Goal: Task Accomplishment & Management: Complete application form

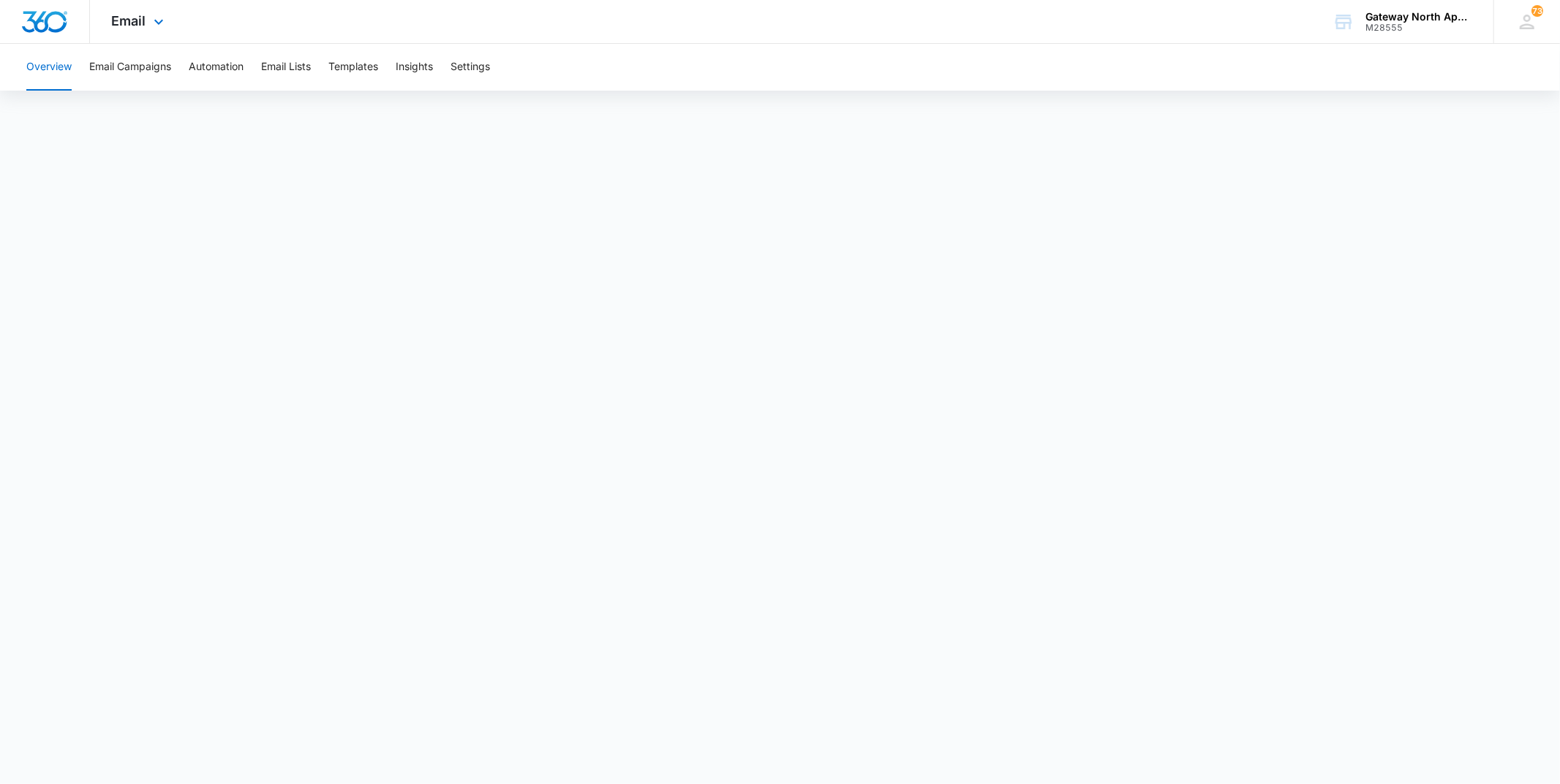
click at [147, 30] on div "Email Apps Reputation Websites Forms CRM Email Social Content Ads Intelligence …" at bounding box center [139, 21] width 99 height 43
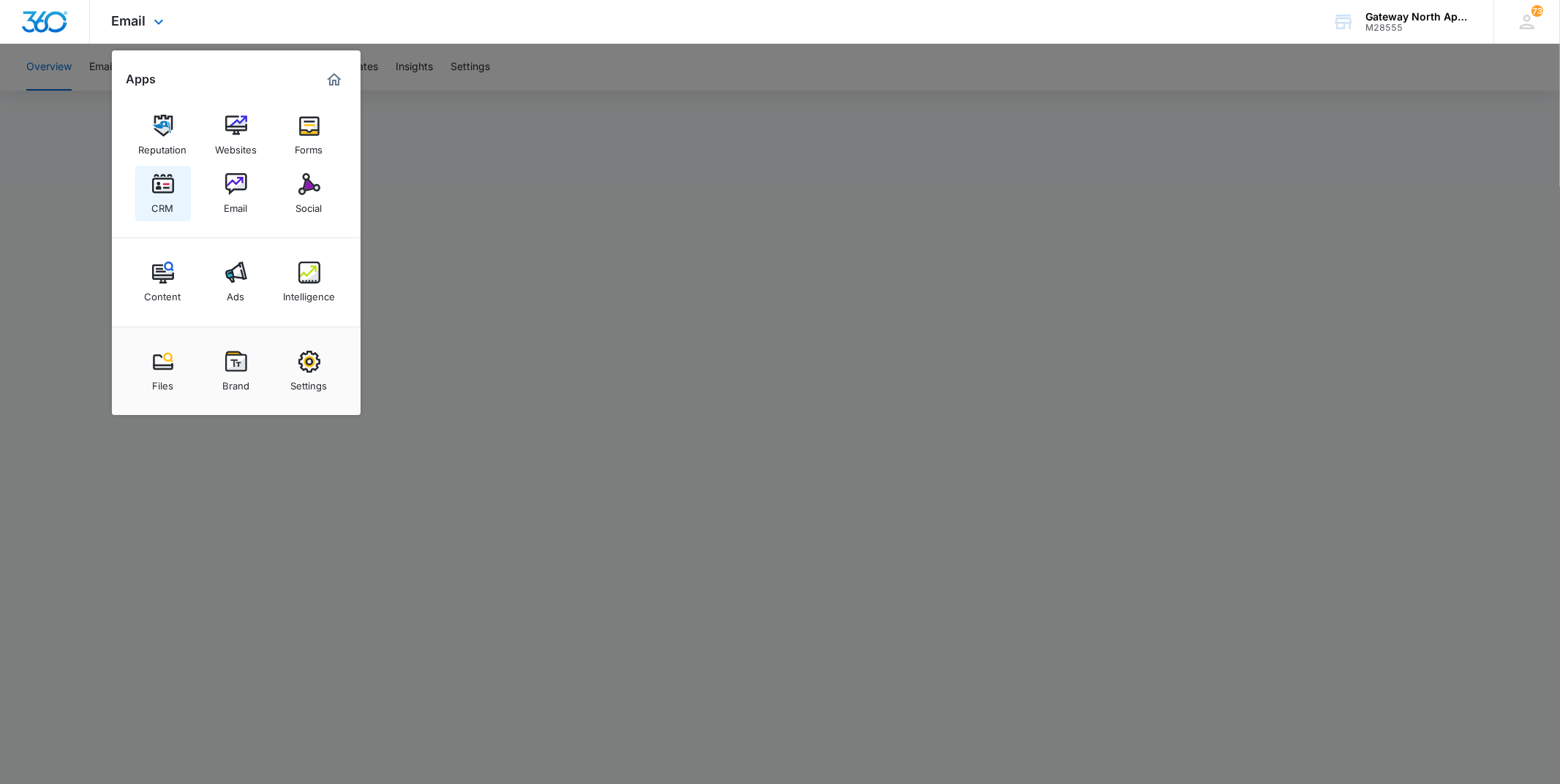
click at [176, 184] on link "CRM" at bounding box center [162, 194] width 55 height 55
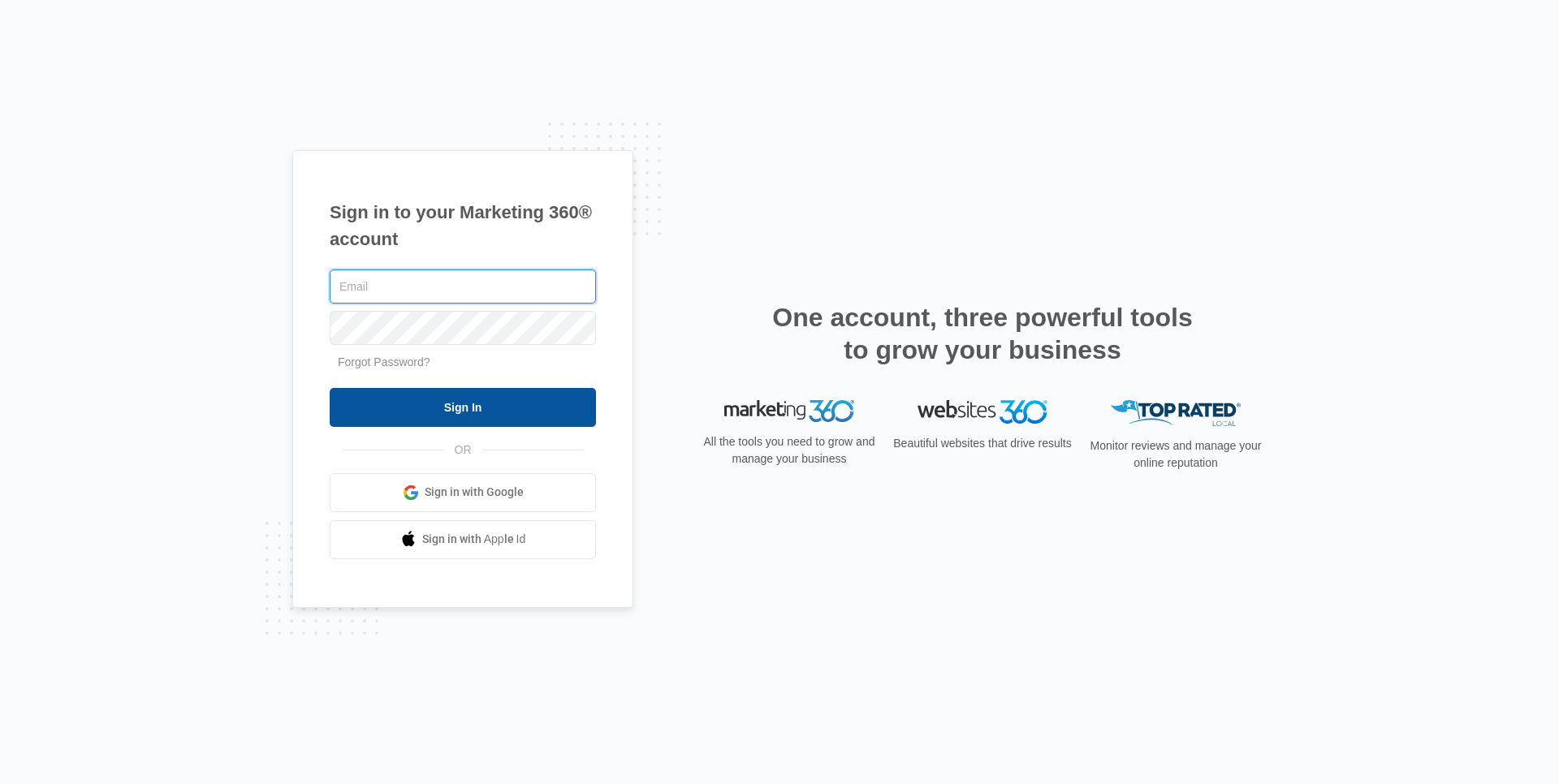
type input "[EMAIL_ADDRESS][DOMAIN_NAME]"
click at [442, 400] on input "Sign In" at bounding box center [462, 407] width 266 height 39
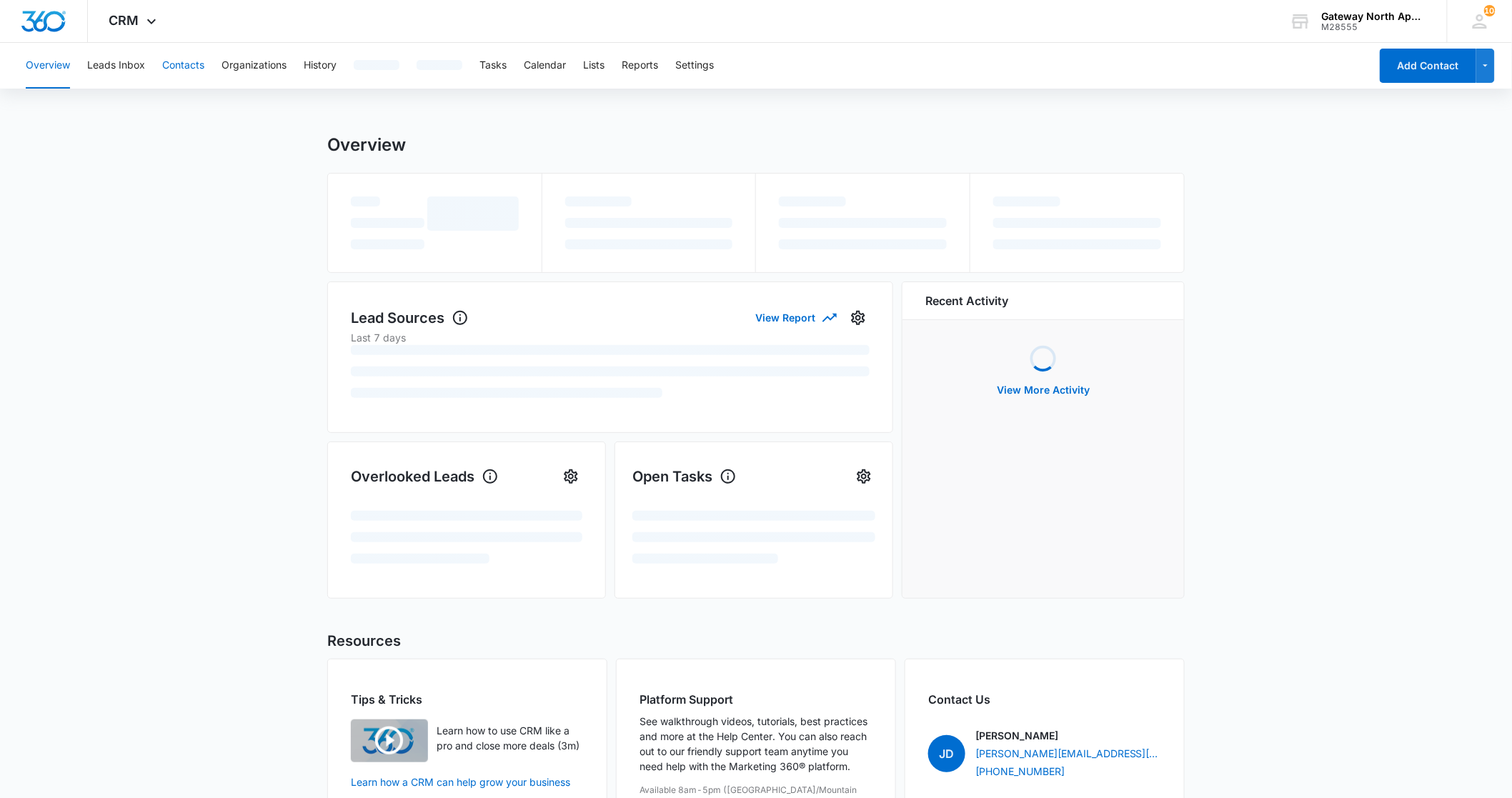
click at [167, 63] on button "Contacts" at bounding box center [183, 66] width 42 height 46
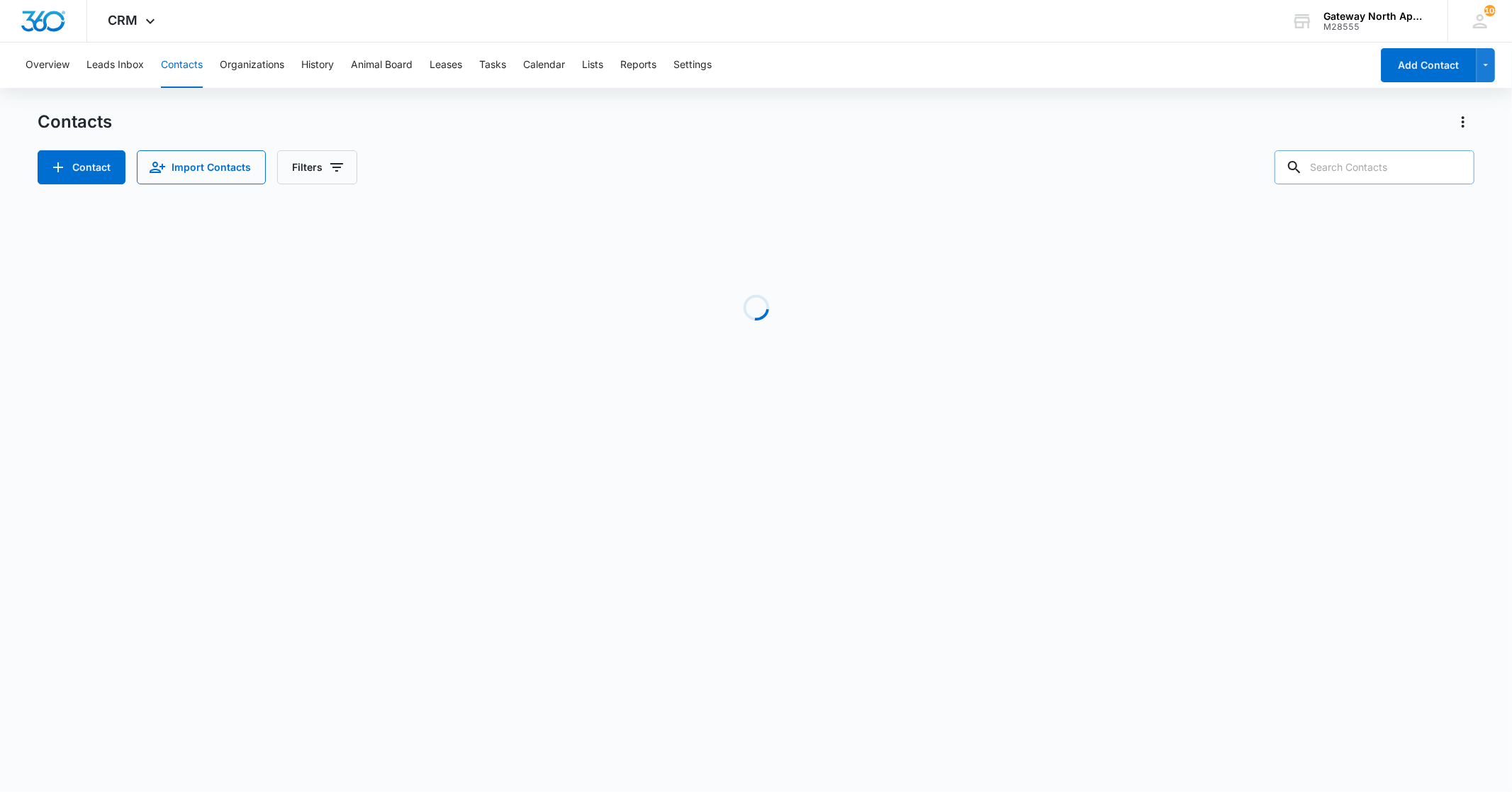
click at [1328, 173] on input "text" at bounding box center [1374, 167] width 200 height 34
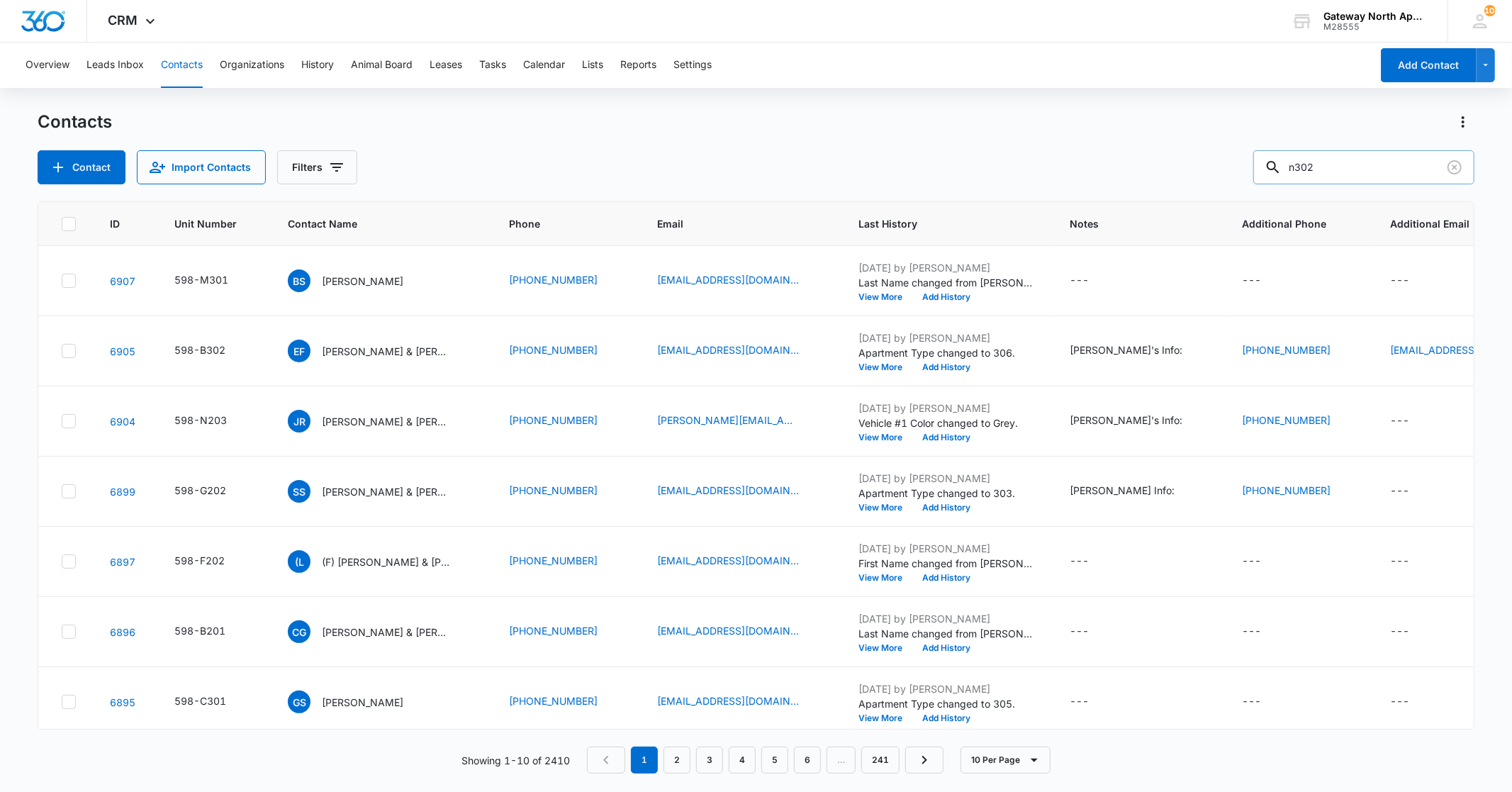
type input "n302"
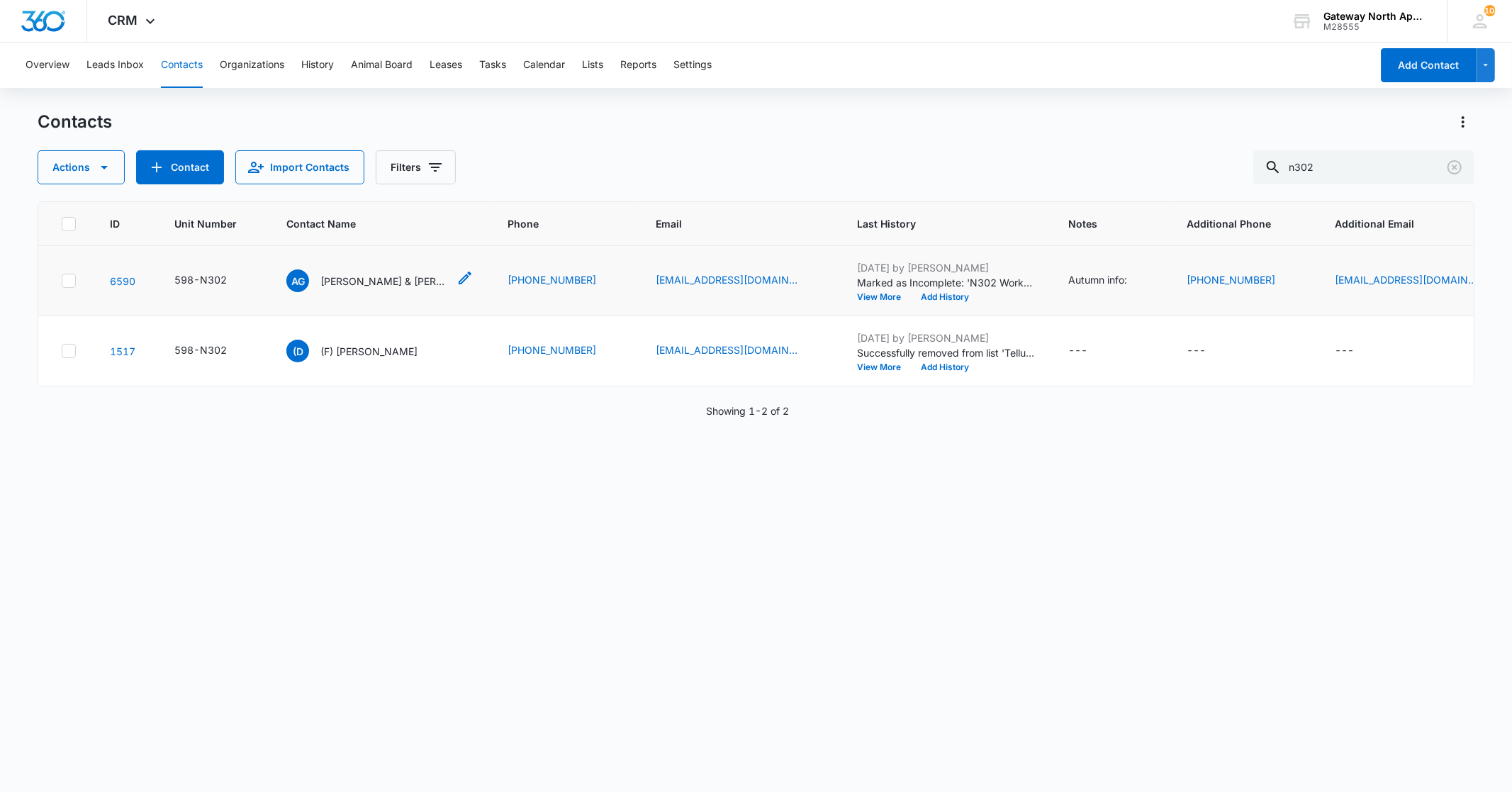
click at [384, 284] on p "[PERSON_NAME] & [PERSON_NAME]" at bounding box center [384, 281] width 128 height 15
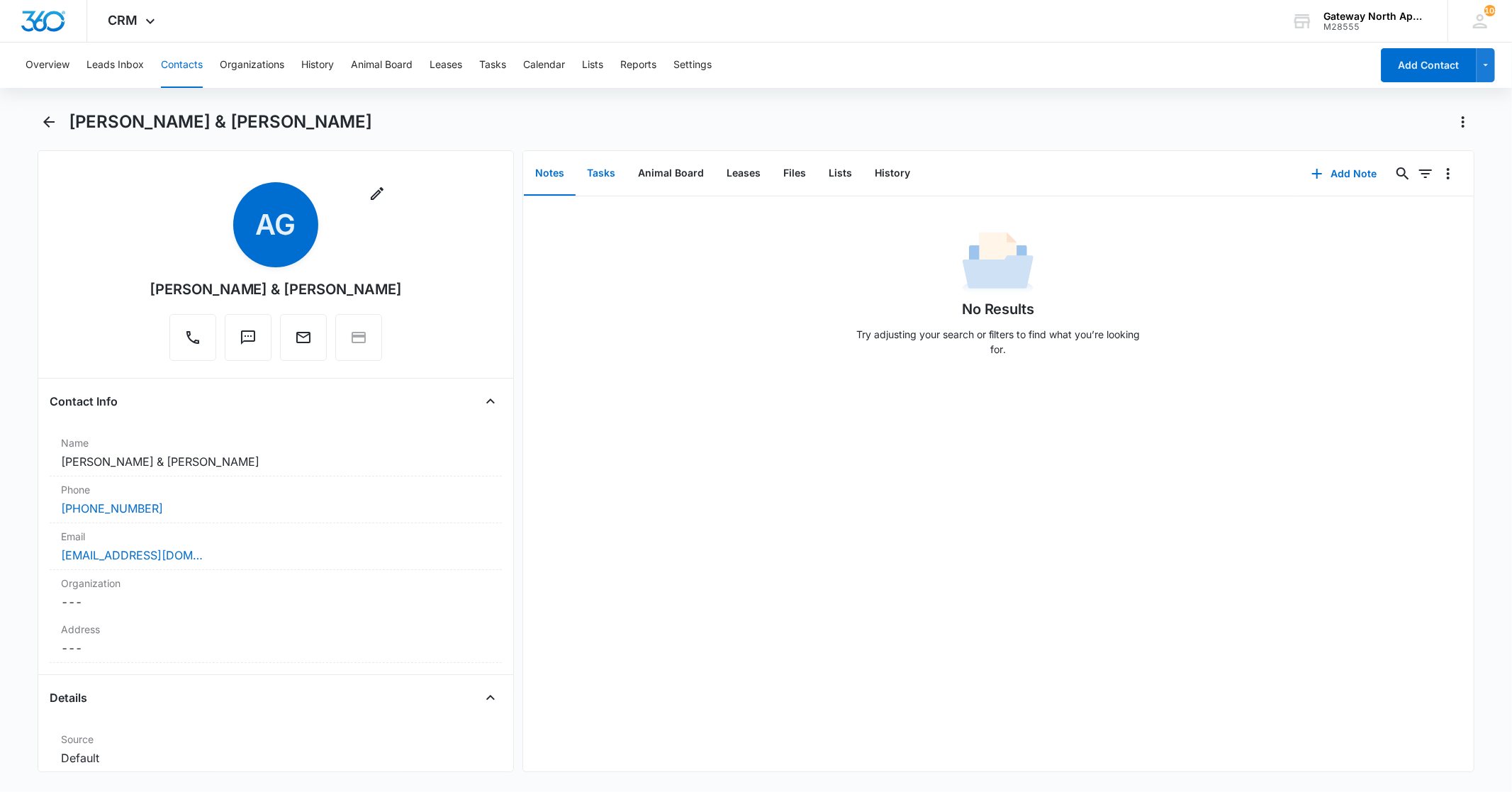
click at [606, 173] on button "Tasks" at bounding box center [600, 173] width 51 height 44
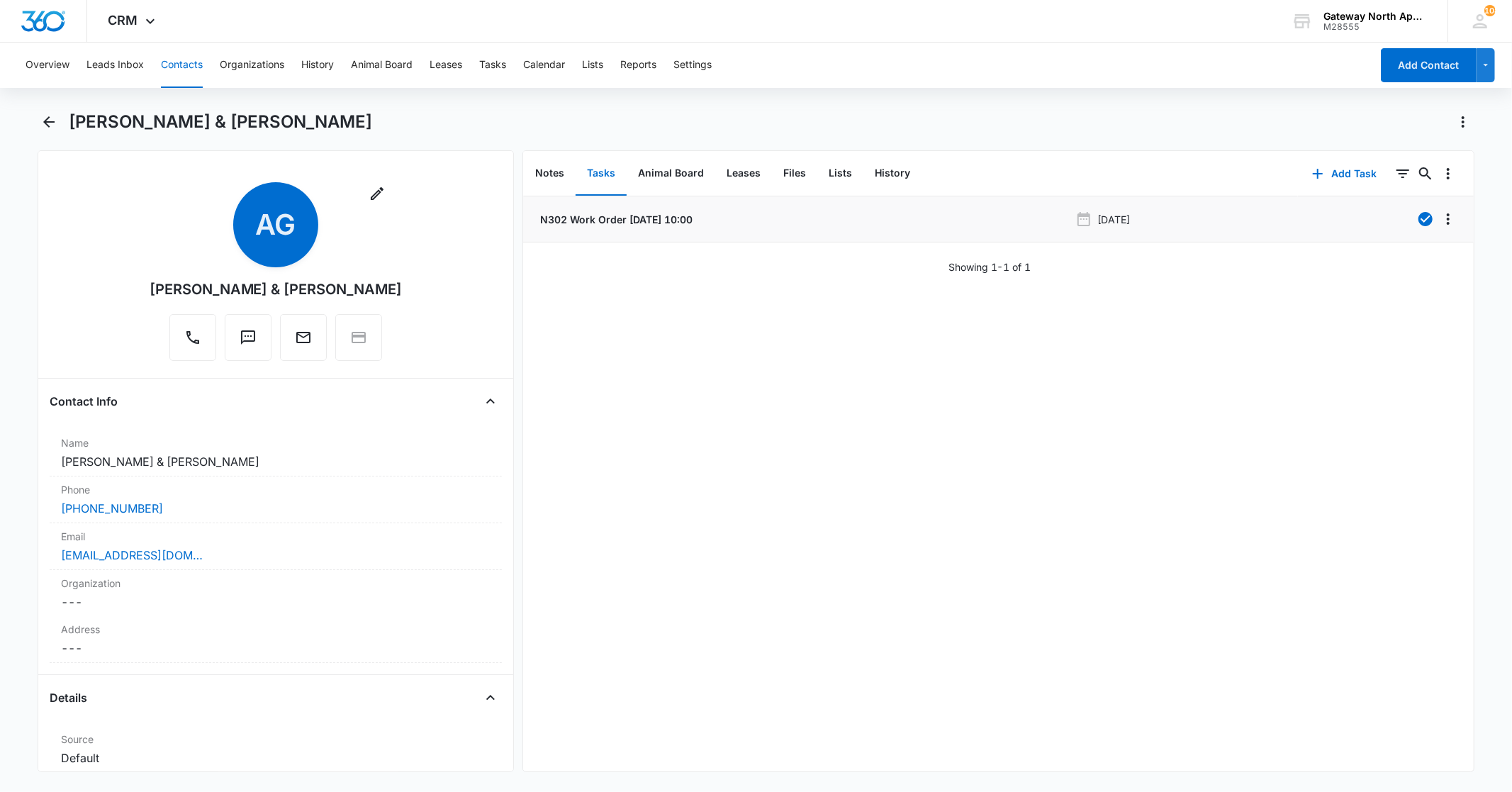
click at [596, 220] on p "N302 Work Order [DATE] 10:00" at bounding box center [615, 220] width 155 height 15
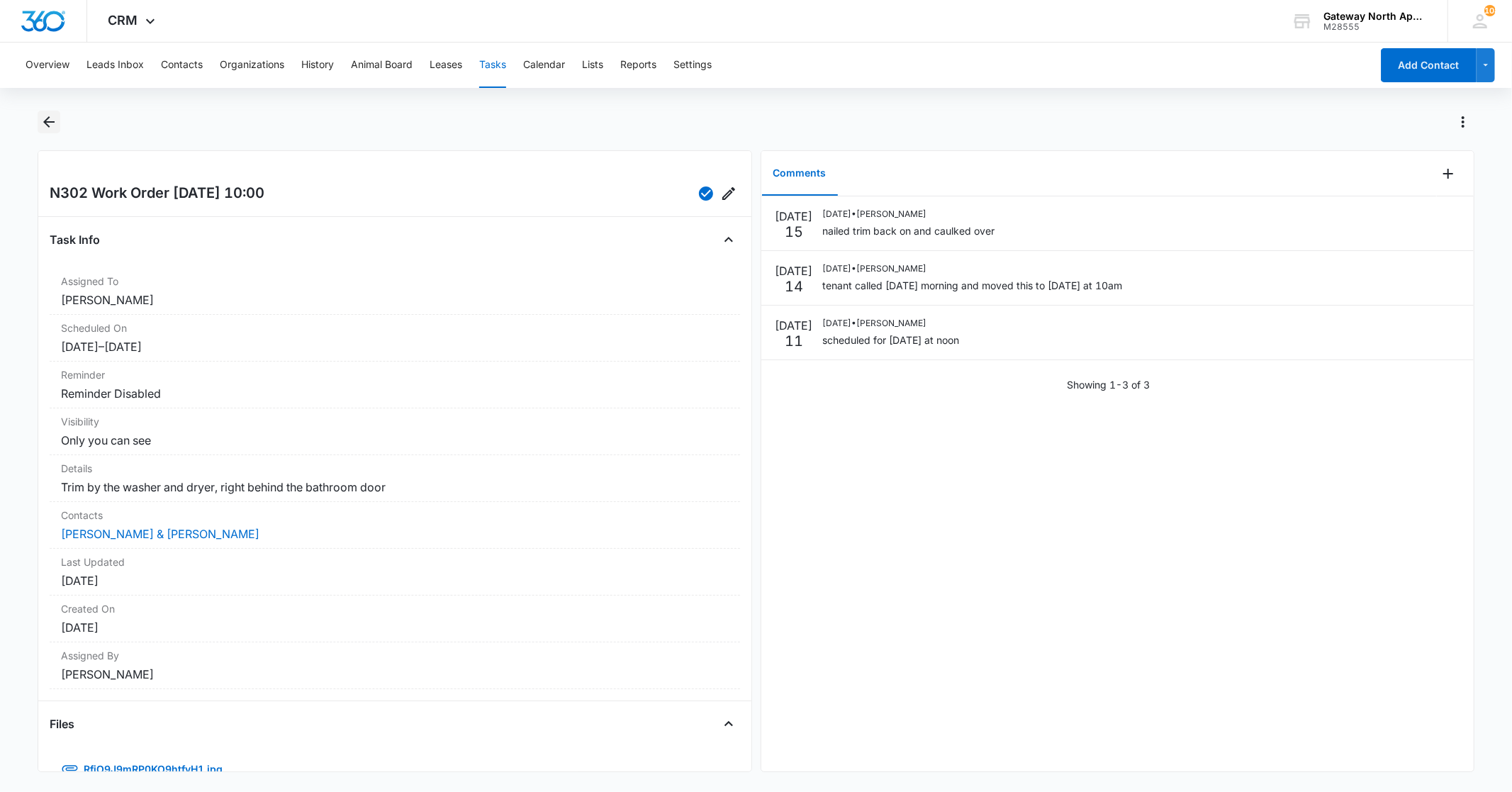
click at [41, 124] on icon "Back" at bounding box center [48, 122] width 17 height 17
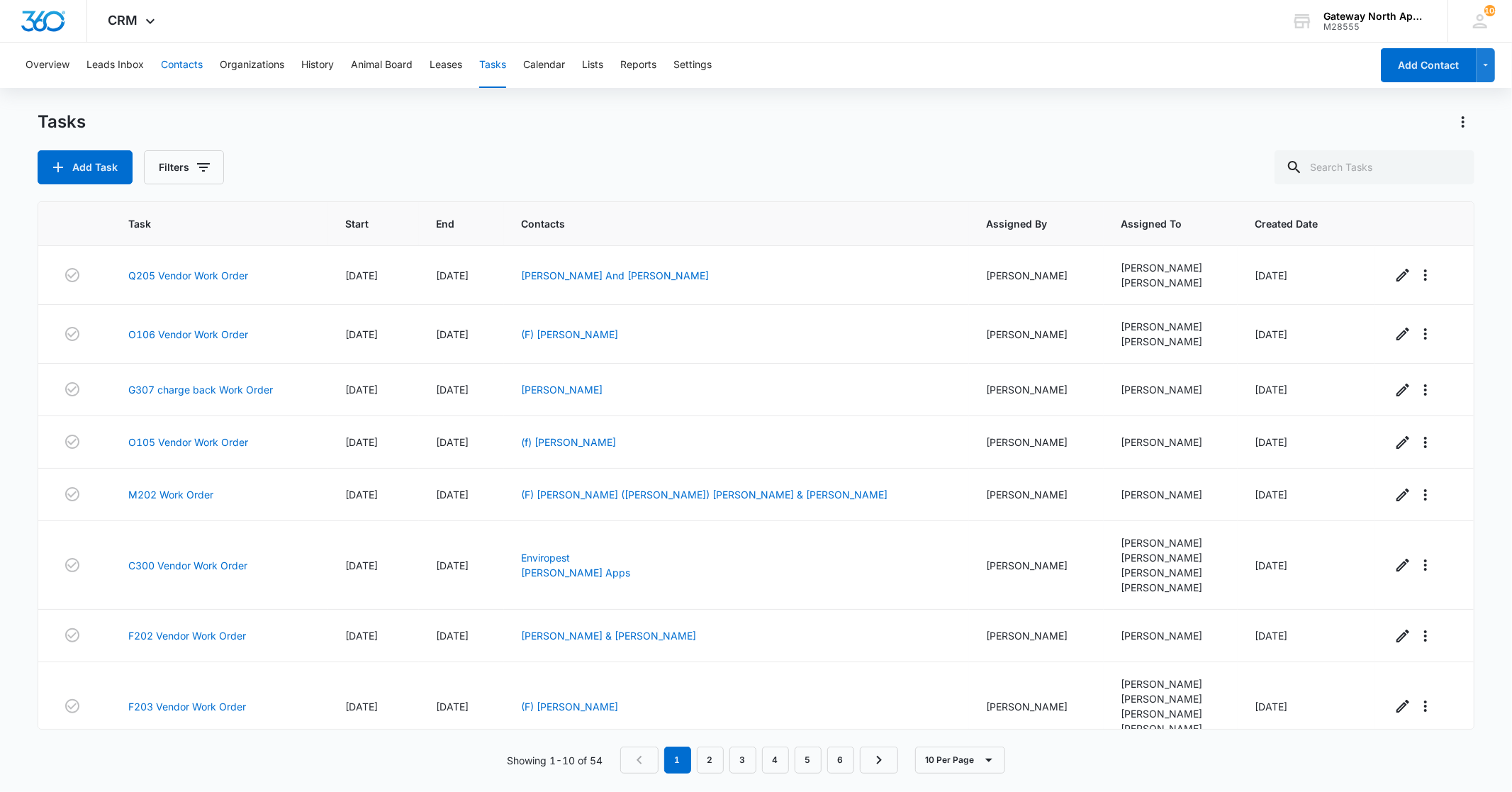
click at [184, 64] on button "Contacts" at bounding box center [182, 65] width 42 height 45
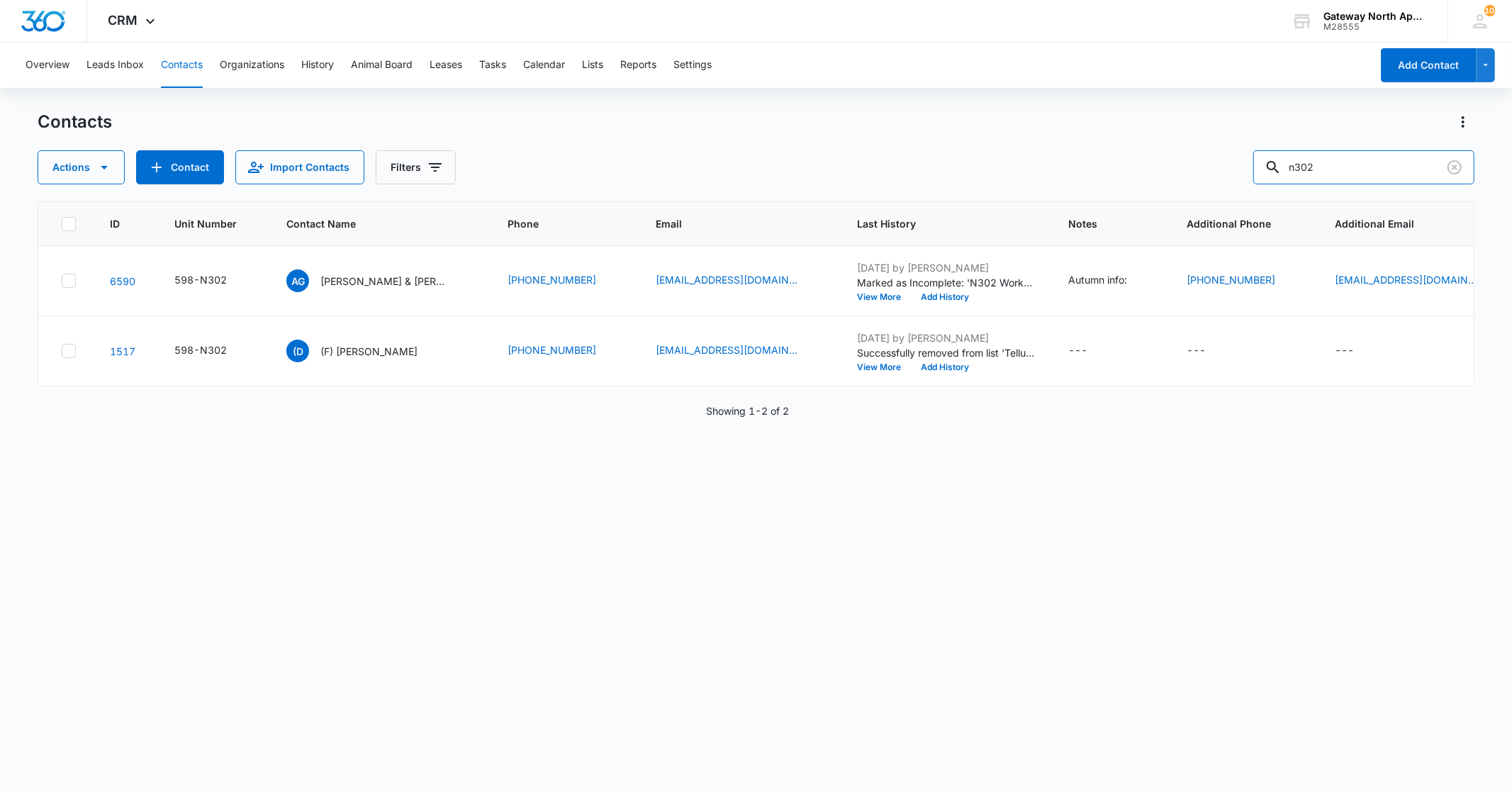
drag, startPoint x: 1317, startPoint y: 173, endPoint x: 1222, endPoint y: 173, distance: 95.0
click at [1227, 177] on div "Actions Contact Import Contacts Filters n302" at bounding box center [756, 167] width 1436 height 34
type input "m302"
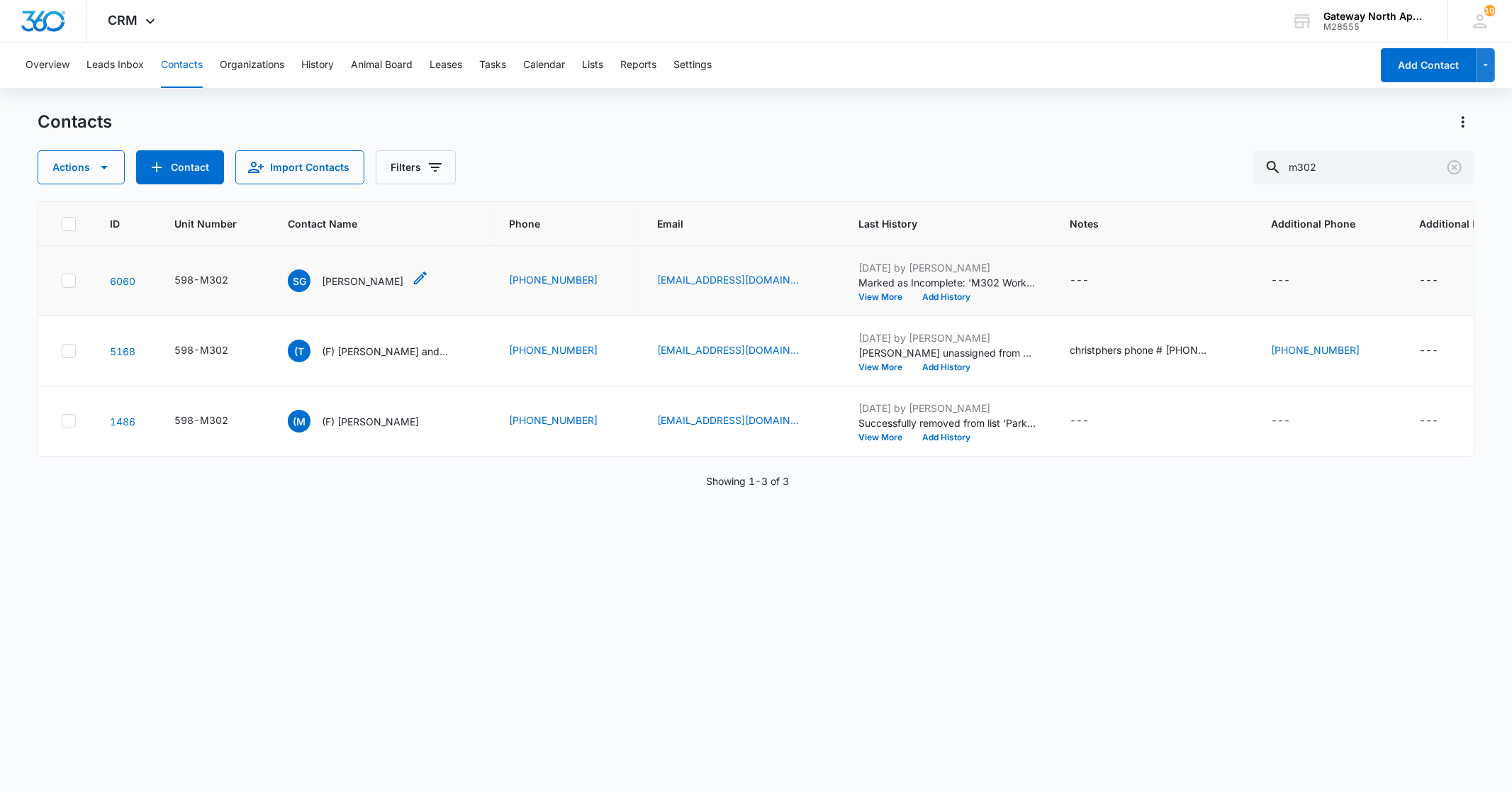
click at [371, 276] on p "[PERSON_NAME]" at bounding box center [363, 281] width 82 height 15
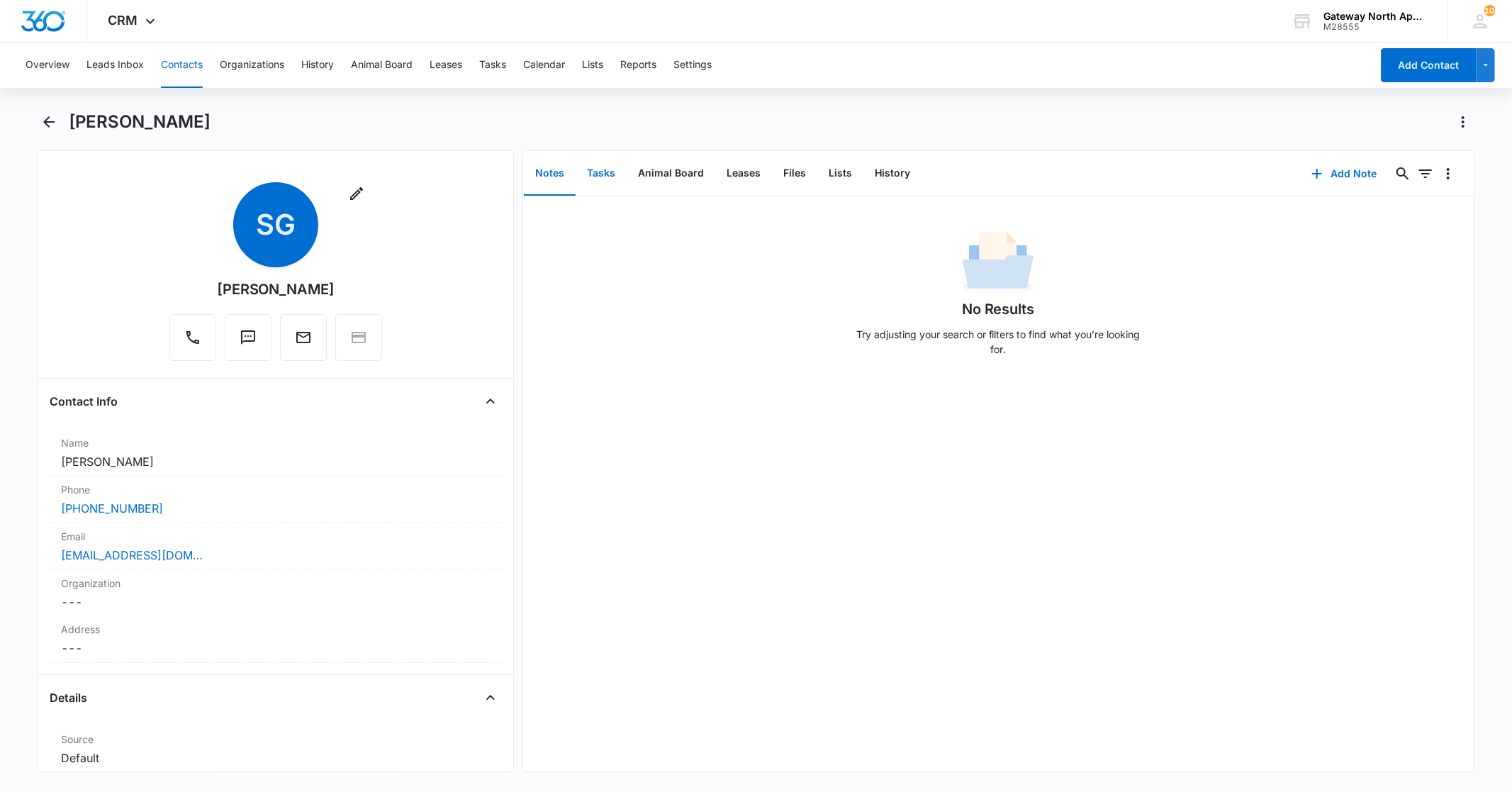
click at [595, 177] on button "Tasks" at bounding box center [600, 173] width 51 height 44
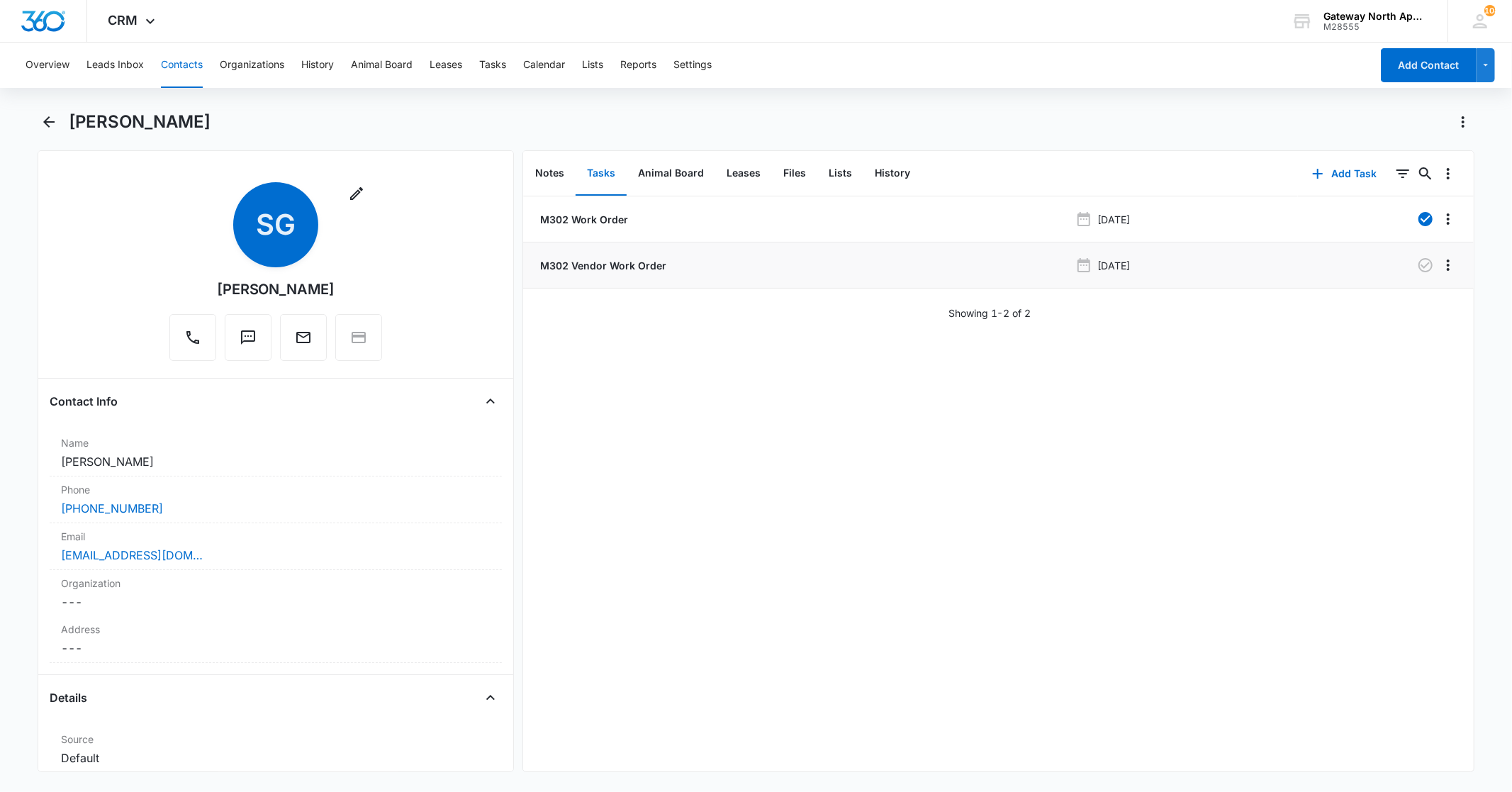
click at [594, 264] on p "M302 Vendor Work Order" at bounding box center [602, 266] width 129 height 15
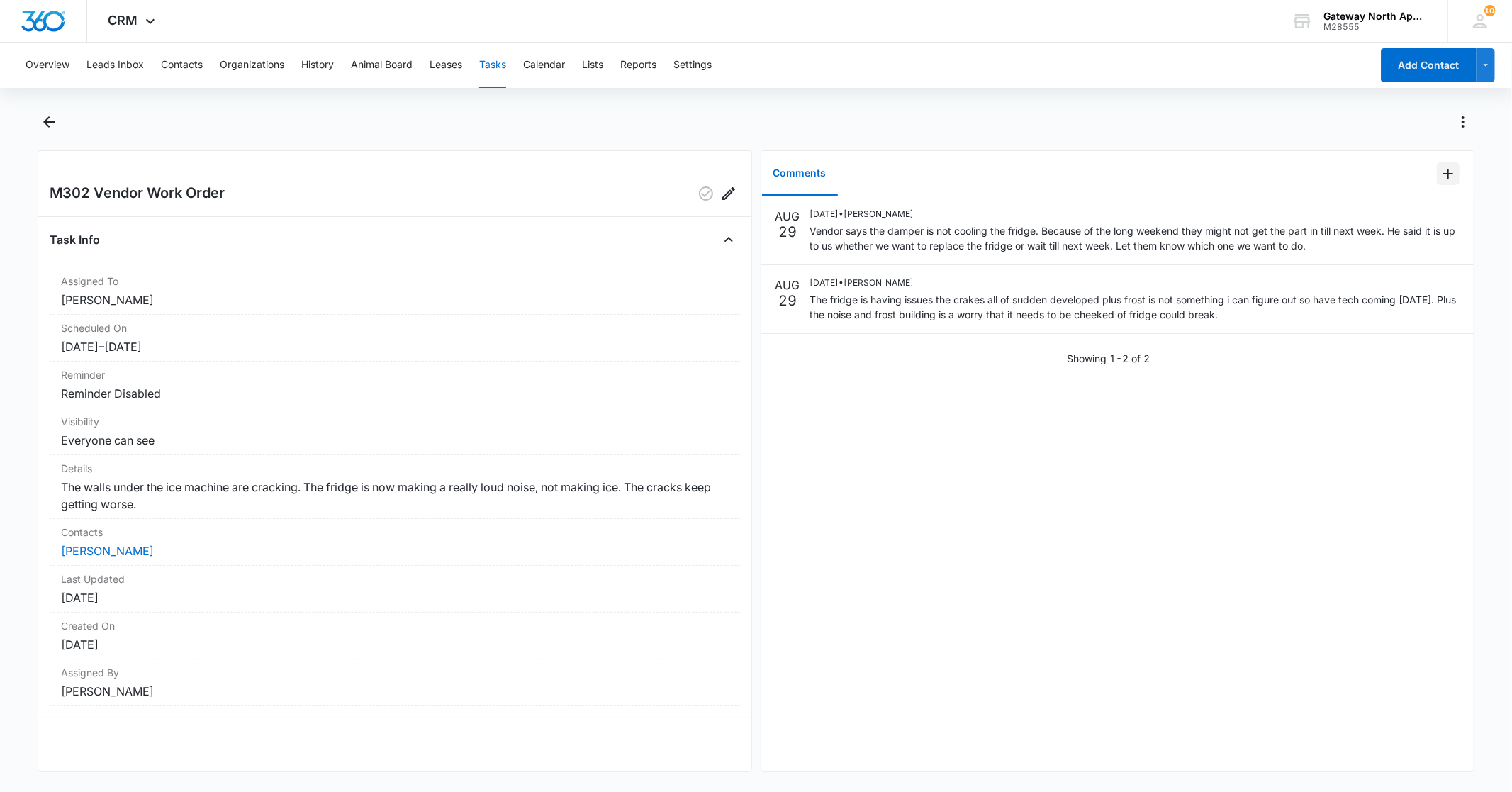
click at [1439, 171] on icon "Add Comment" at bounding box center [1448, 173] width 17 height 17
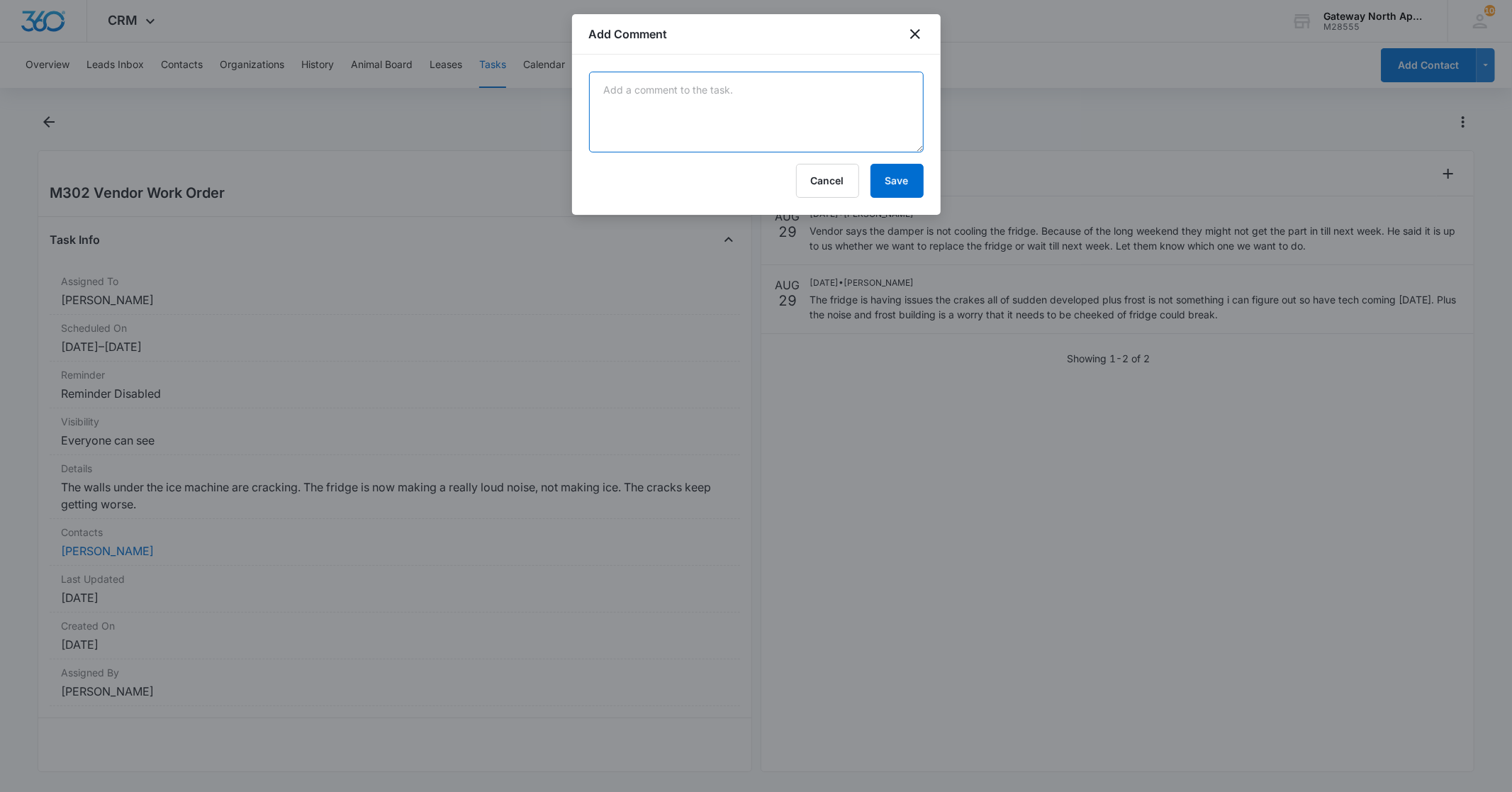
click at [806, 115] on textarea at bounding box center [756, 112] width 335 height 81
click at [652, 92] on textarea at bounding box center [756, 112] width 335 height 81
type textarea "installed new part"
click at [893, 187] on button "Save" at bounding box center [897, 180] width 53 height 34
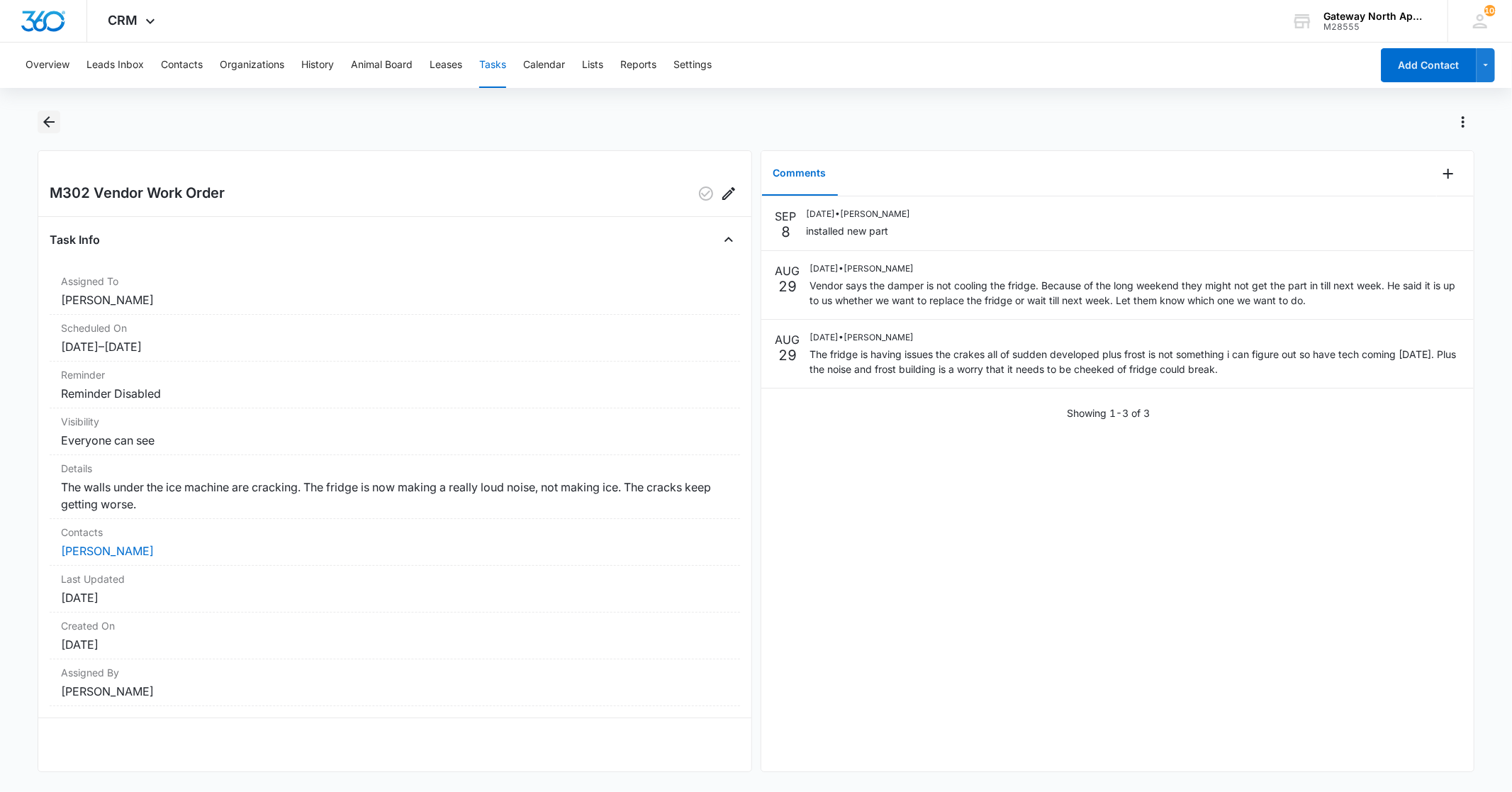
drag, startPoint x: 50, startPoint y: 121, endPoint x: 81, endPoint y: 121, distance: 31.0
click at [51, 121] on icon "Back" at bounding box center [48, 122] width 11 height 11
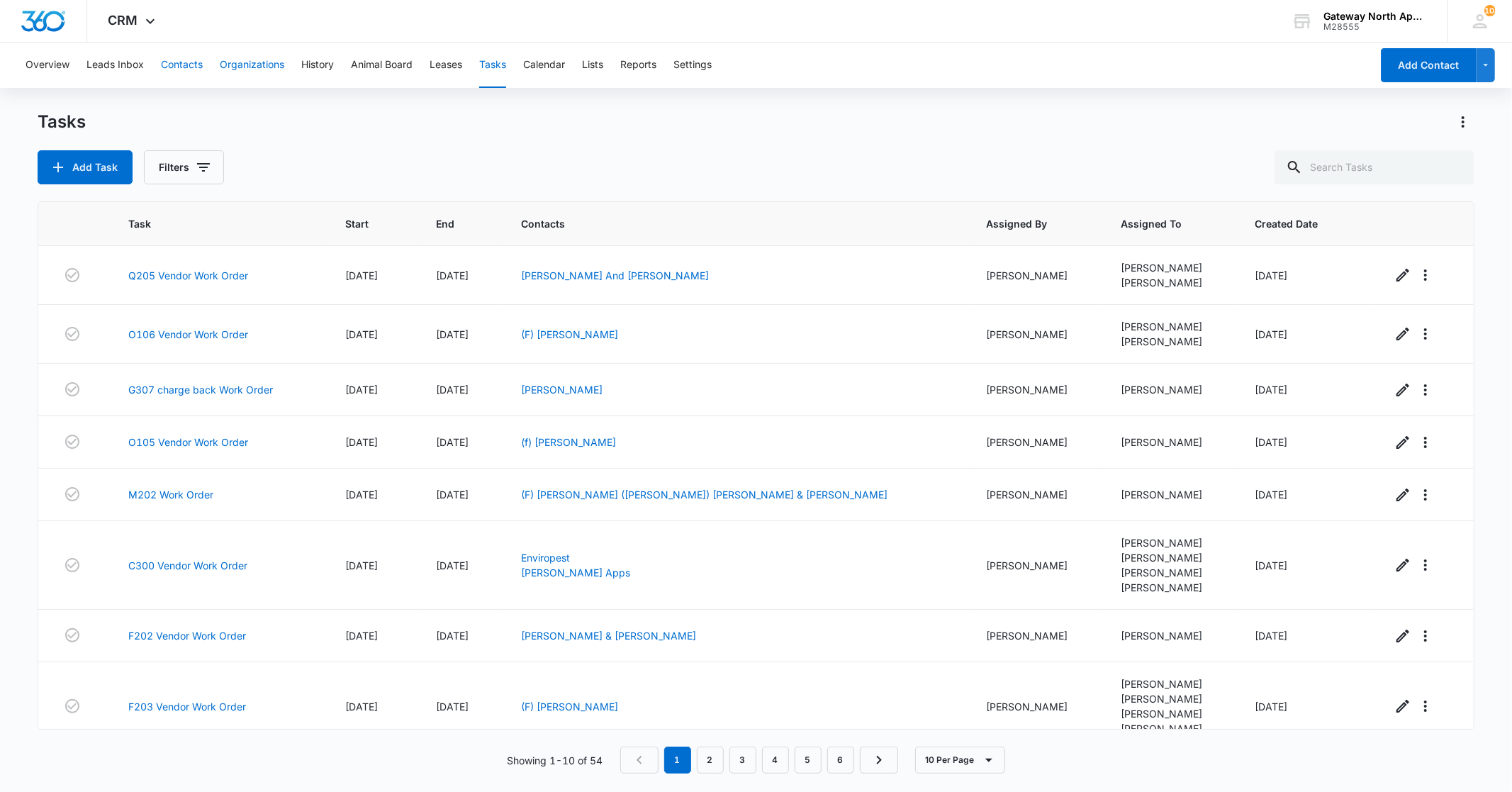
drag, startPoint x: 186, startPoint y: 64, endPoint x: 225, endPoint y: 64, distance: 39.0
click at [187, 64] on button "Contacts" at bounding box center [182, 65] width 42 height 45
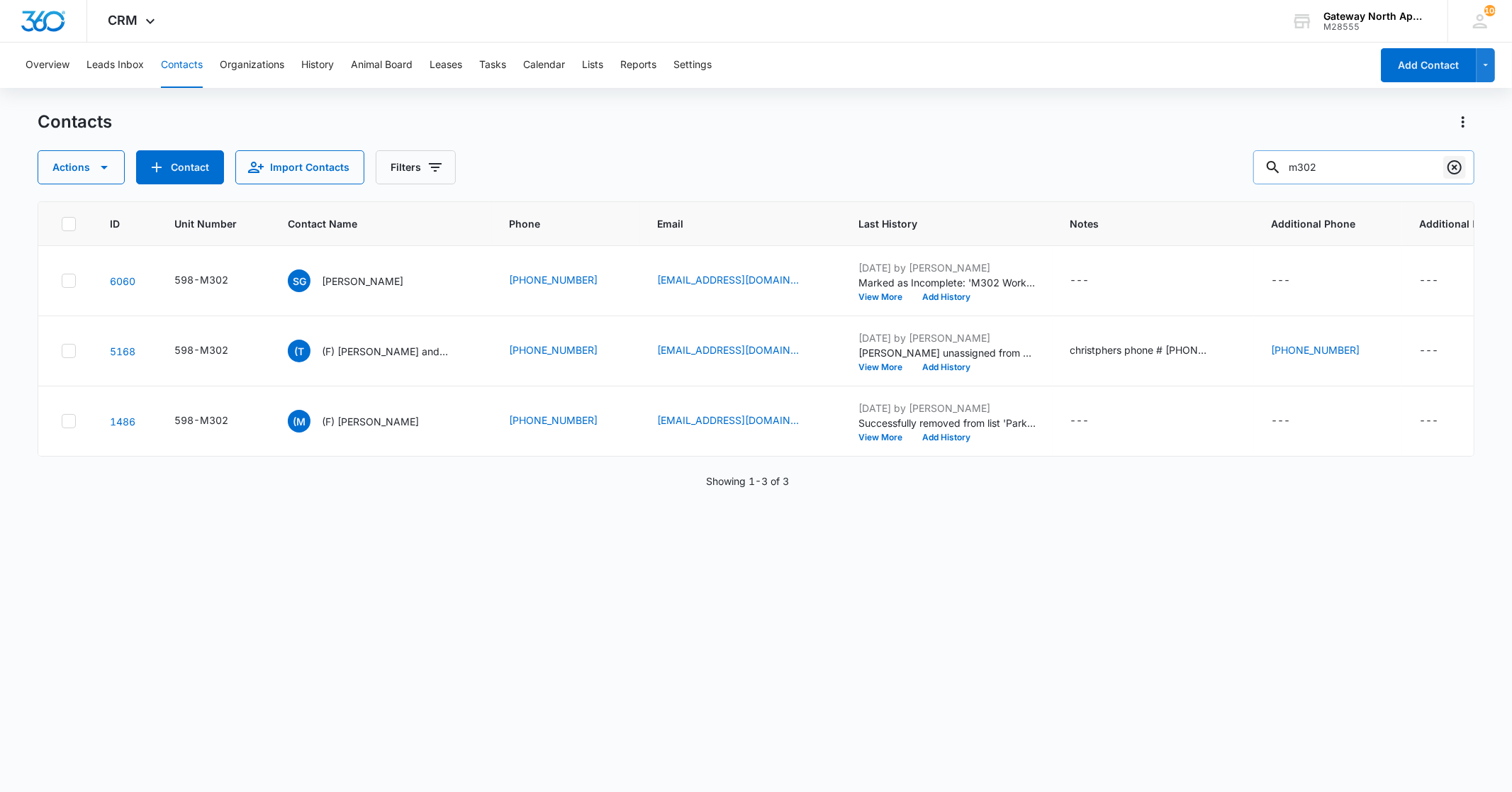
click at [1461, 166] on icon "Clear" at bounding box center [1454, 167] width 17 height 17
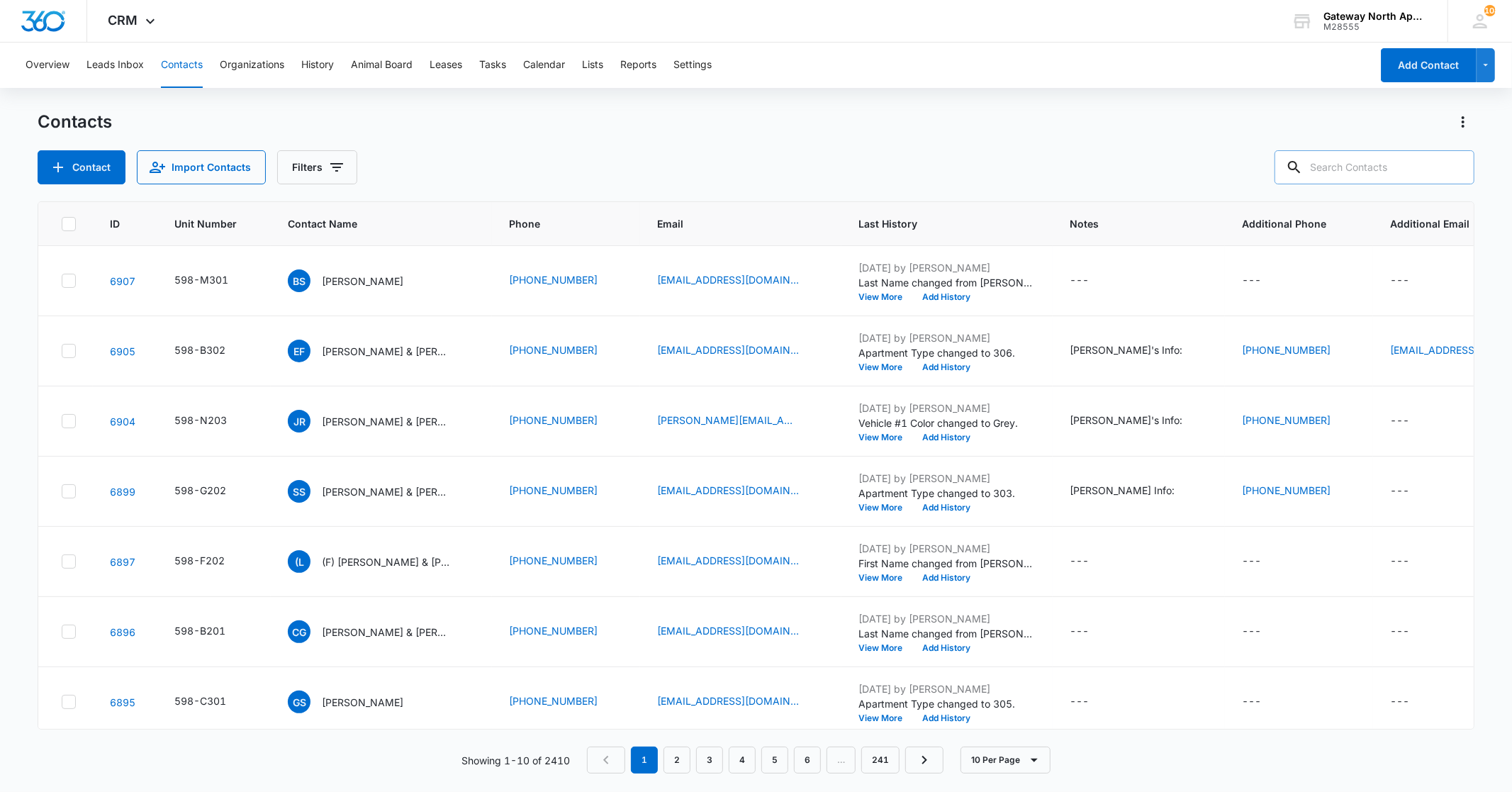
click at [1361, 173] on input "text" at bounding box center [1374, 167] width 200 height 34
type input "g306"
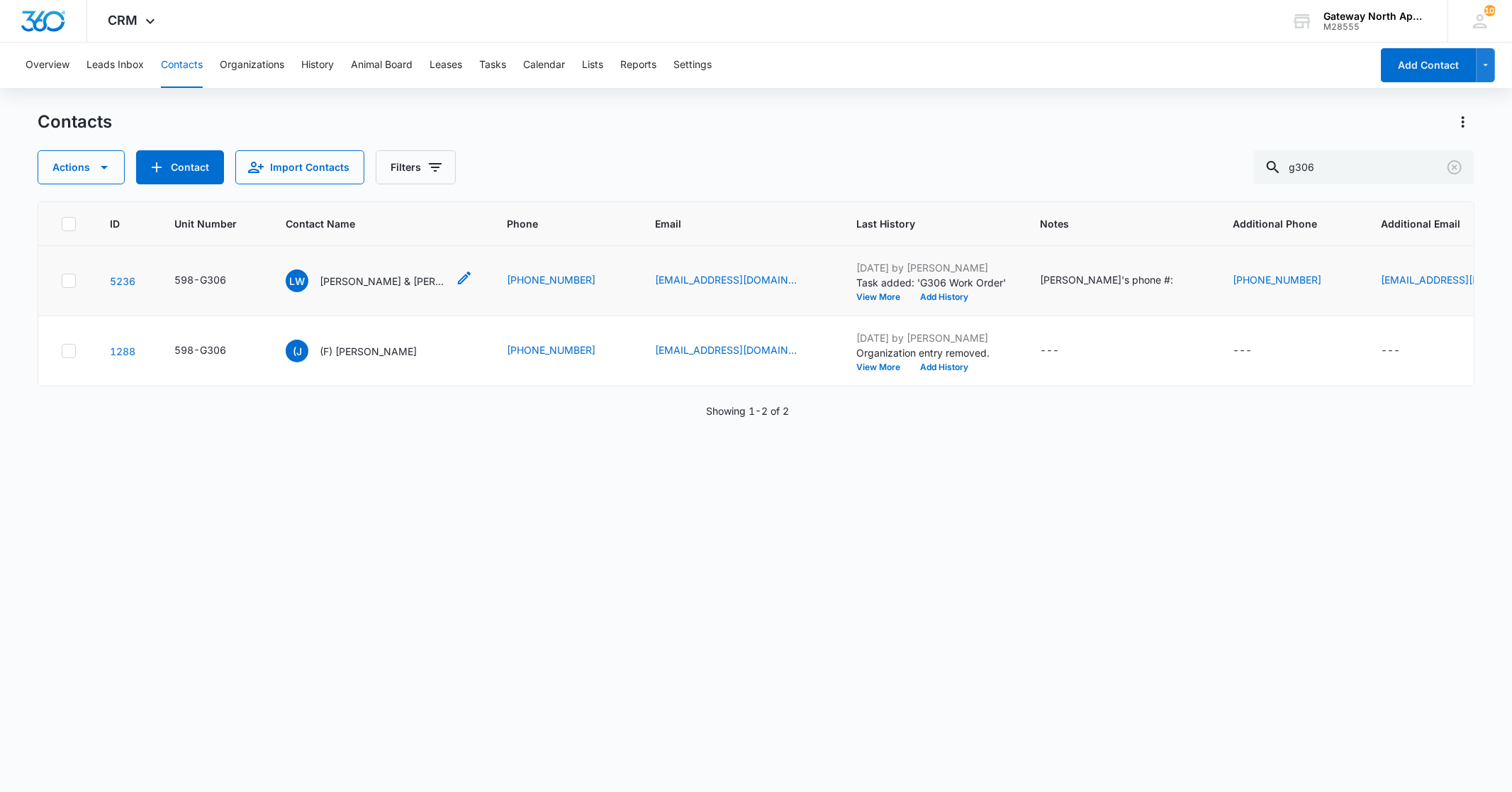
click at [422, 280] on p "[PERSON_NAME] & [PERSON_NAME]" at bounding box center [383, 281] width 128 height 15
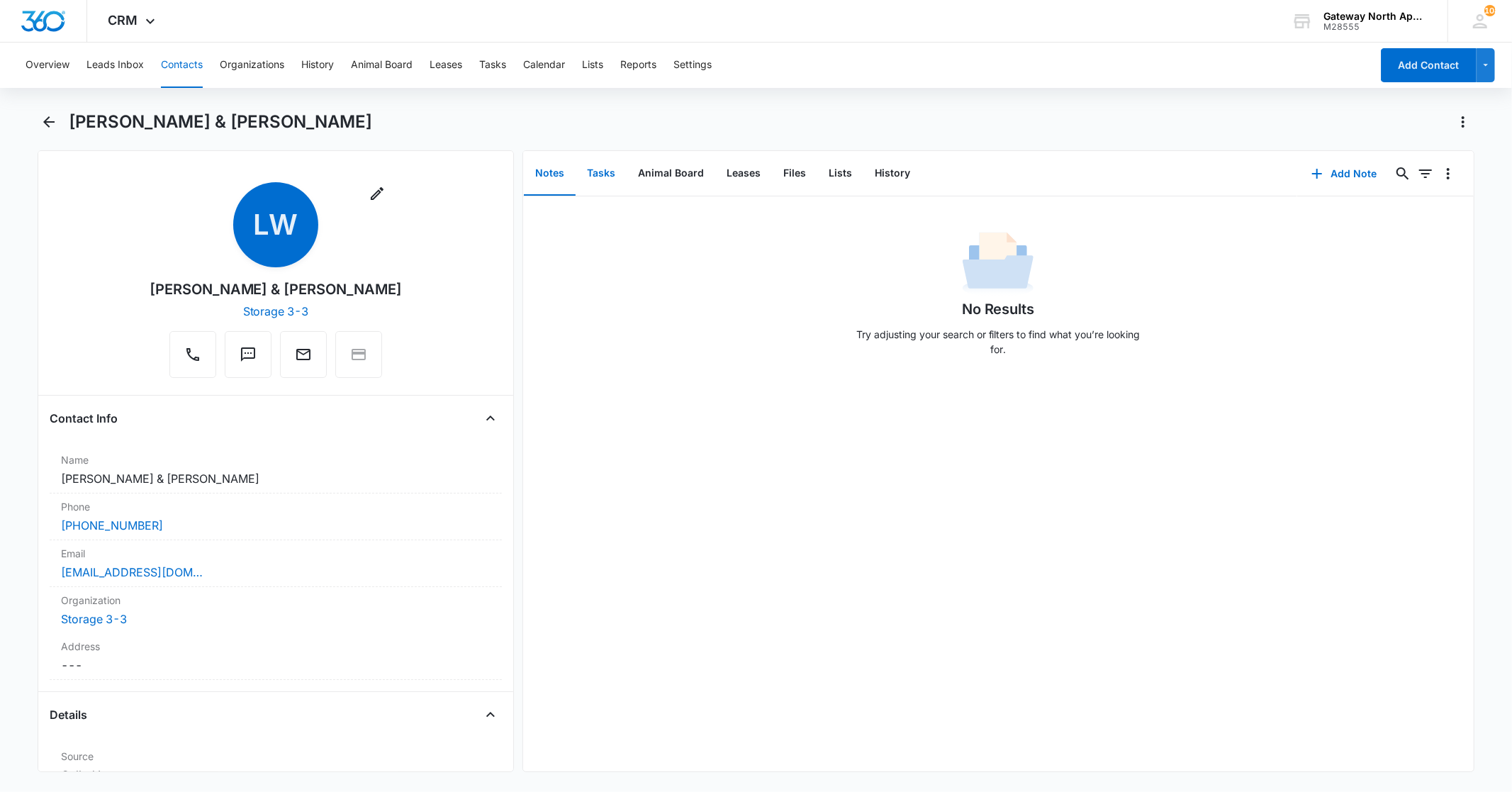
click at [616, 173] on button "Tasks" at bounding box center [600, 173] width 51 height 44
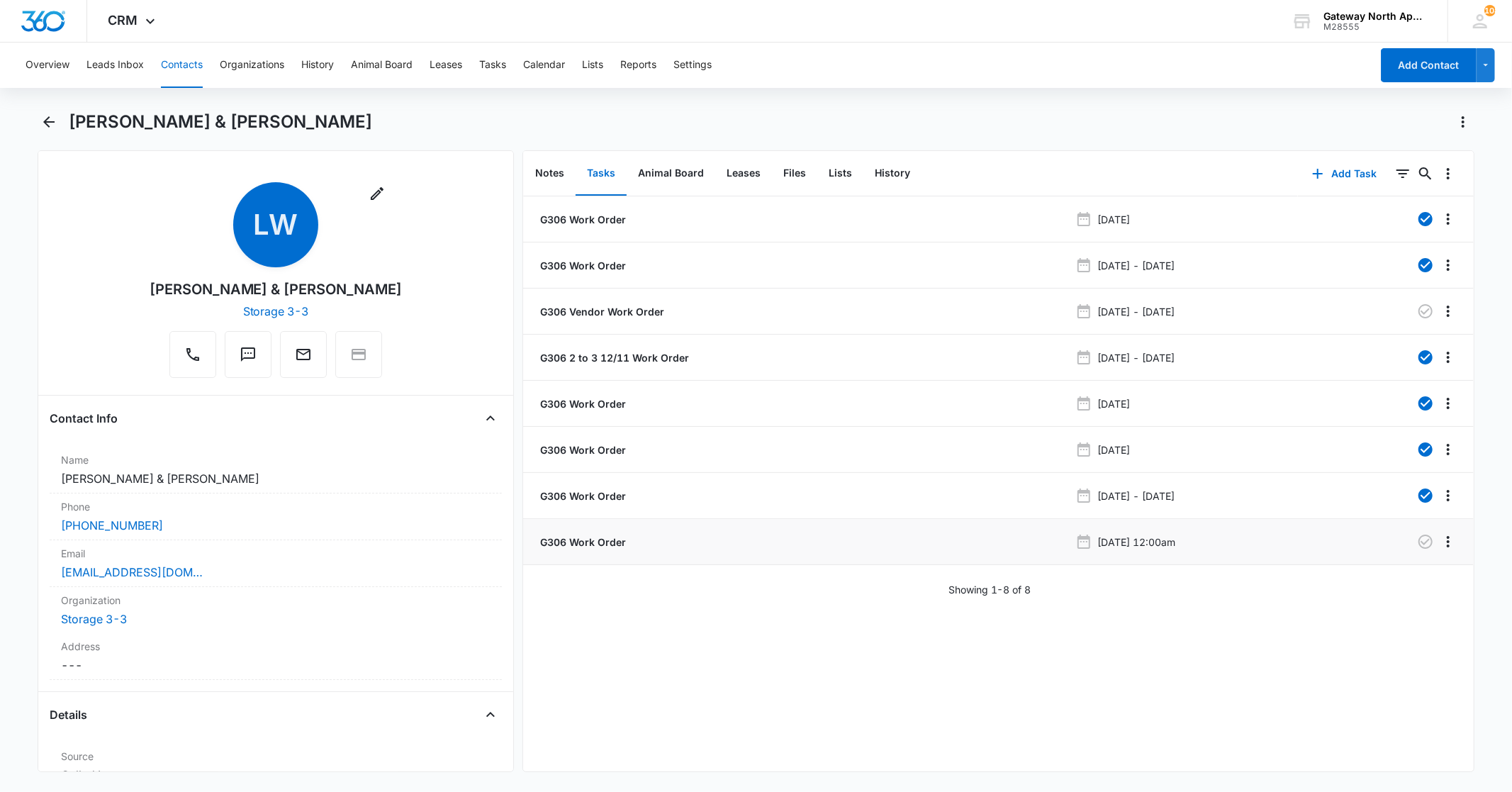
click at [612, 541] on p "G306 Work Order" at bounding box center [581, 542] width 89 height 15
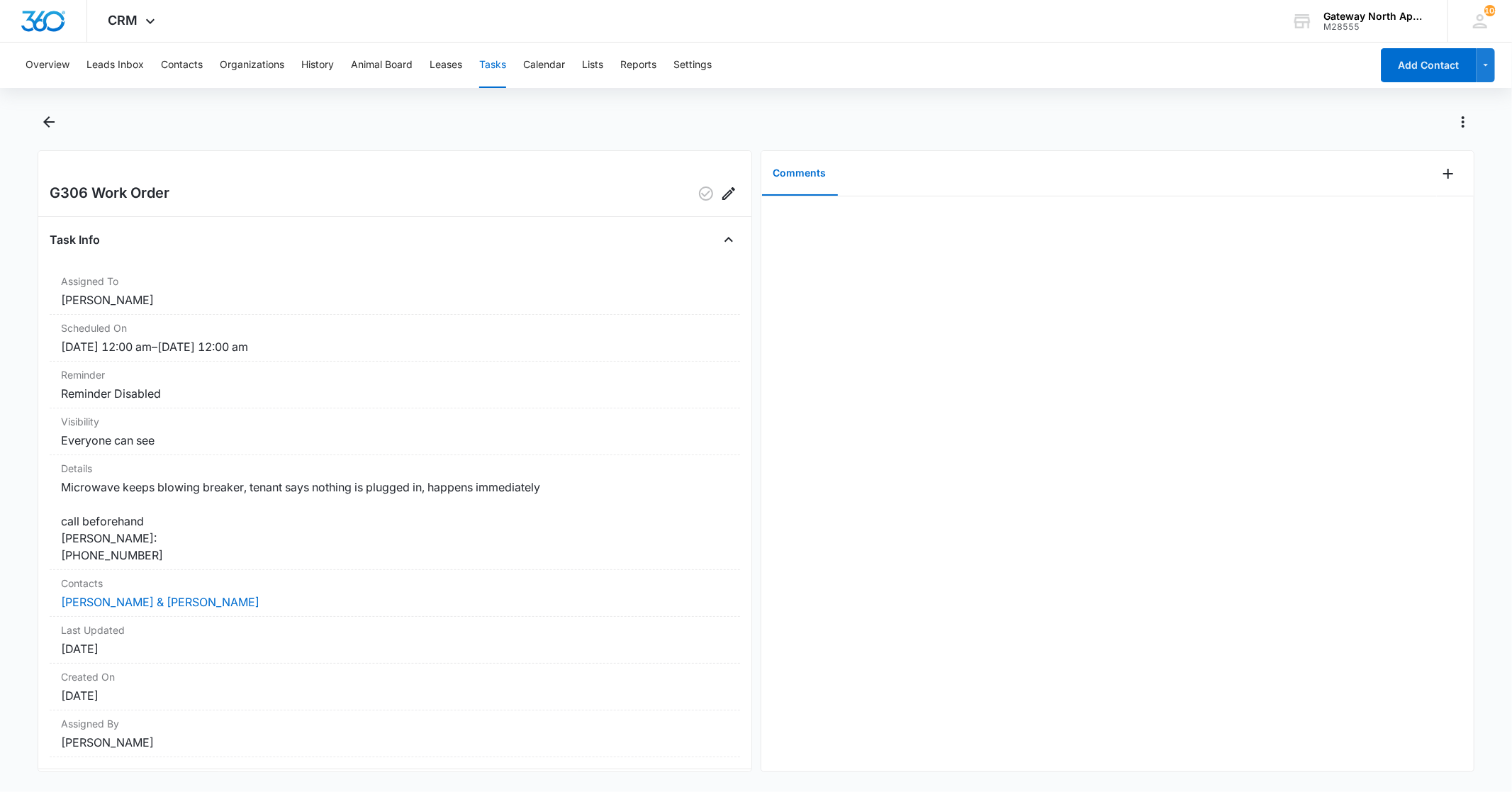
drag, startPoint x: 51, startPoint y: 117, endPoint x: 298, endPoint y: 129, distance: 247.3
click at [296, 129] on div at bounding box center [772, 122] width 1405 height 23
click at [53, 120] on icon "Back" at bounding box center [48, 122] width 17 height 17
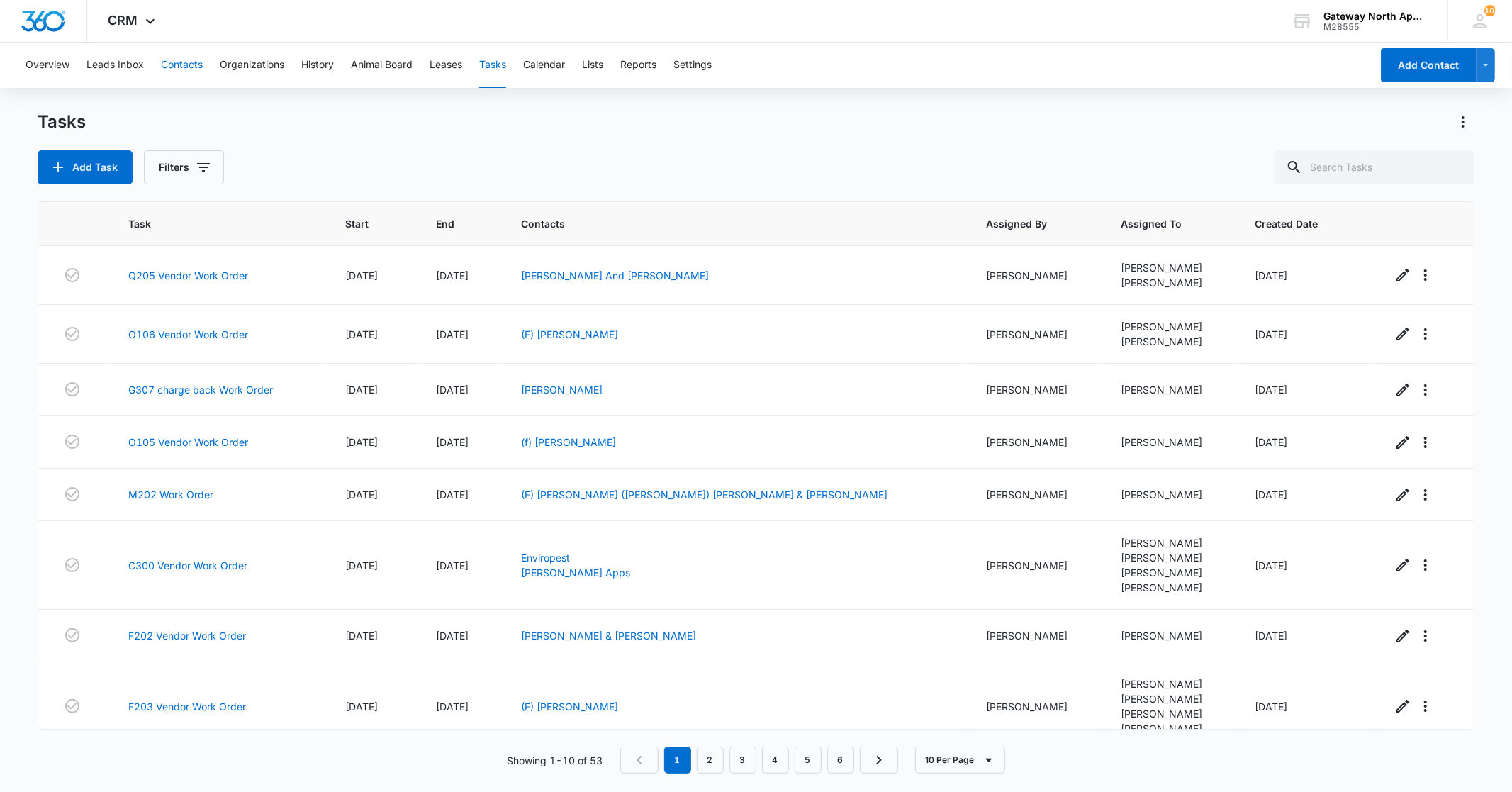
click at [182, 58] on button "Contacts" at bounding box center [182, 65] width 42 height 45
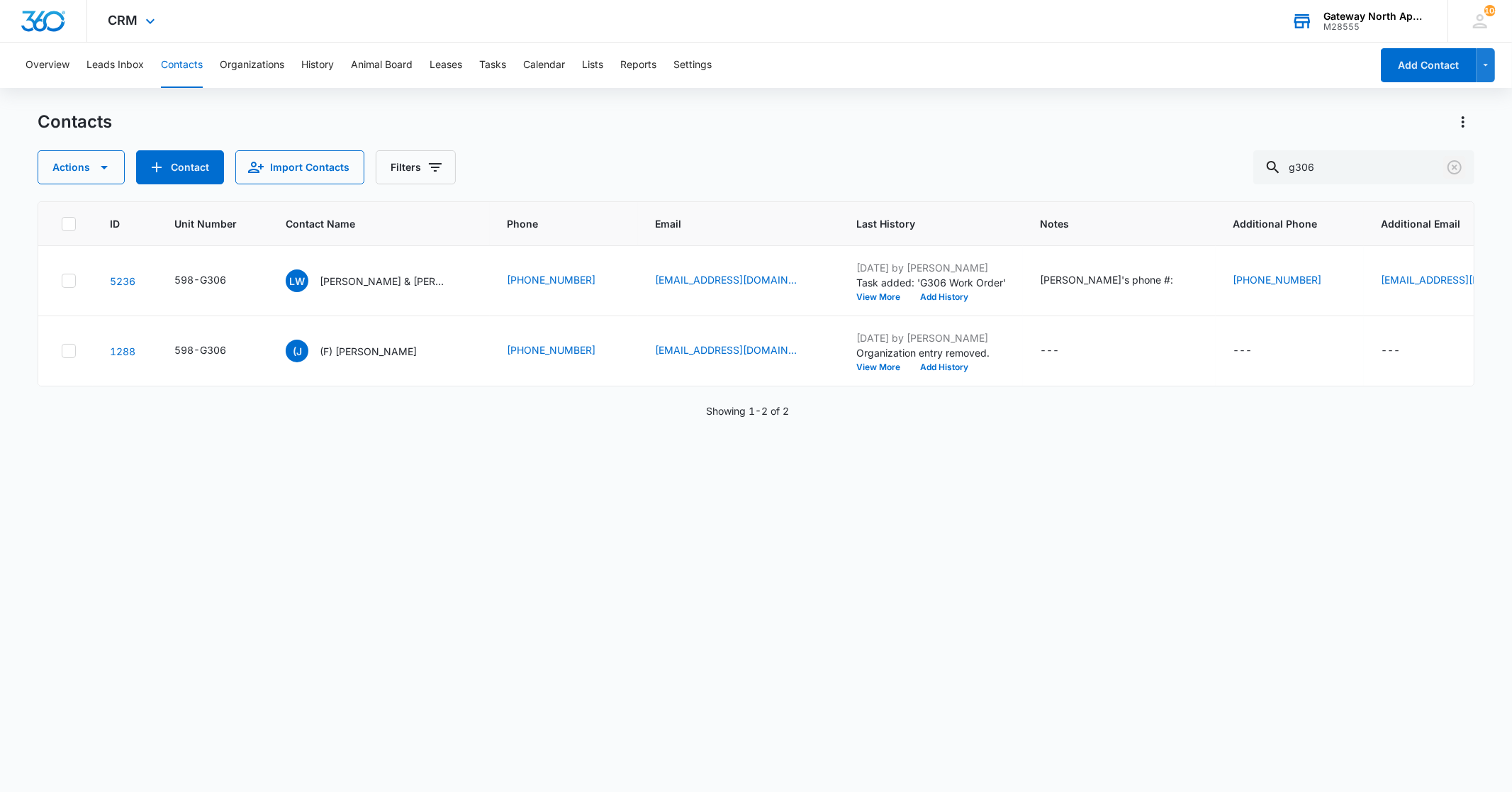
click at [1456, 168] on icon "Clear" at bounding box center [1454, 167] width 14 height 14
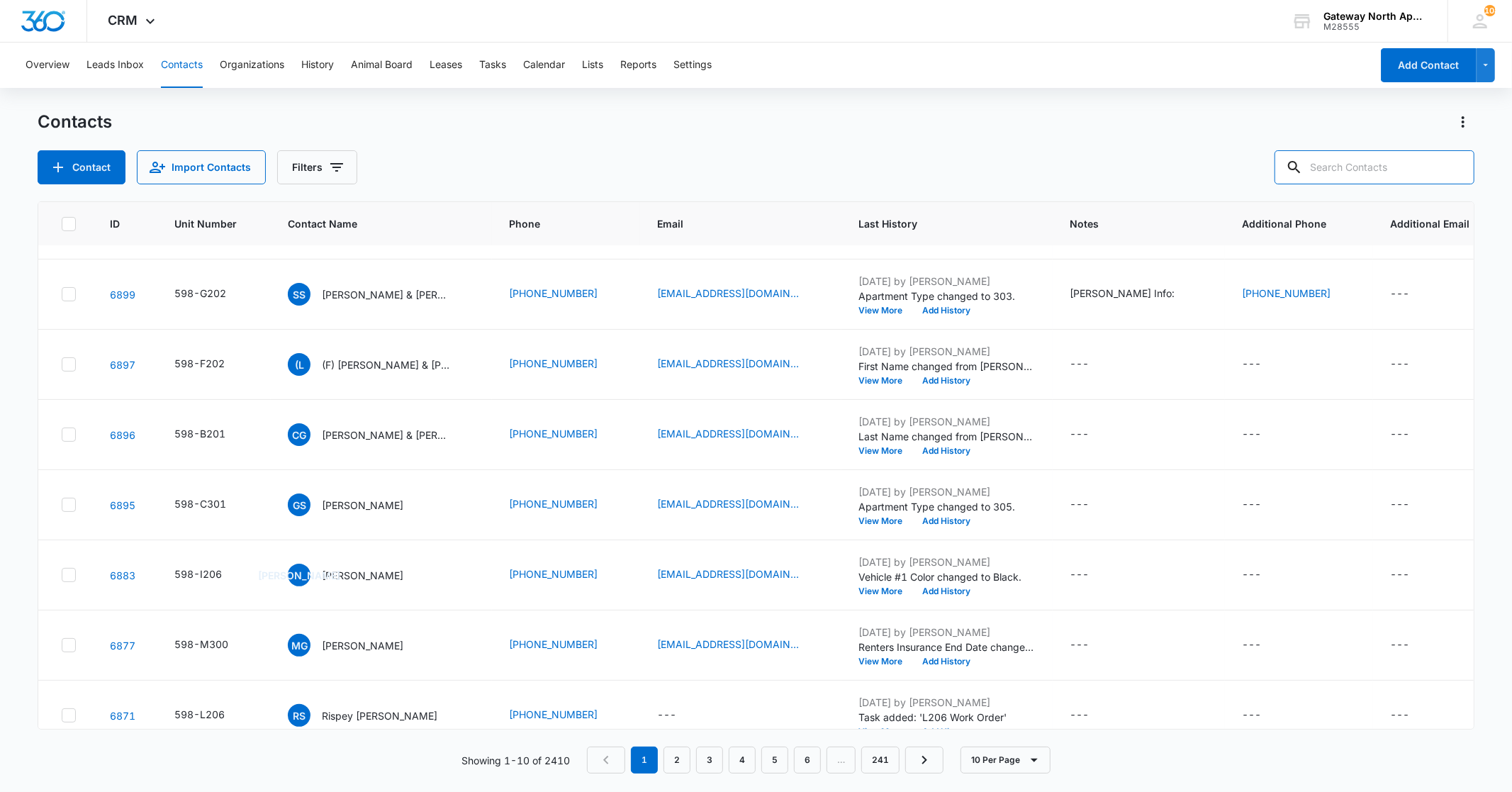
scroll to position [229, 0]
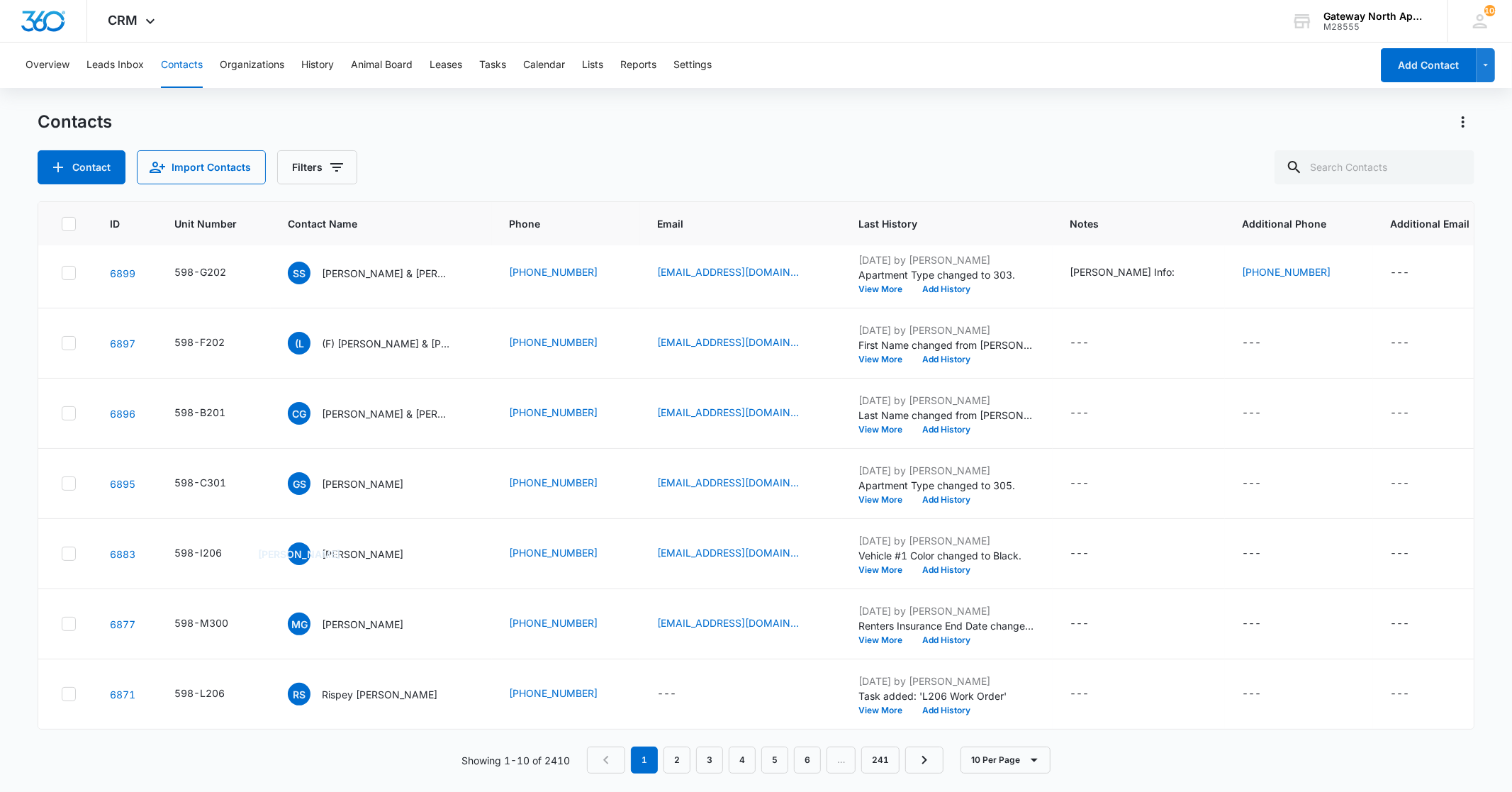
click at [471, 167] on div "Contact Import Contacts Filters" at bounding box center [756, 167] width 1436 height 34
click at [1436, 173] on input "text" at bounding box center [1374, 167] width 200 height 34
click at [1338, 166] on input "text" at bounding box center [1374, 167] width 200 height 34
click at [681, 760] on link "2" at bounding box center [677, 760] width 27 height 27
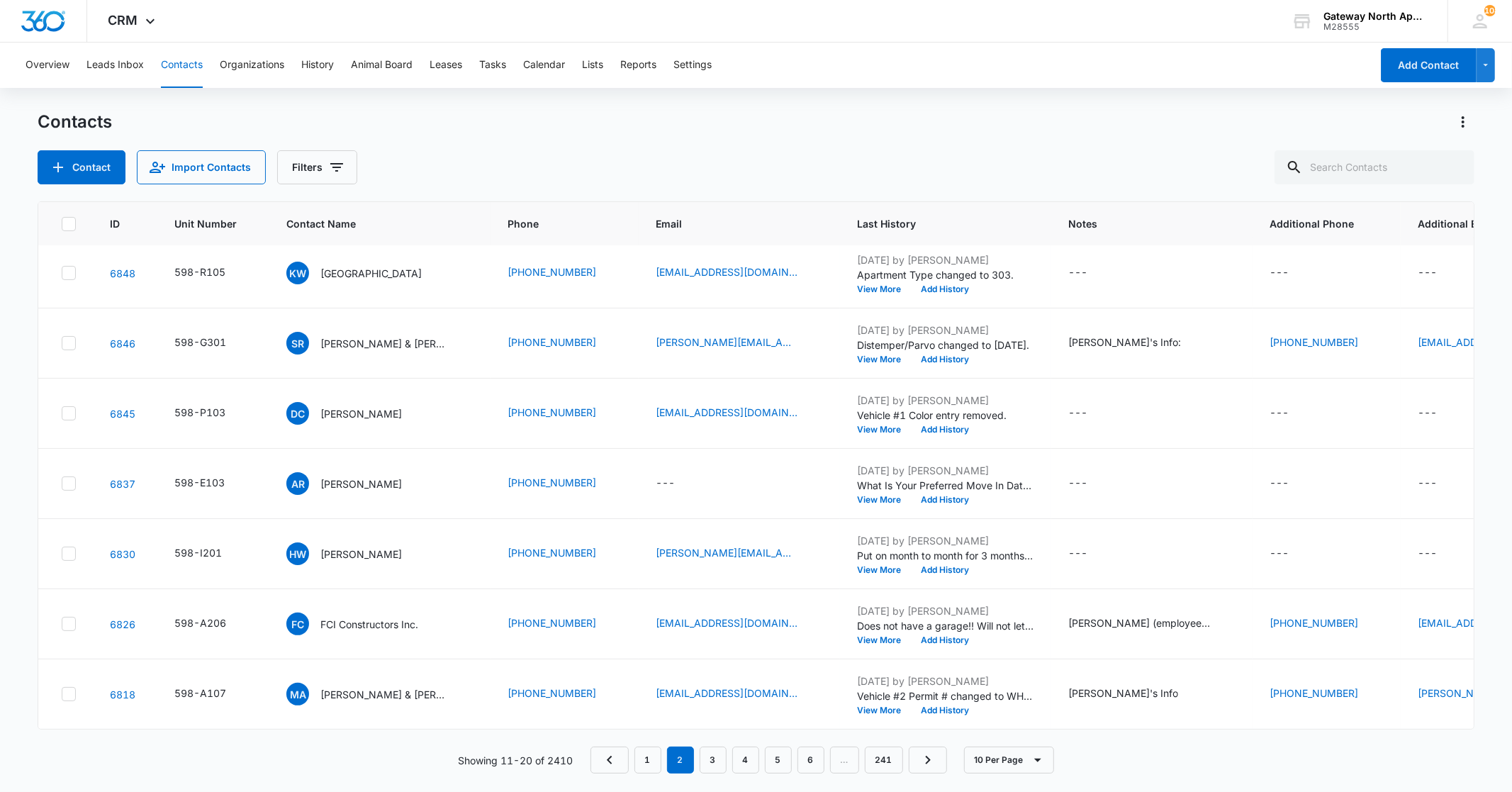
scroll to position [0, 0]
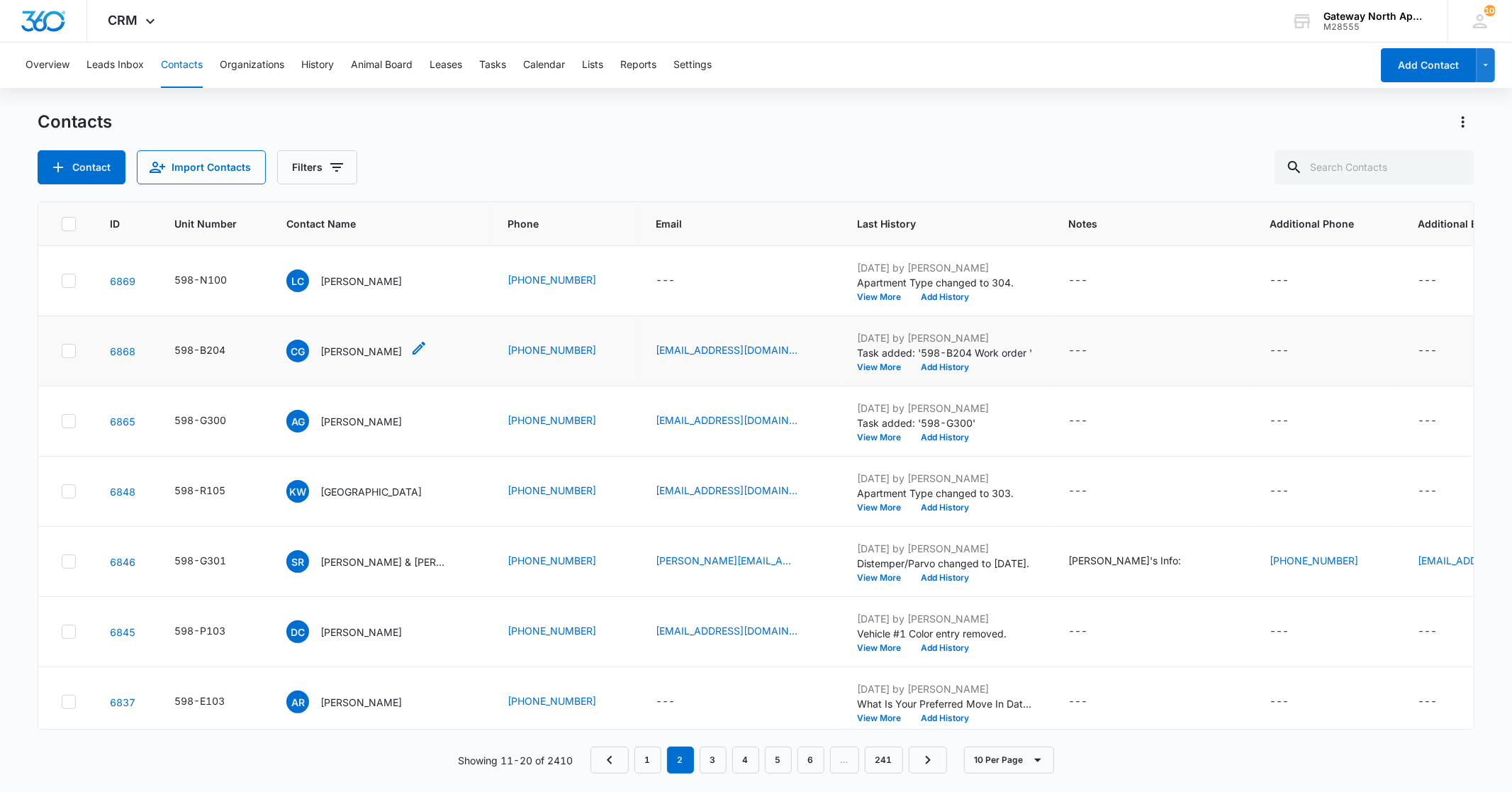
click at [379, 345] on p "[PERSON_NAME]" at bounding box center [361, 351] width 82 height 15
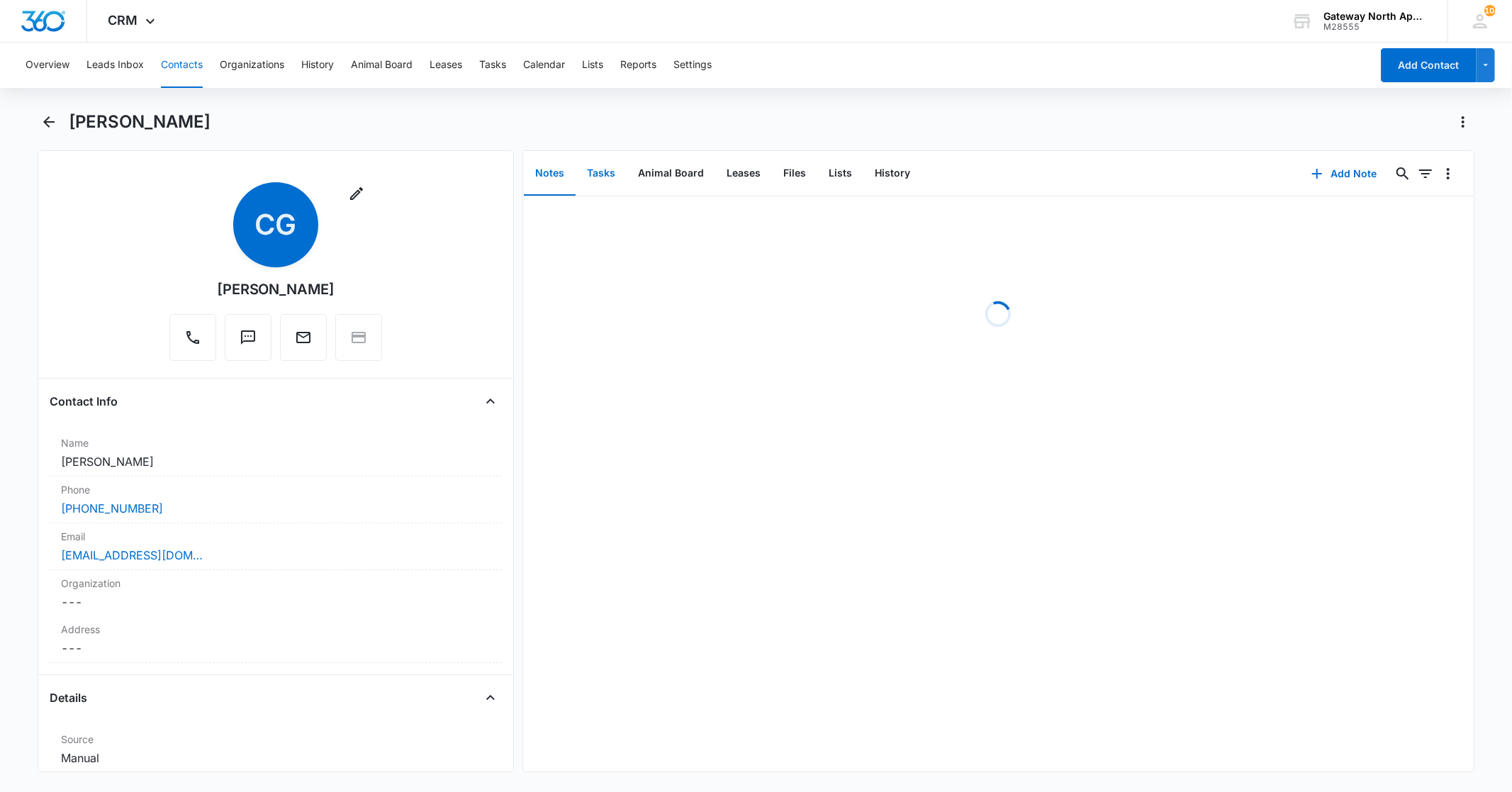
click at [597, 169] on button "Tasks" at bounding box center [600, 173] width 51 height 44
click at [605, 217] on p "B204 Work order" at bounding box center [581, 220] width 86 height 15
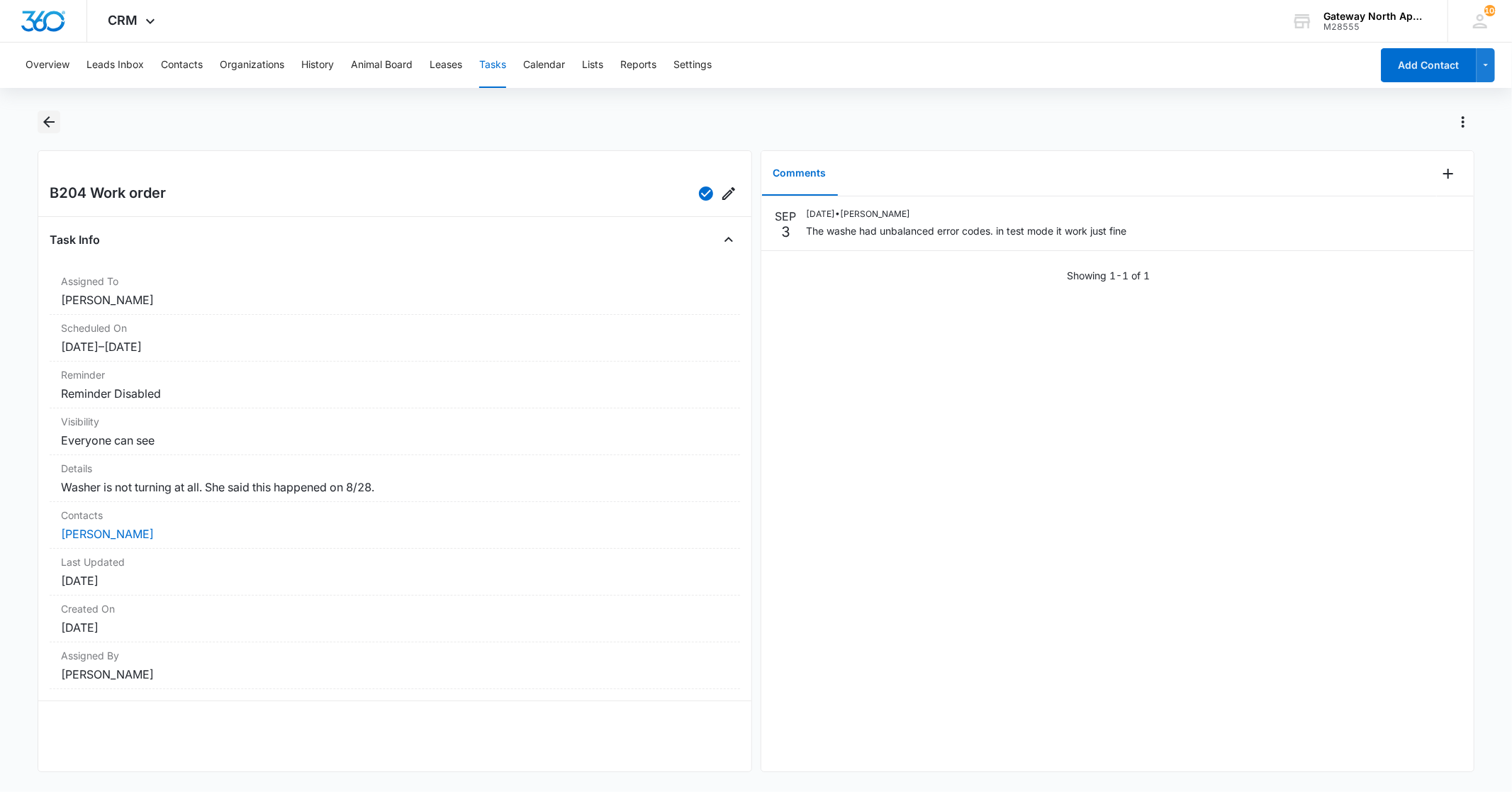
click at [57, 121] on icon "Back" at bounding box center [48, 122] width 17 height 17
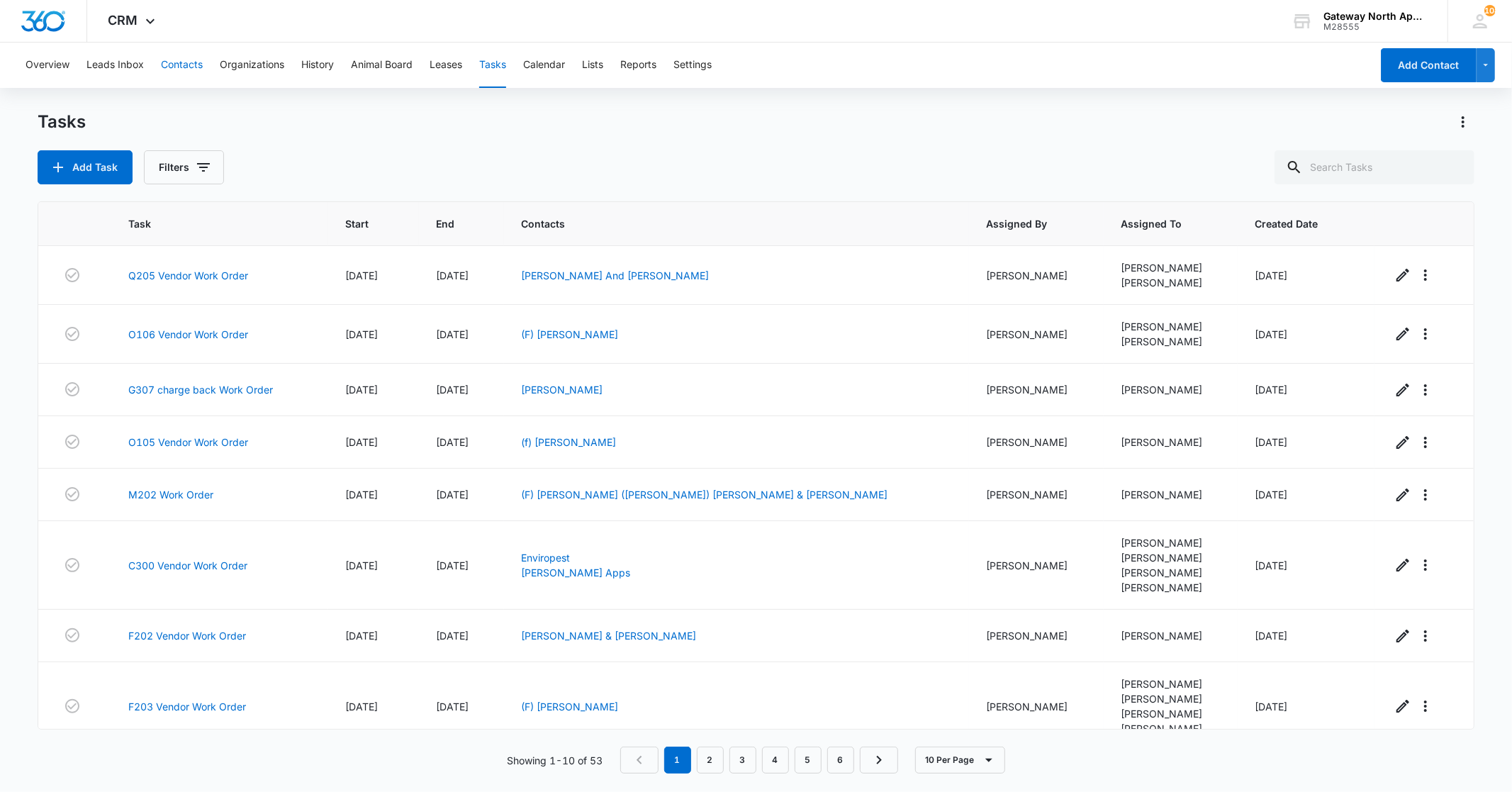
drag, startPoint x: 184, startPoint y: 65, endPoint x: 192, endPoint y: 80, distance: 17.0
click at [184, 67] on button "Contacts" at bounding box center [182, 65] width 42 height 45
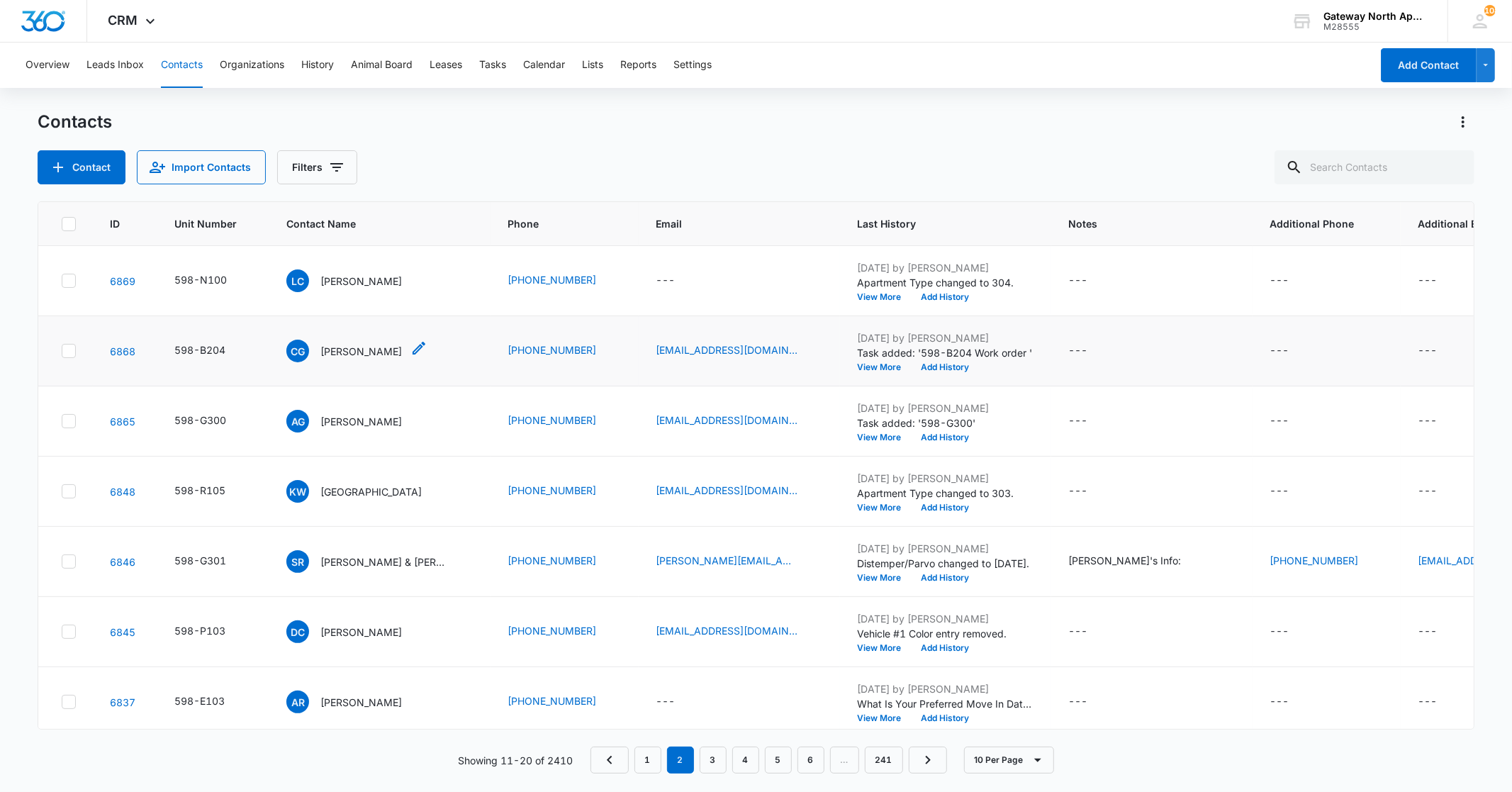
click at [379, 353] on p "[PERSON_NAME]" at bounding box center [361, 351] width 82 height 15
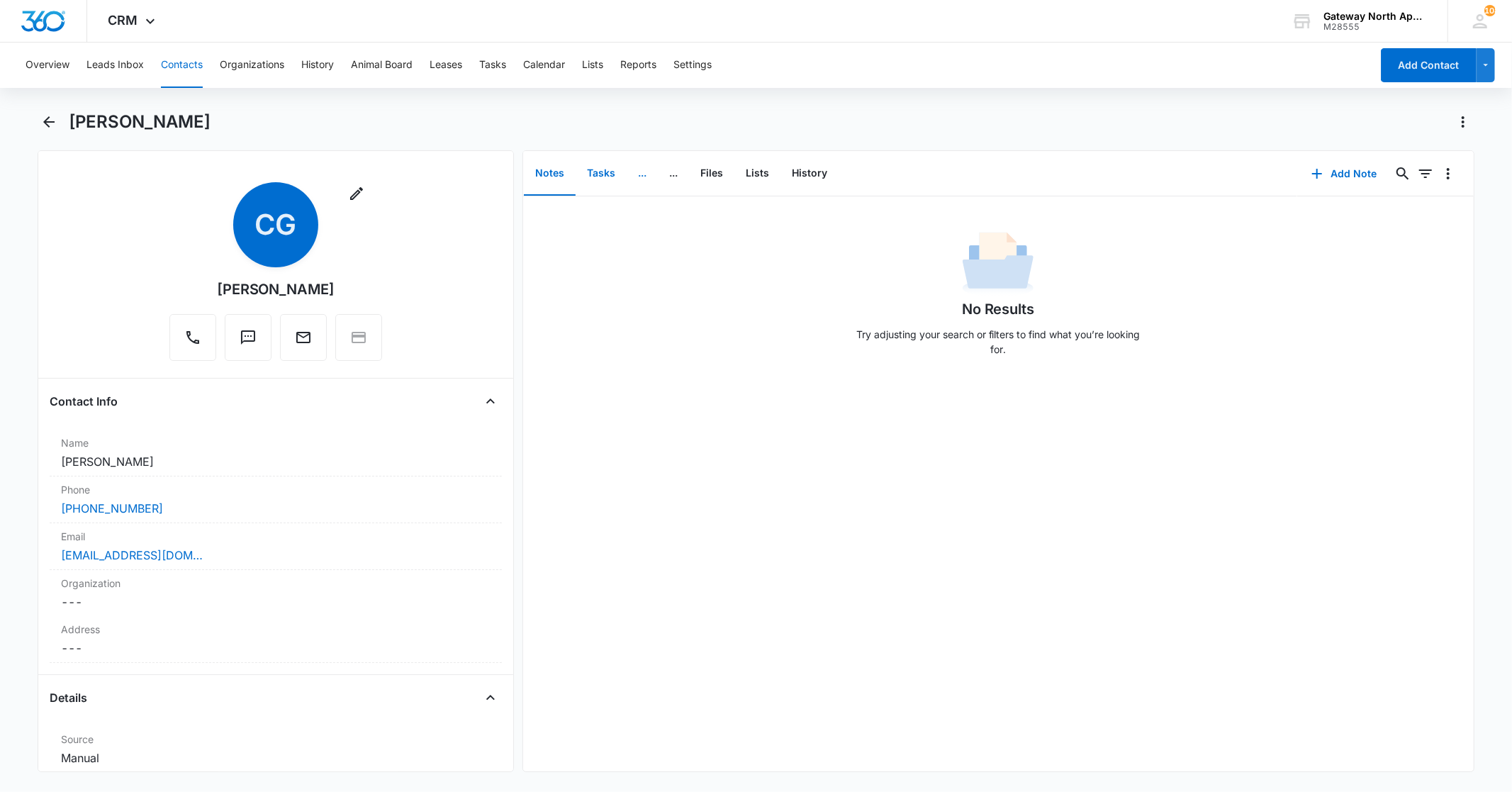
drag, startPoint x: 604, startPoint y: 170, endPoint x: 634, endPoint y: 172, distance: 30.1
click at [604, 170] on button "Tasks" at bounding box center [600, 173] width 51 height 44
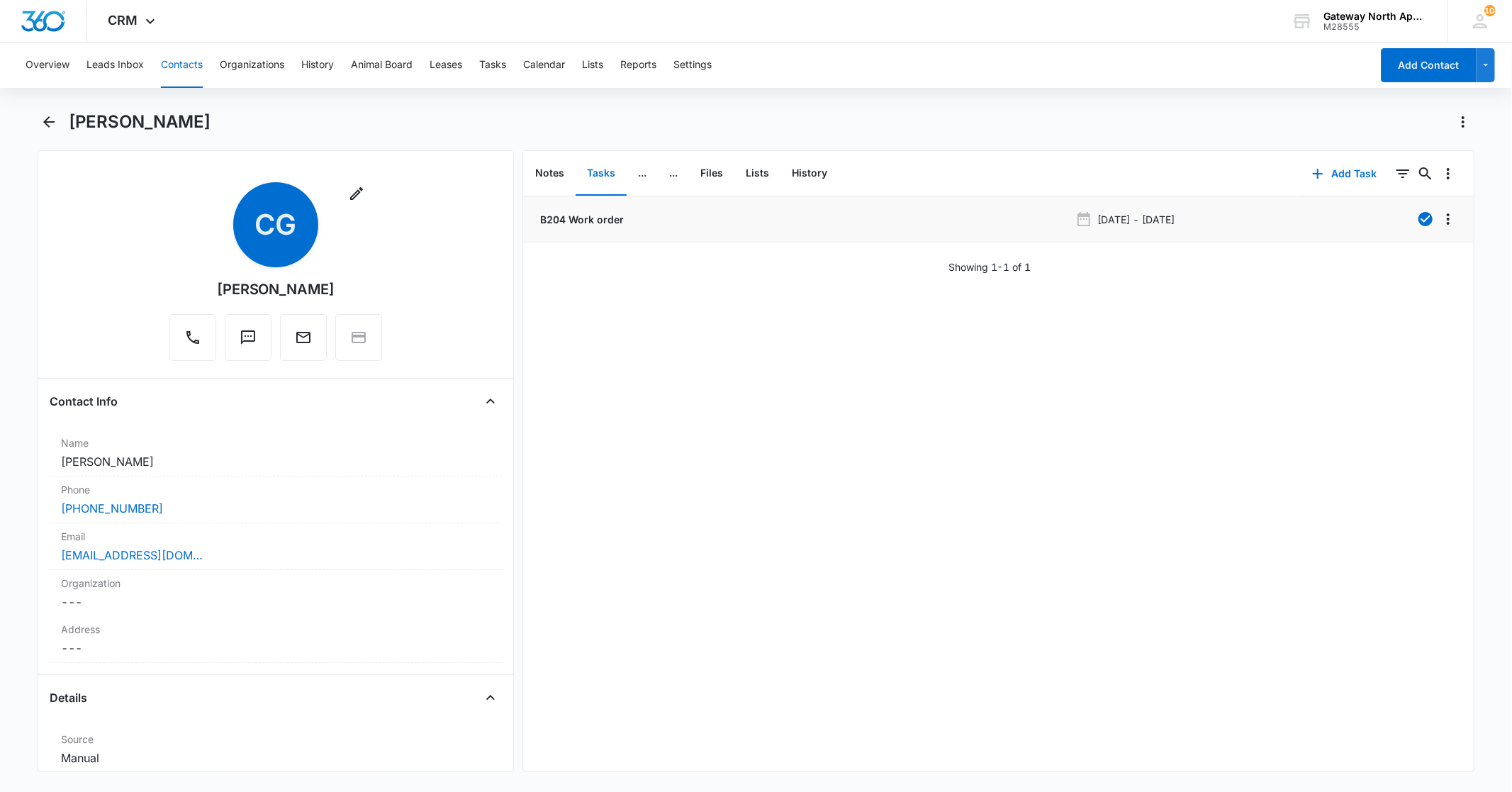
click at [600, 220] on p "B204 Work order" at bounding box center [581, 220] width 86 height 15
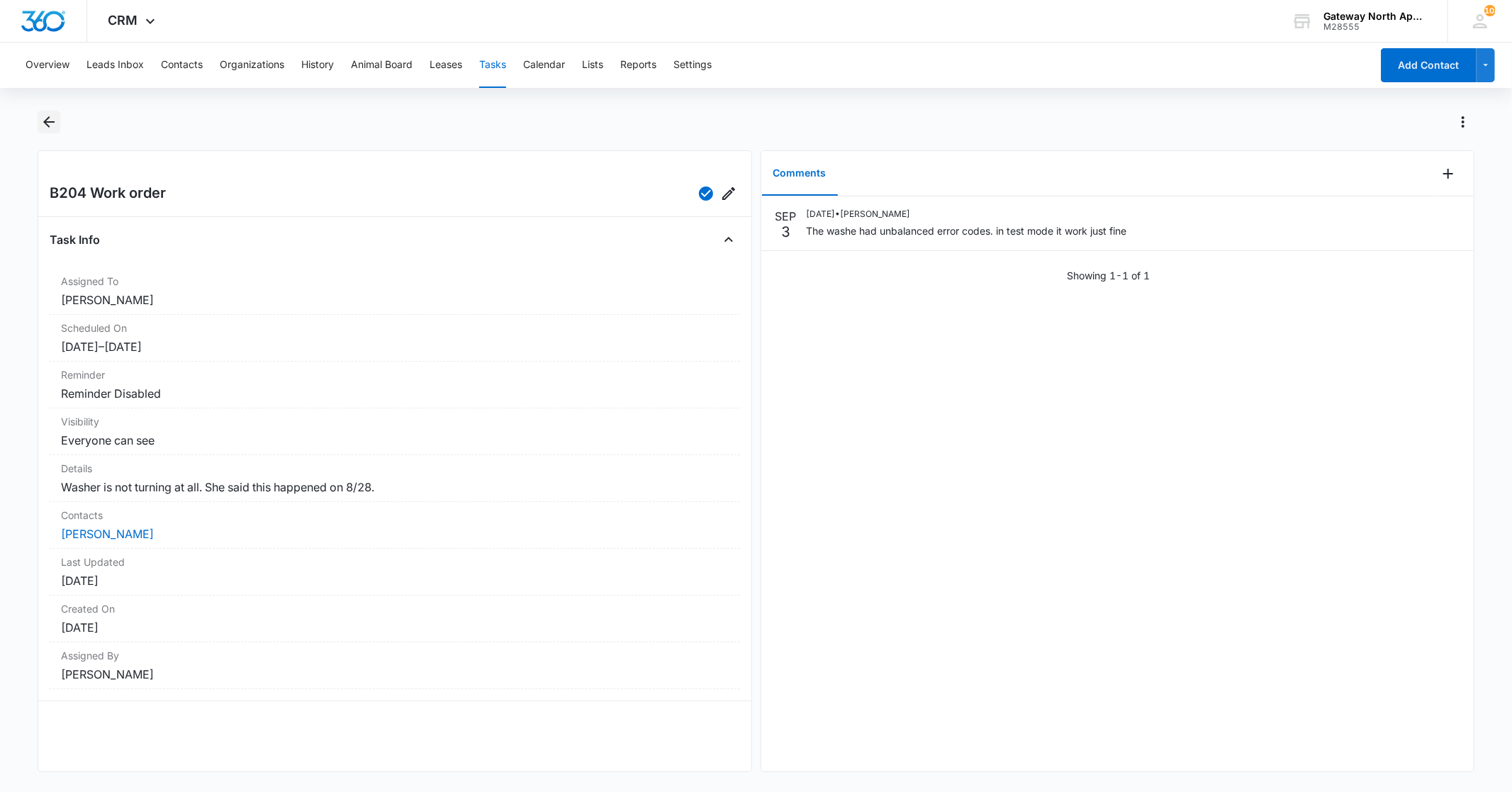
click at [50, 124] on icon "Back" at bounding box center [48, 122] width 17 height 17
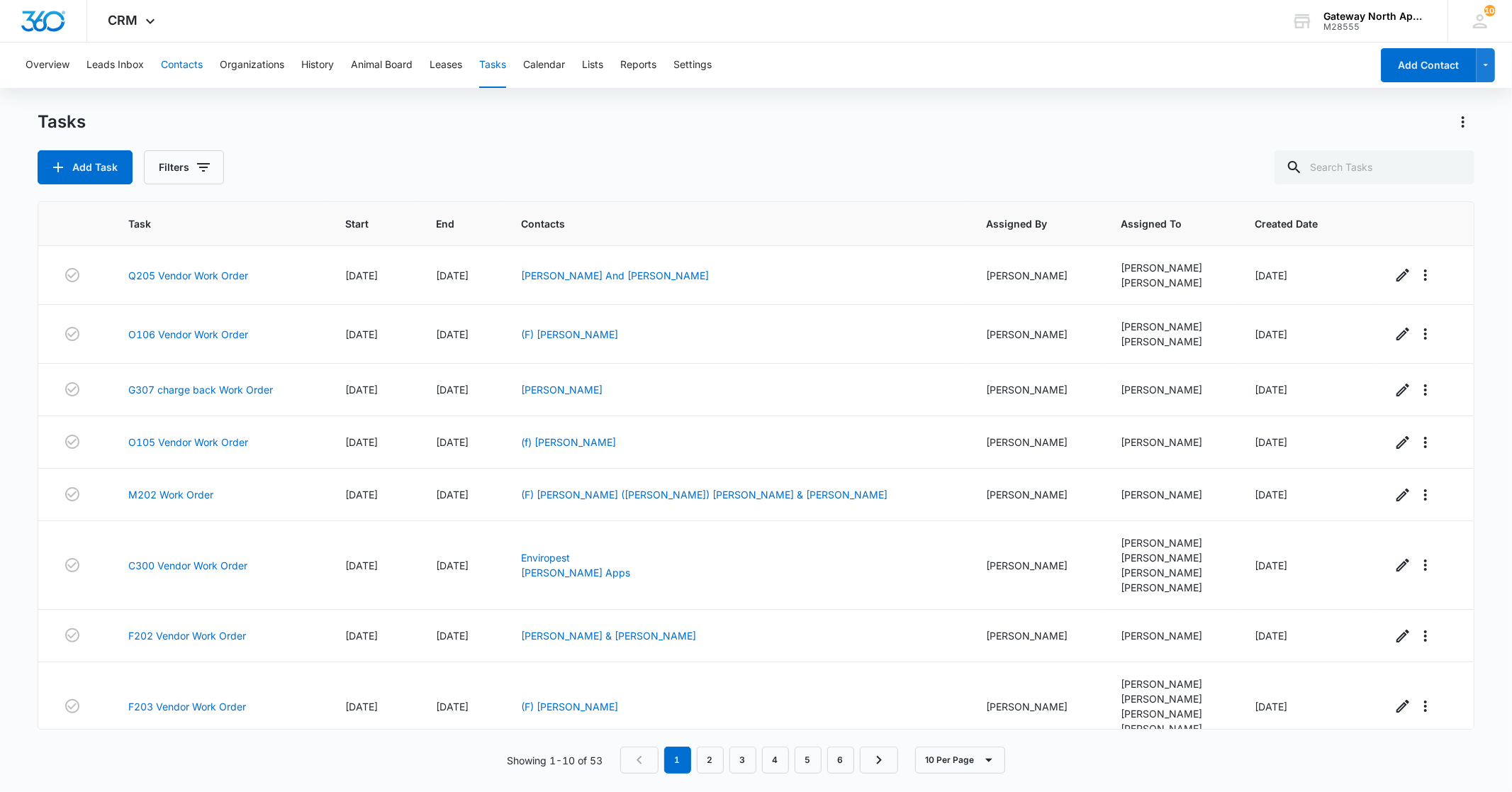
drag, startPoint x: 185, startPoint y: 66, endPoint x: 195, endPoint y: 70, distance: 10.8
click at [185, 67] on button "Contacts" at bounding box center [182, 65] width 42 height 45
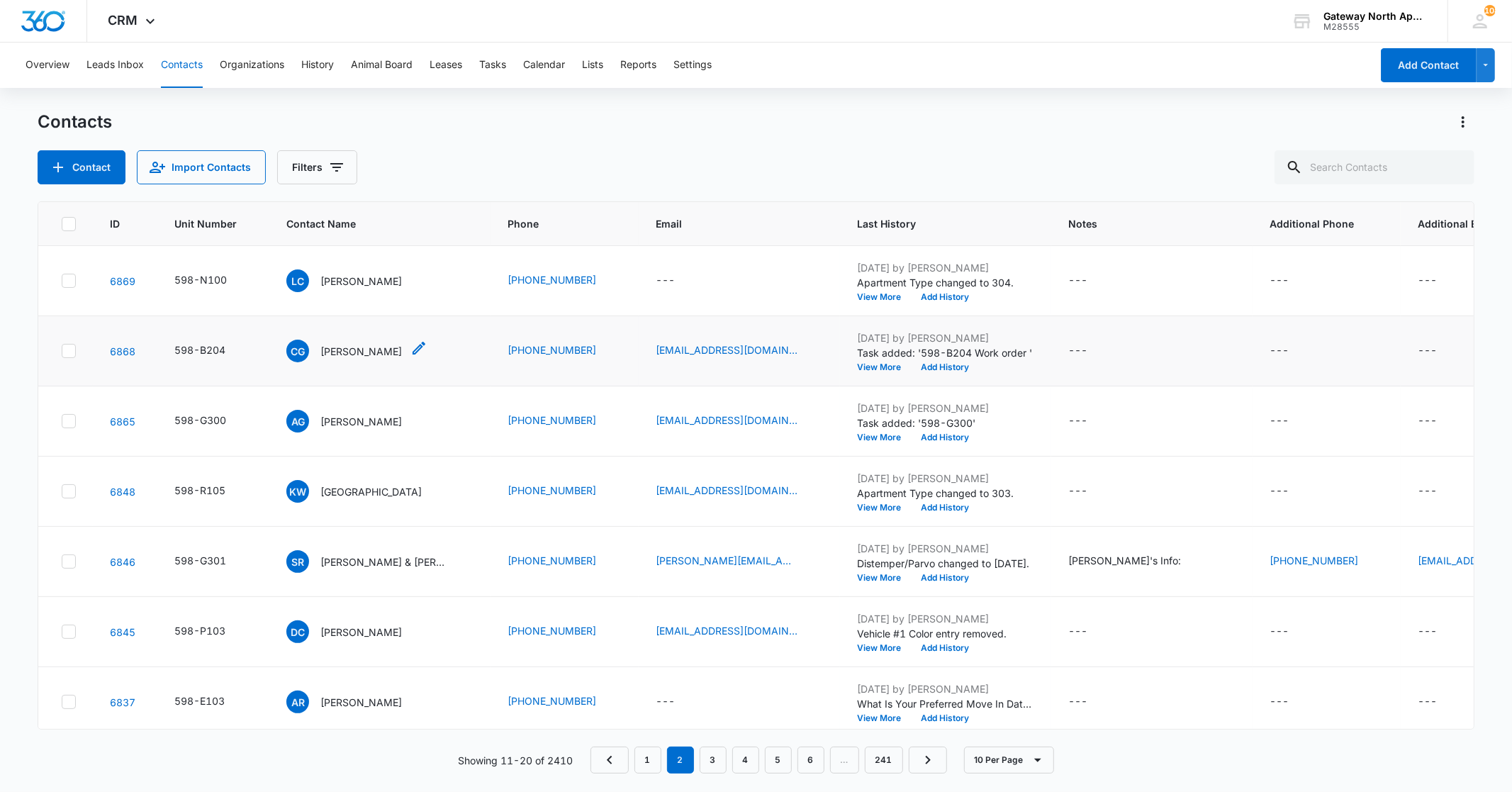
click at [338, 342] on div "CG [PERSON_NAME]" at bounding box center [344, 351] width 116 height 23
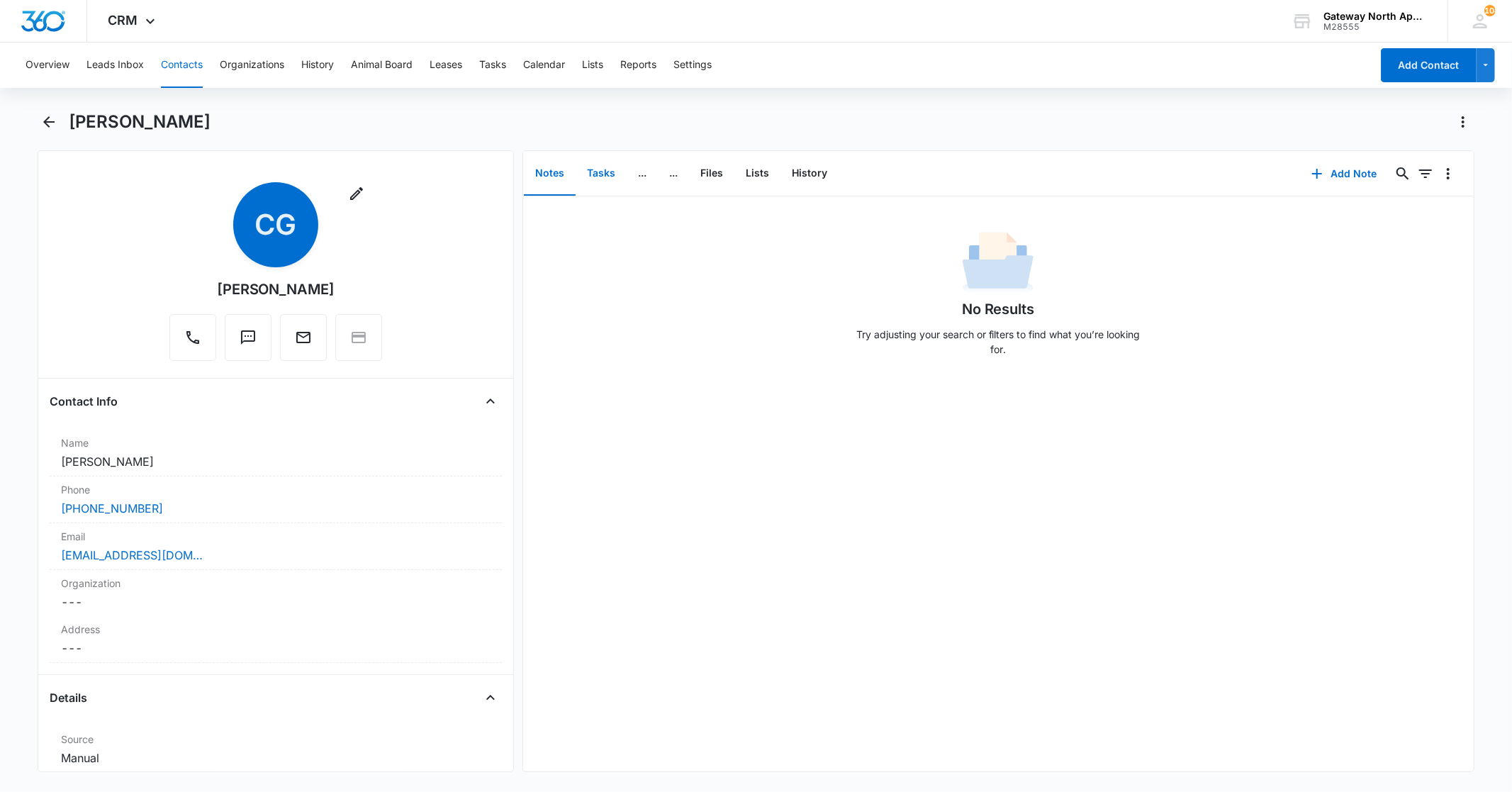
click at [601, 165] on button "Tasks" at bounding box center [600, 173] width 51 height 44
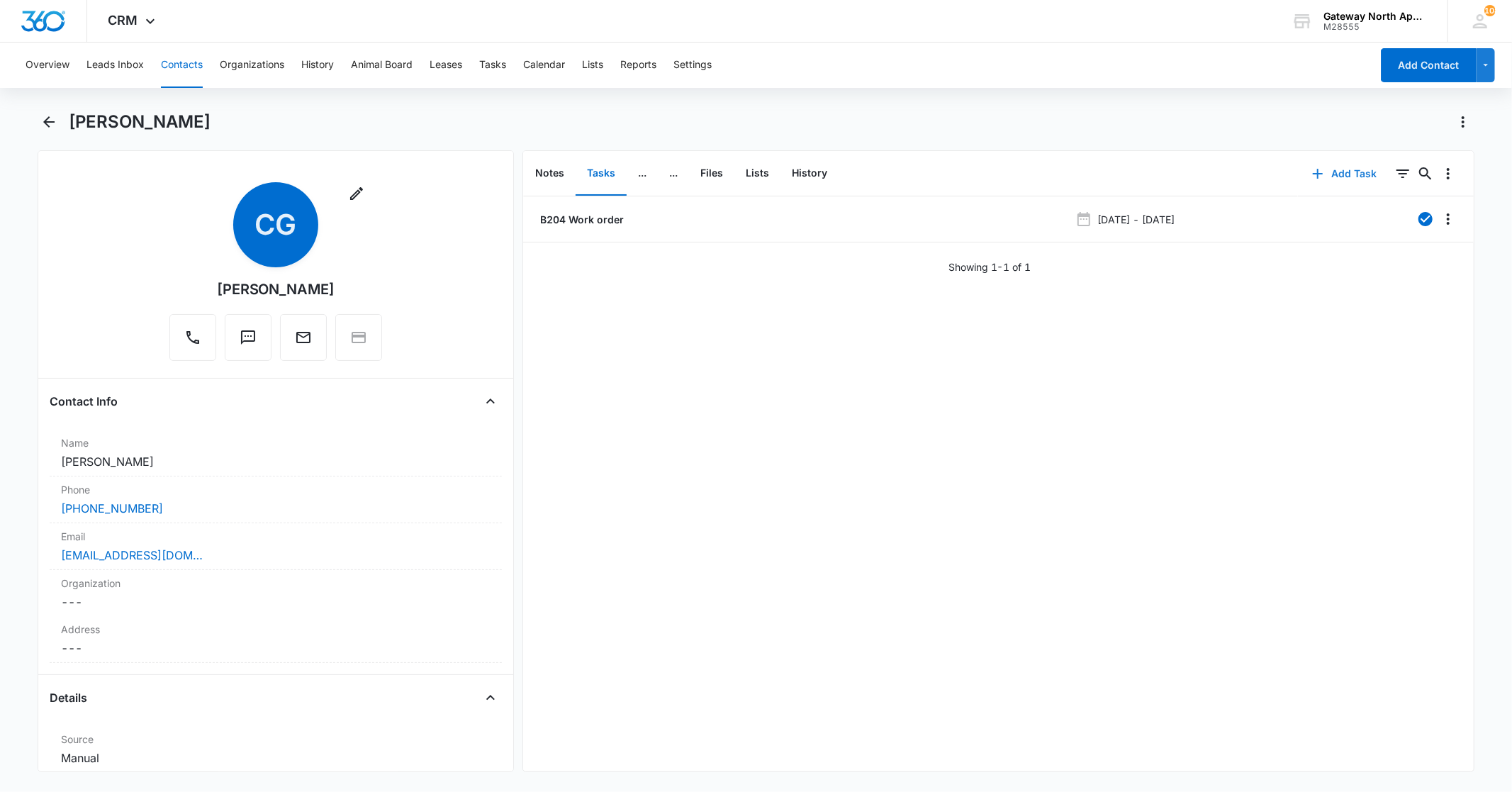
click at [1343, 172] on button "Add Task" at bounding box center [1345, 173] width 94 height 34
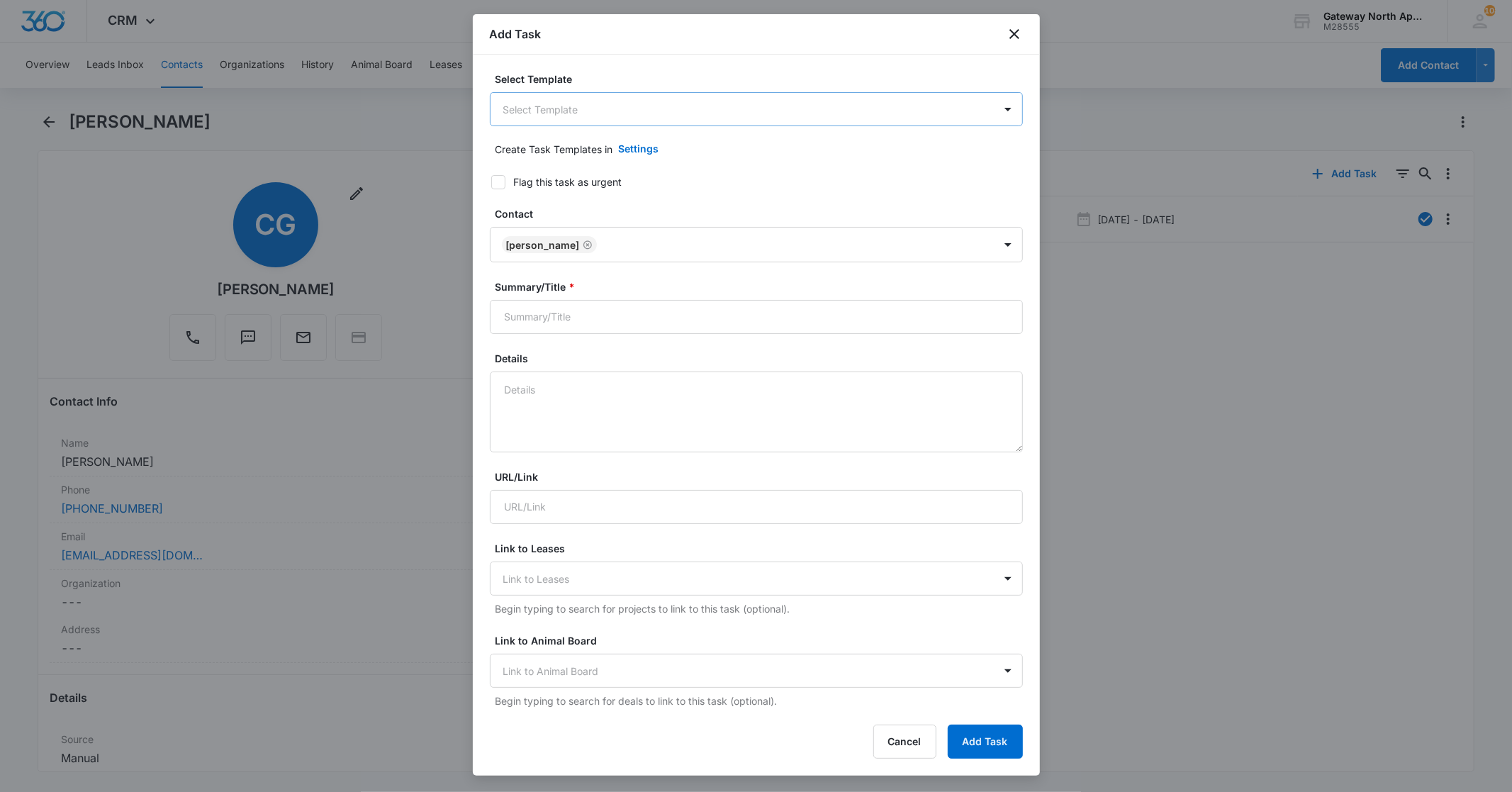
click at [662, 114] on body "CRM Apps Reputation Websites Forms CRM Email Social Content Ads Intelligence Fi…" at bounding box center [756, 396] width 1512 height 792
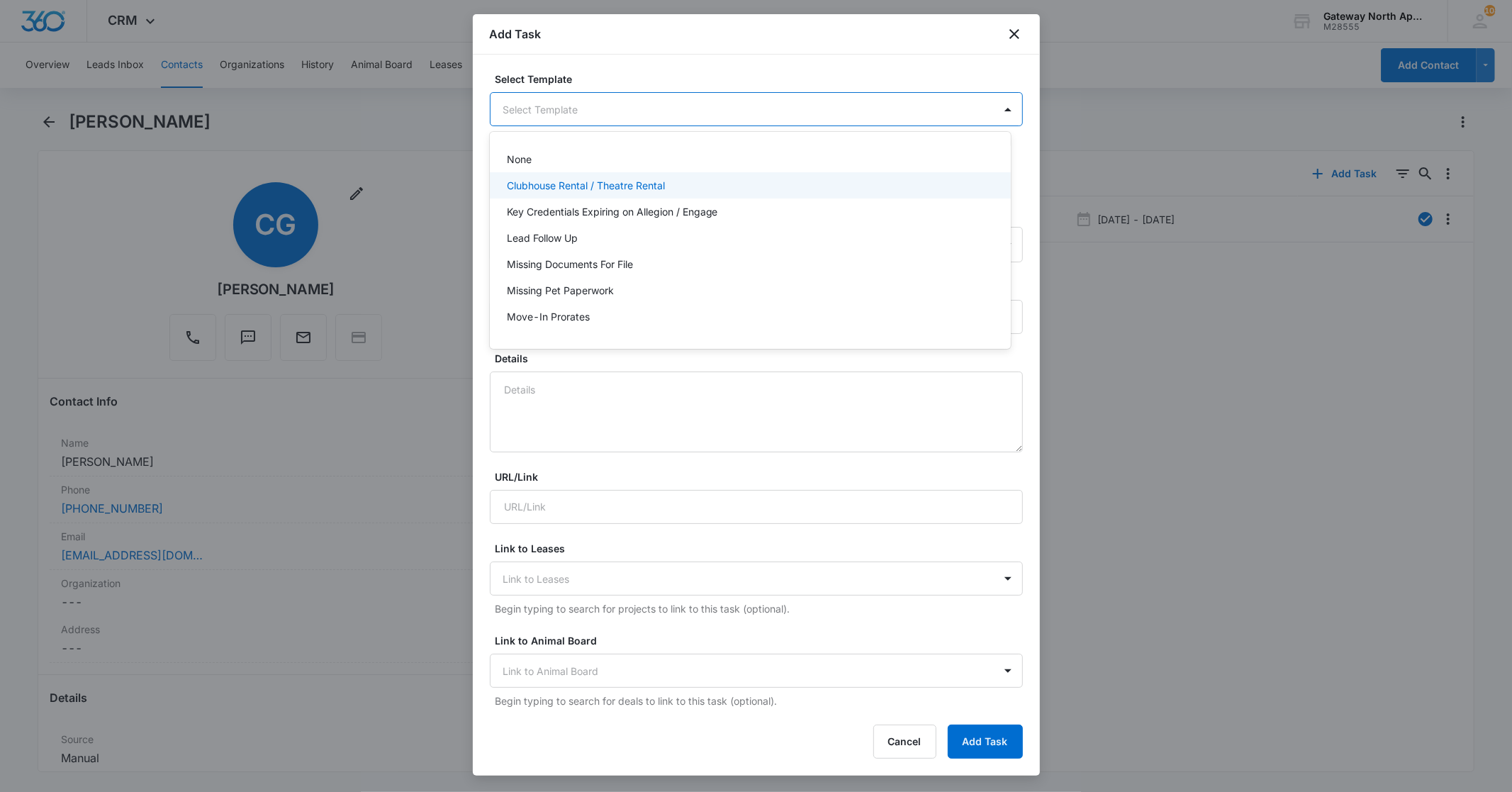
scroll to position [125, 0]
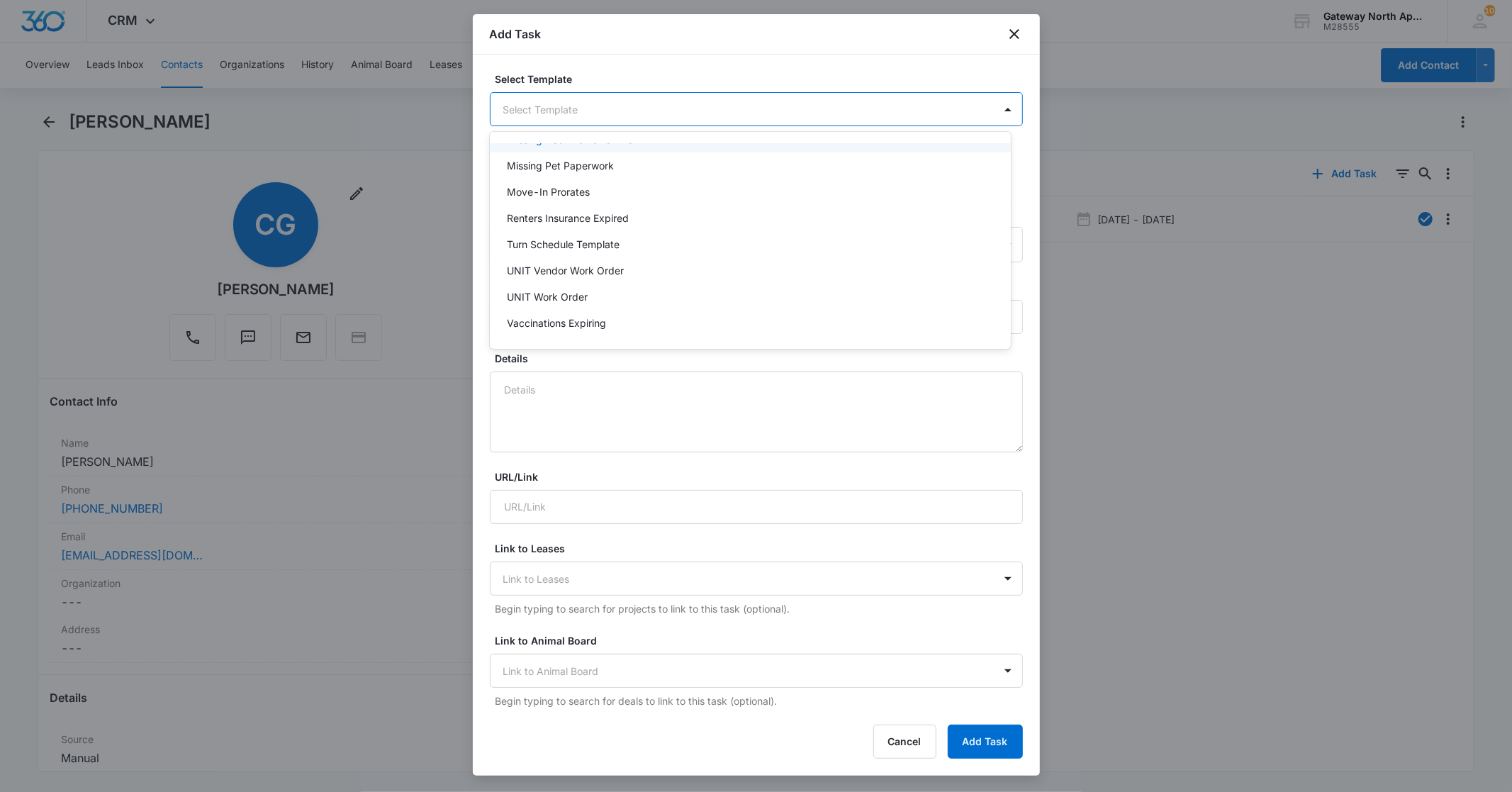
drag, startPoint x: 1004, startPoint y: 27, endPoint x: 1256, endPoint y: 65, distance: 254.8
click at [1008, 27] on div at bounding box center [756, 396] width 1512 height 792
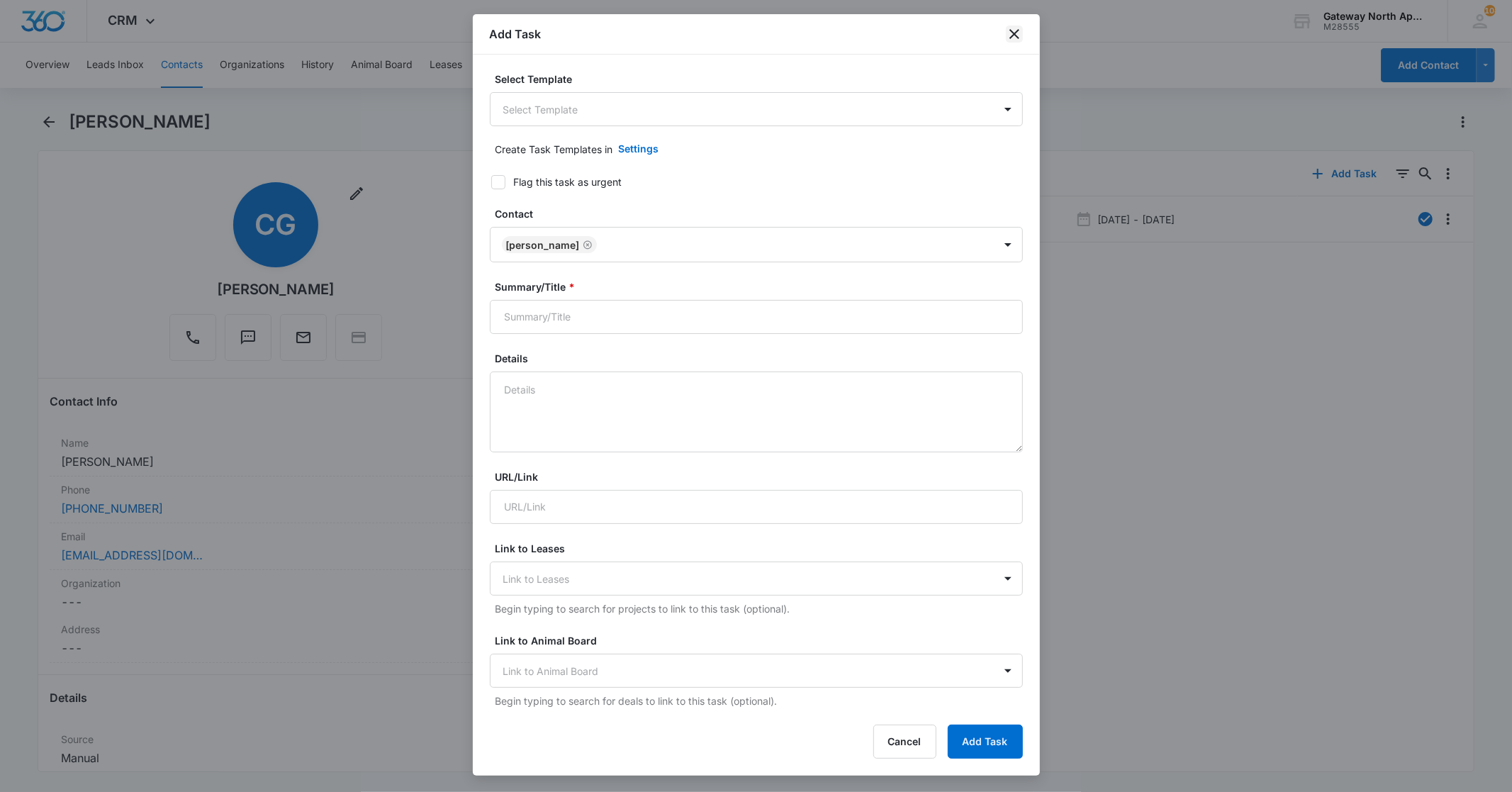
drag, startPoint x: 1012, startPoint y: 34, endPoint x: 1022, endPoint y: 39, distance: 11.2
click at [1022, 39] on icon "close" at bounding box center [1014, 34] width 17 height 17
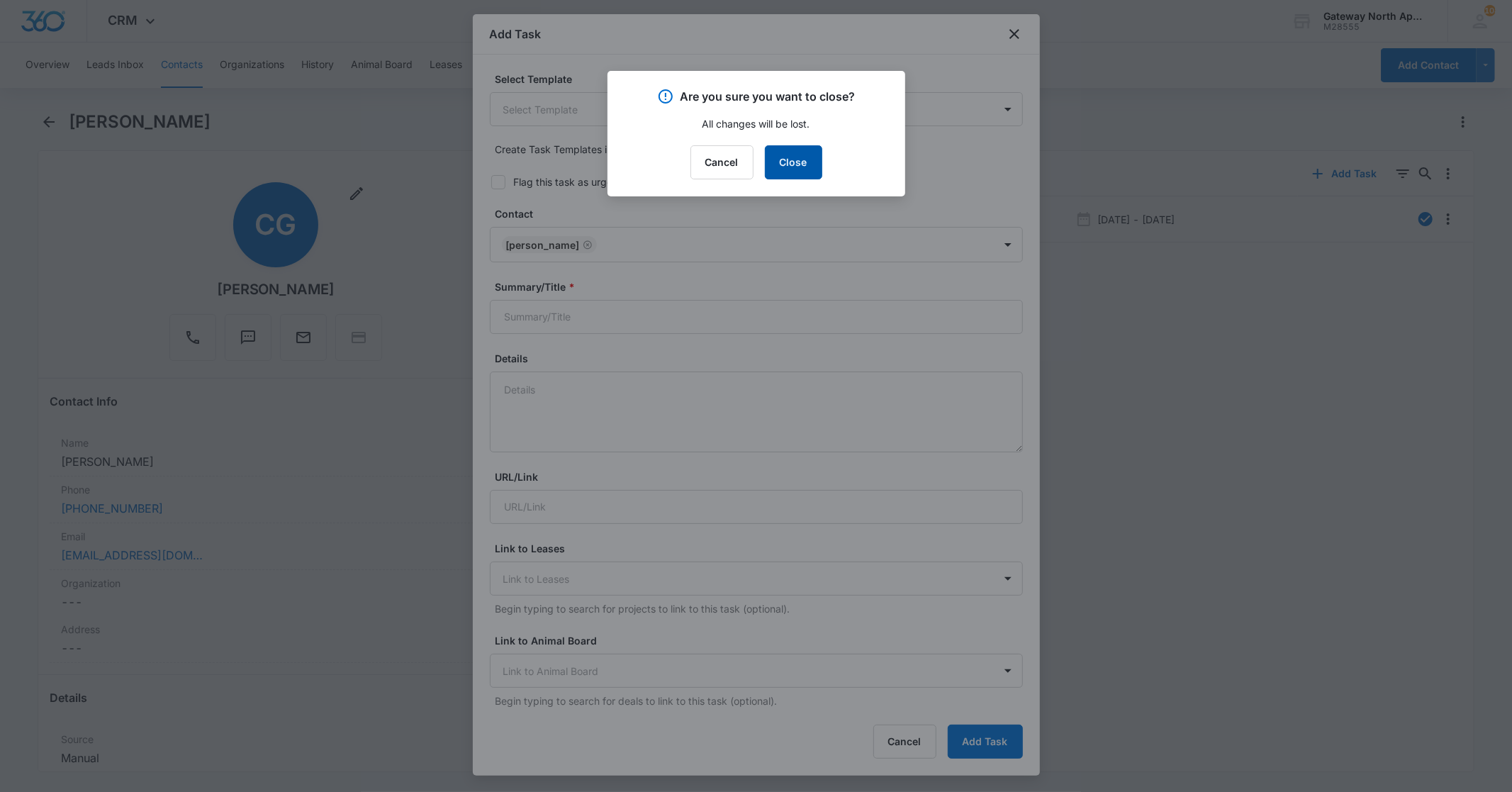
click at [812, 172] on button "Close" at bounding box center [793, 162] width 58 height 34
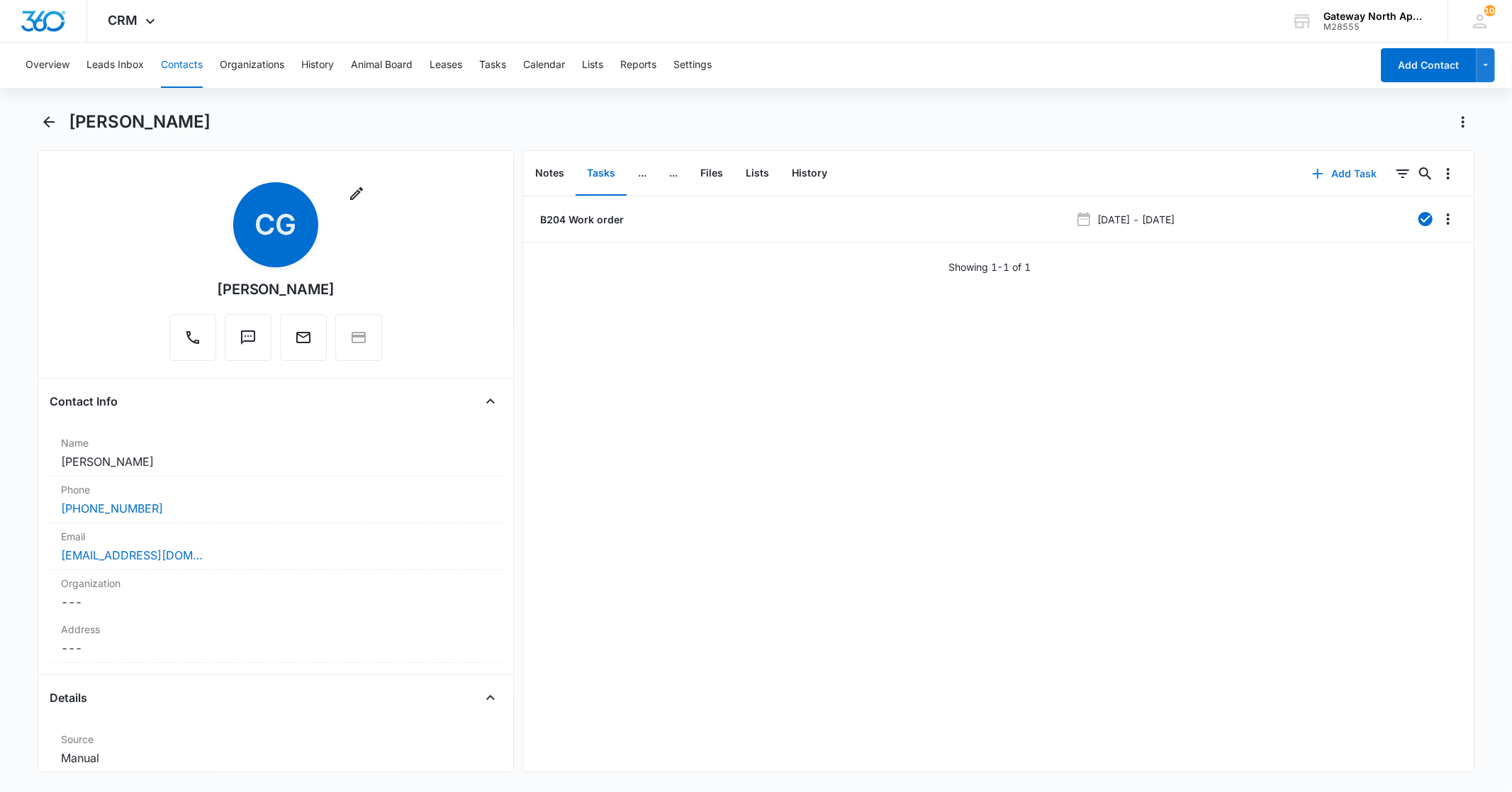
click at [1342, 171] on button "Add Task" at bounding box center [1345, 173] width 94 height 34
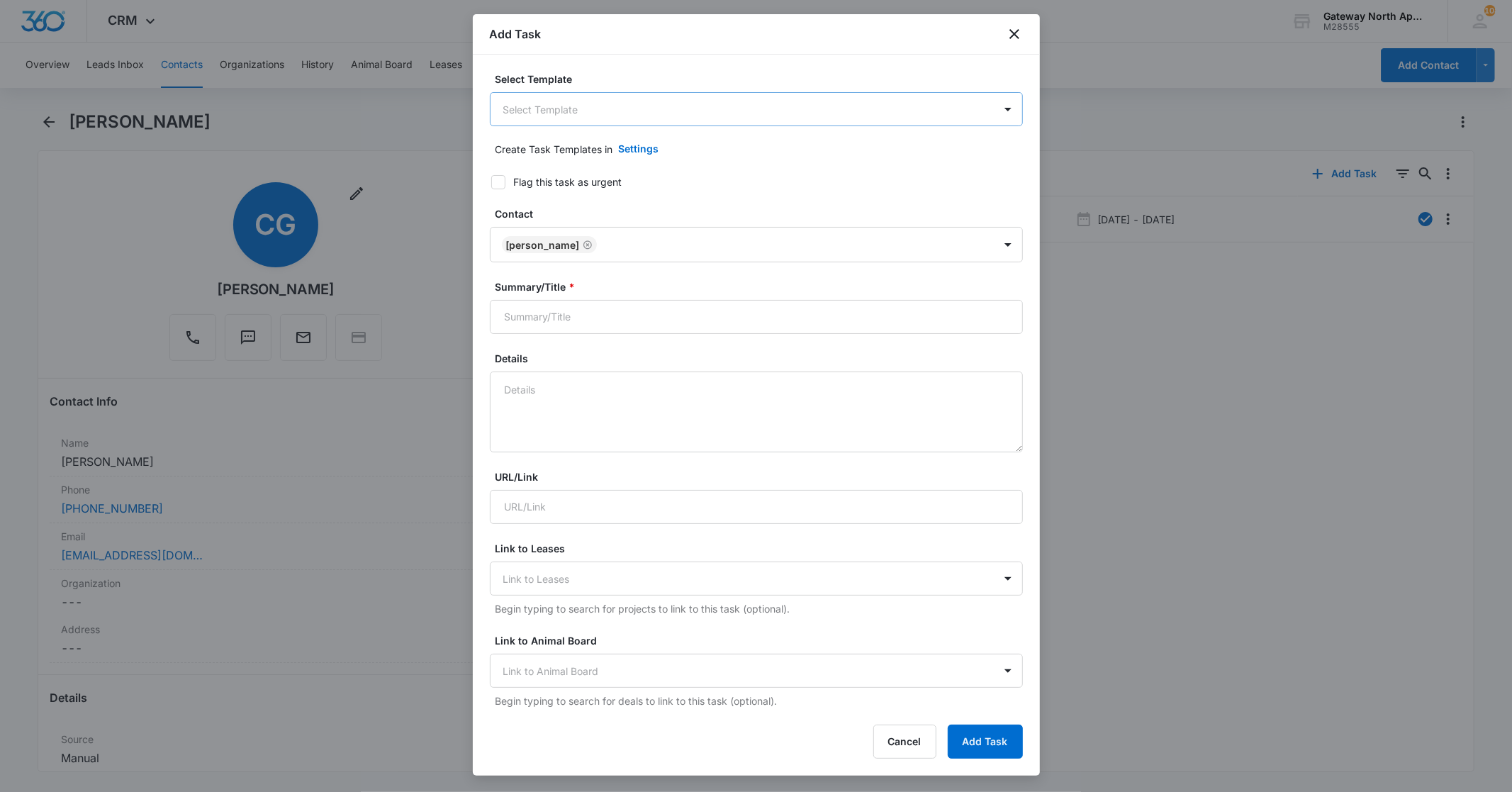
click at [744, 114] on body "CRM Apps Reputation Websites Forms CRM Email Social Content Ads Intelligence Fi…" at bounding box center [756, 396] width 1512 height 792
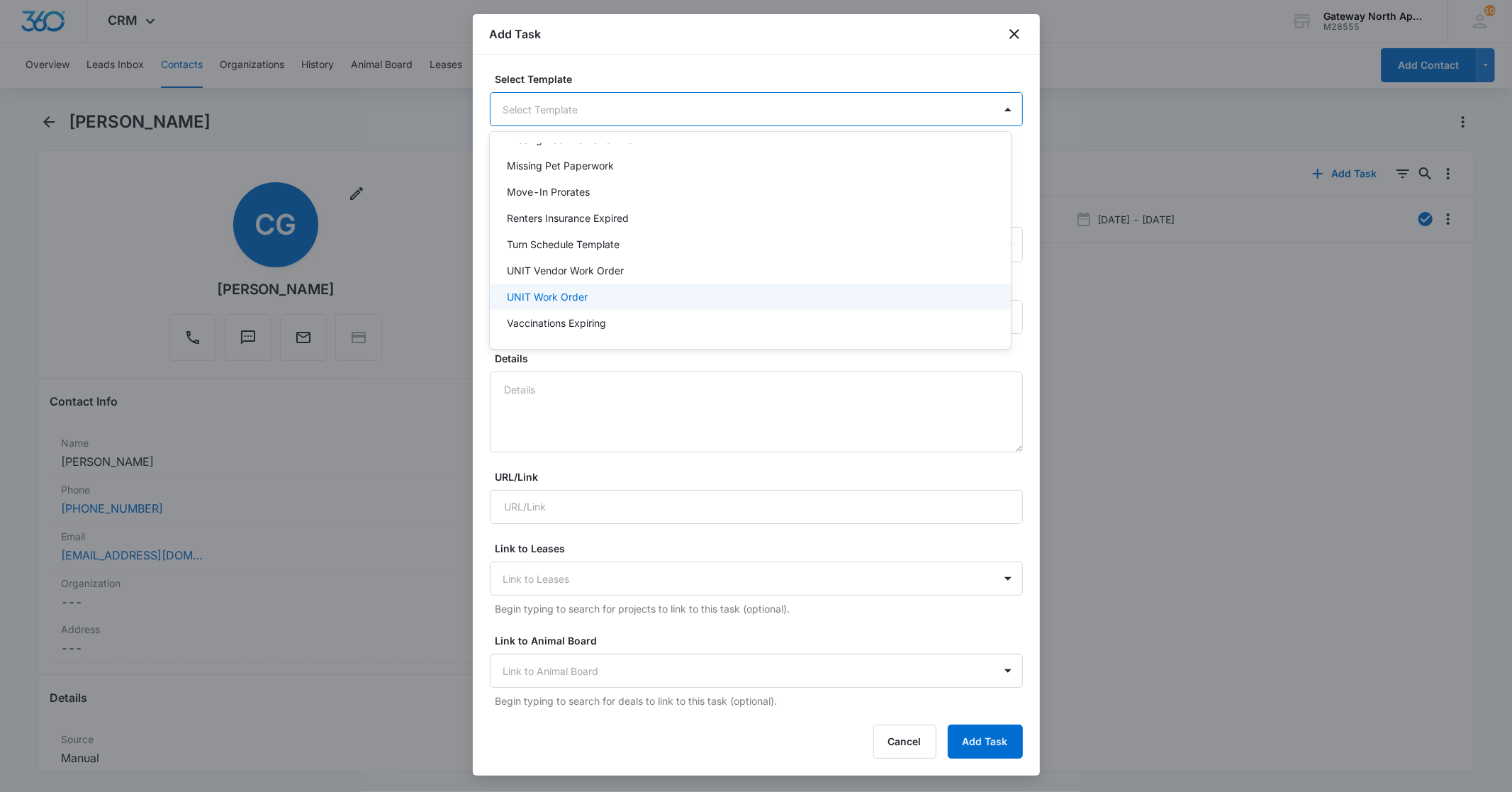
click at [549, 285] on div "UNIT Work Order" at bounding box center [750, 296] width 521 height 27
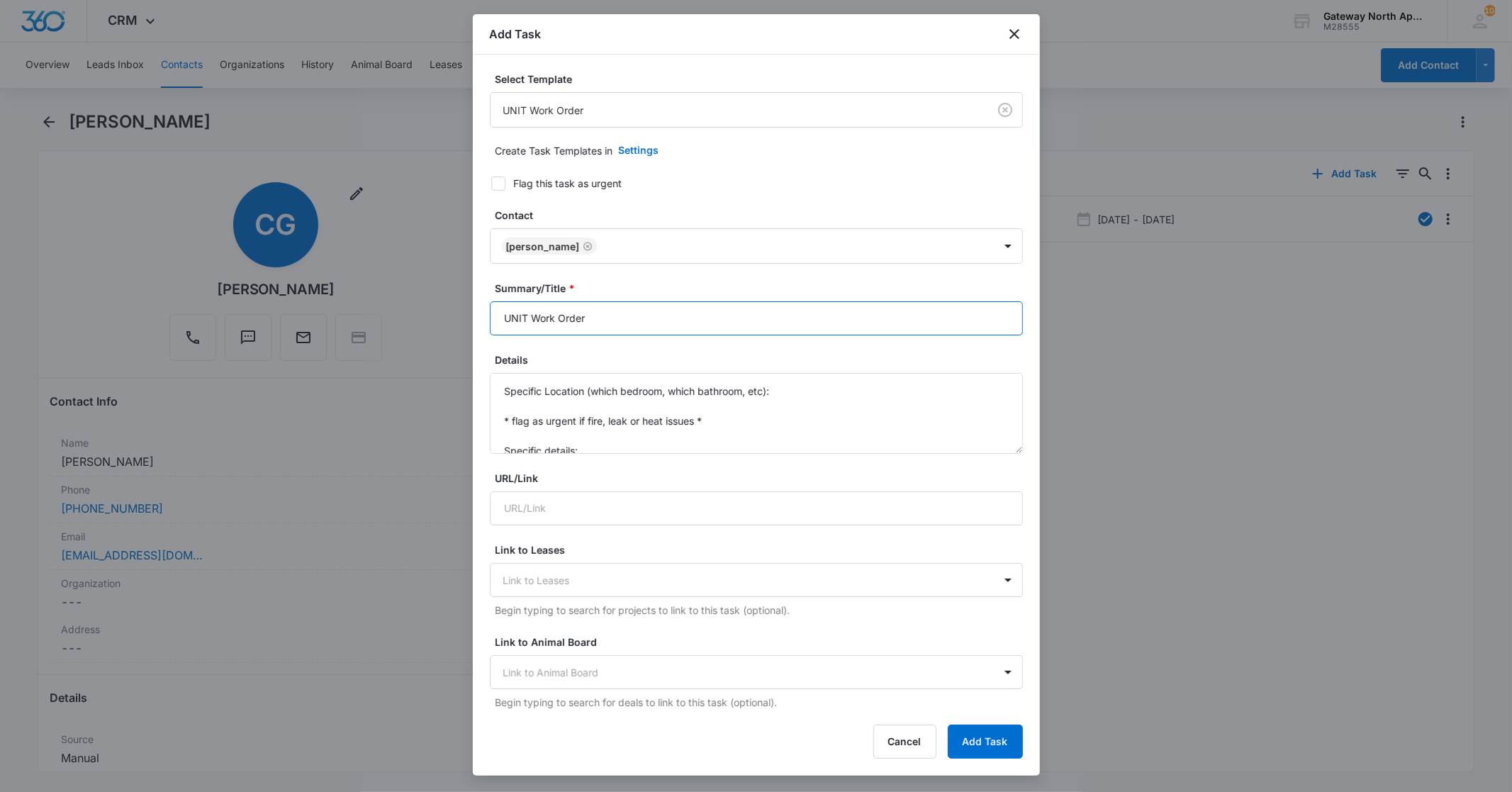
drag, startPoint x: 526, startPoint y: 310, endPoint x: 469, endPoint y: 314, distance: 57.1
click at [469, 314] on body "CRM Apps Reputation Websites Forms CRM Email Social Content Ads Intelligence Fi…" at bounding box center [756, 396] width 1512 height 792
type input "B204 Work Order"
drag, startPoint x: 589, startPoint y: 445, endPoint x: 499, endPoint y: 369, distance: 117.8
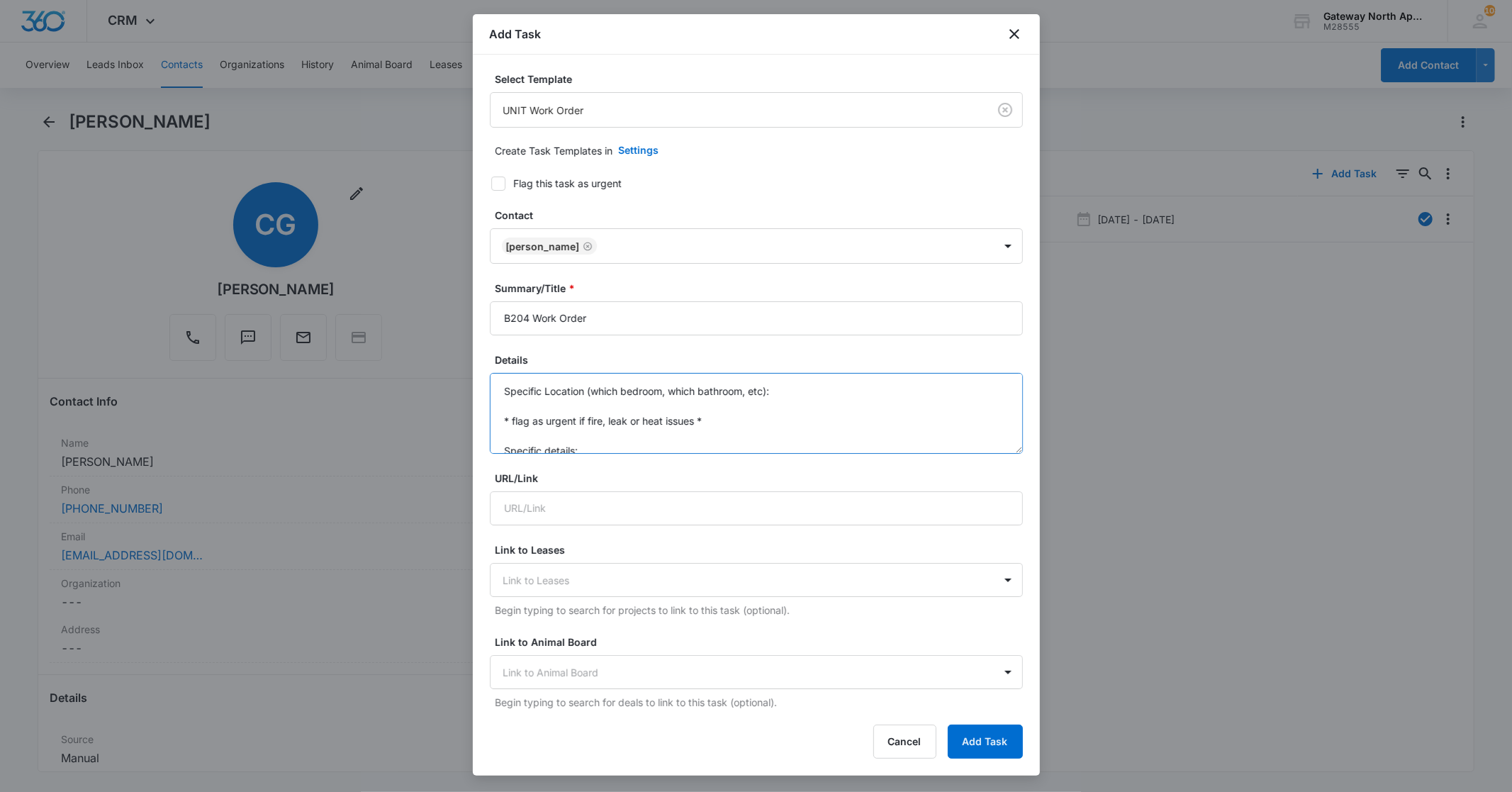
click at [503, 373] on textarea "Specific Location (which bedroom, which bathroom, etc): * flag as urgent if fir…" at bounding box center [756, 413] width 533 height 81
click at [502, 388] on textarea "Ice maker not making ice" at bounding box center [756, 413] width 533 height 81
click at [646, 392] on textarea "-Ice maker not making ice" at bounding box center [756, 413] width 533 height 81
click at [646, 394] on textarea "-Ice maker not making ice -Tenant says washing machine is still not sending" at bounding box center [756, 413] width 533 height 81
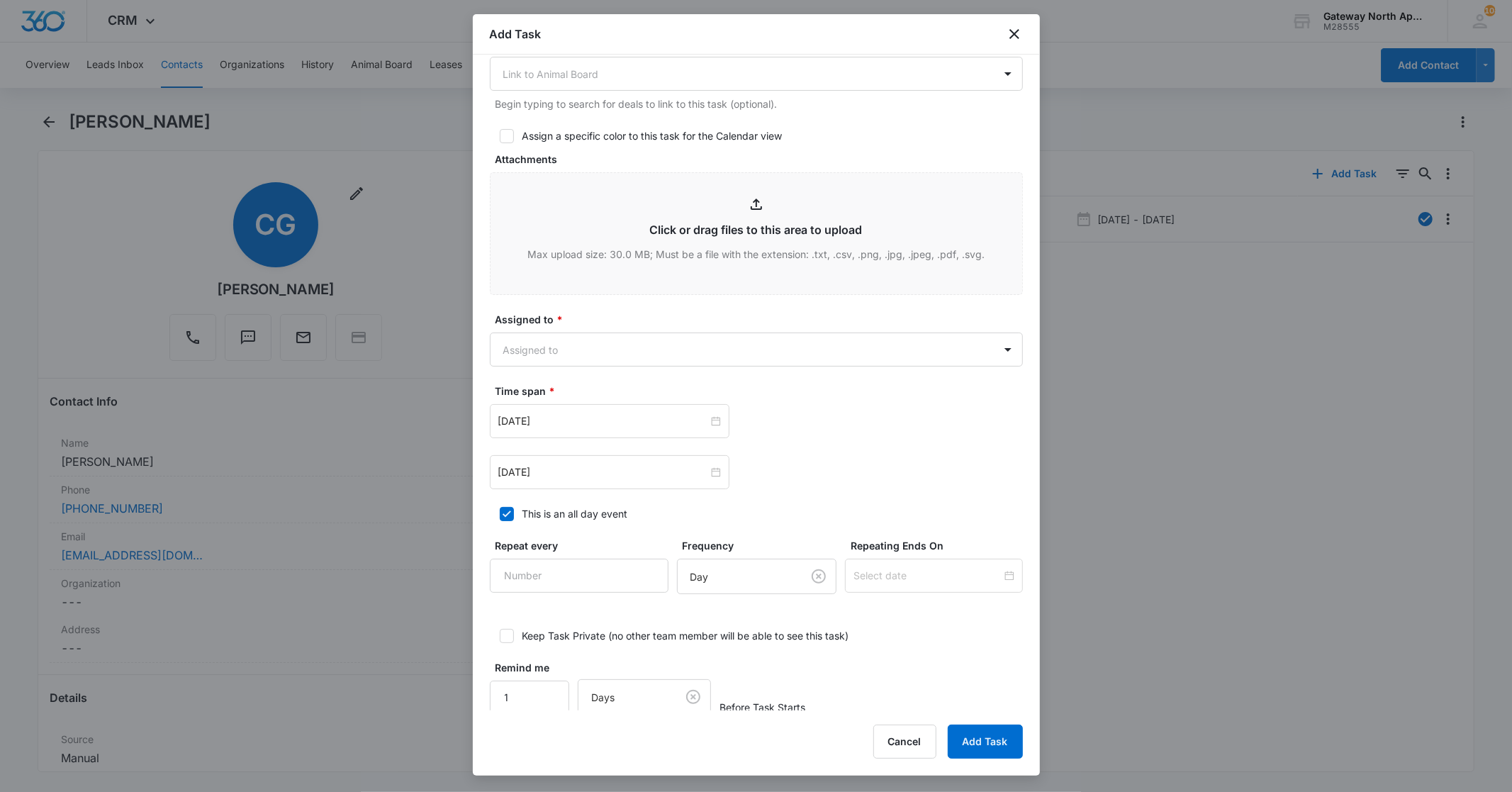
scroll to position [619, 0]
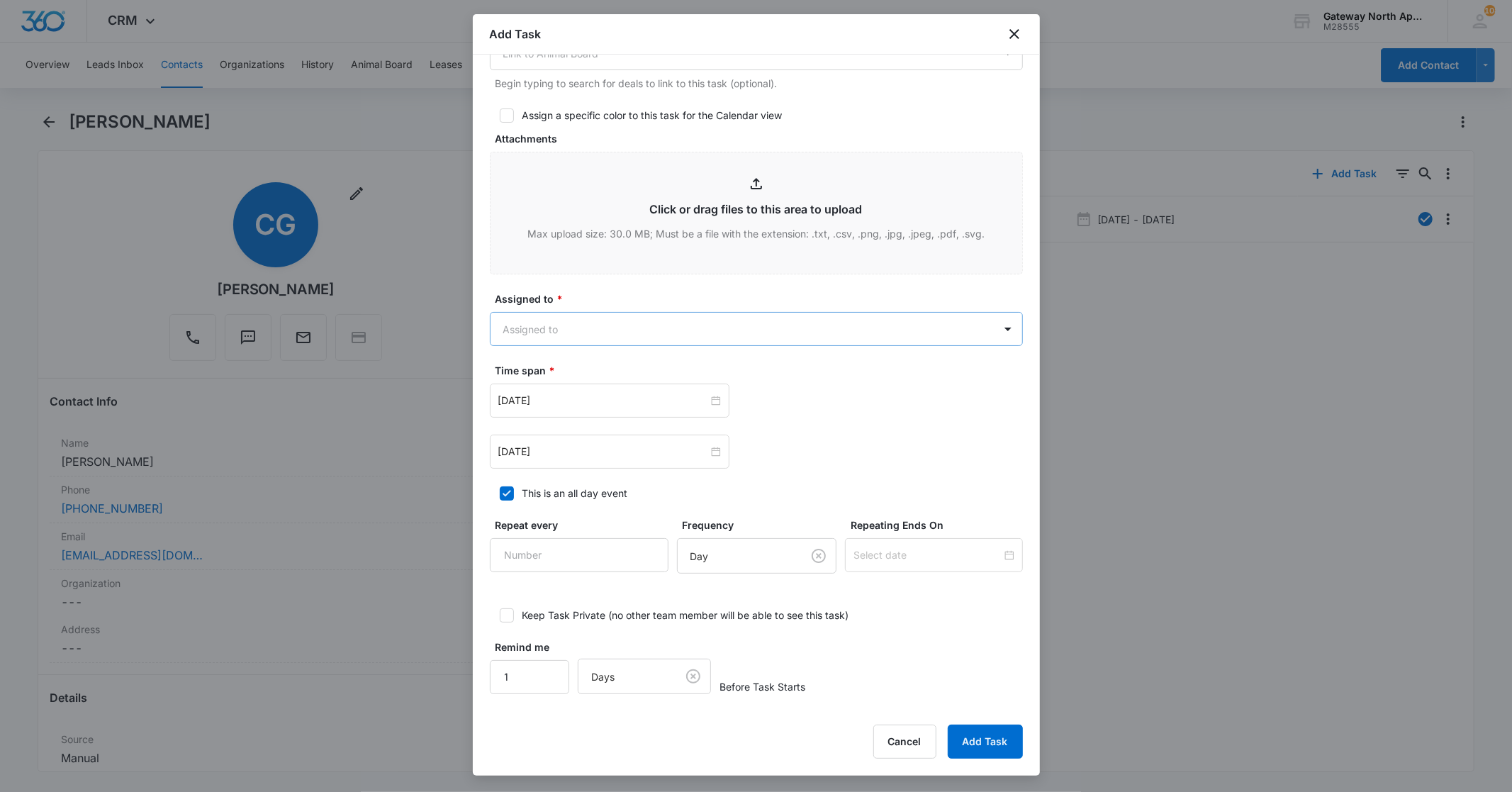
type textarea "-Ice maker not making ice -[PERSON_NAME] says washing machine is still not send…"
click at [750, 333] on body "CRM Apps Reputation Websites Forms CRM Email Social Content Ads Intelligence Fi…" at bounding box center [756, 396] width 1512 height 792
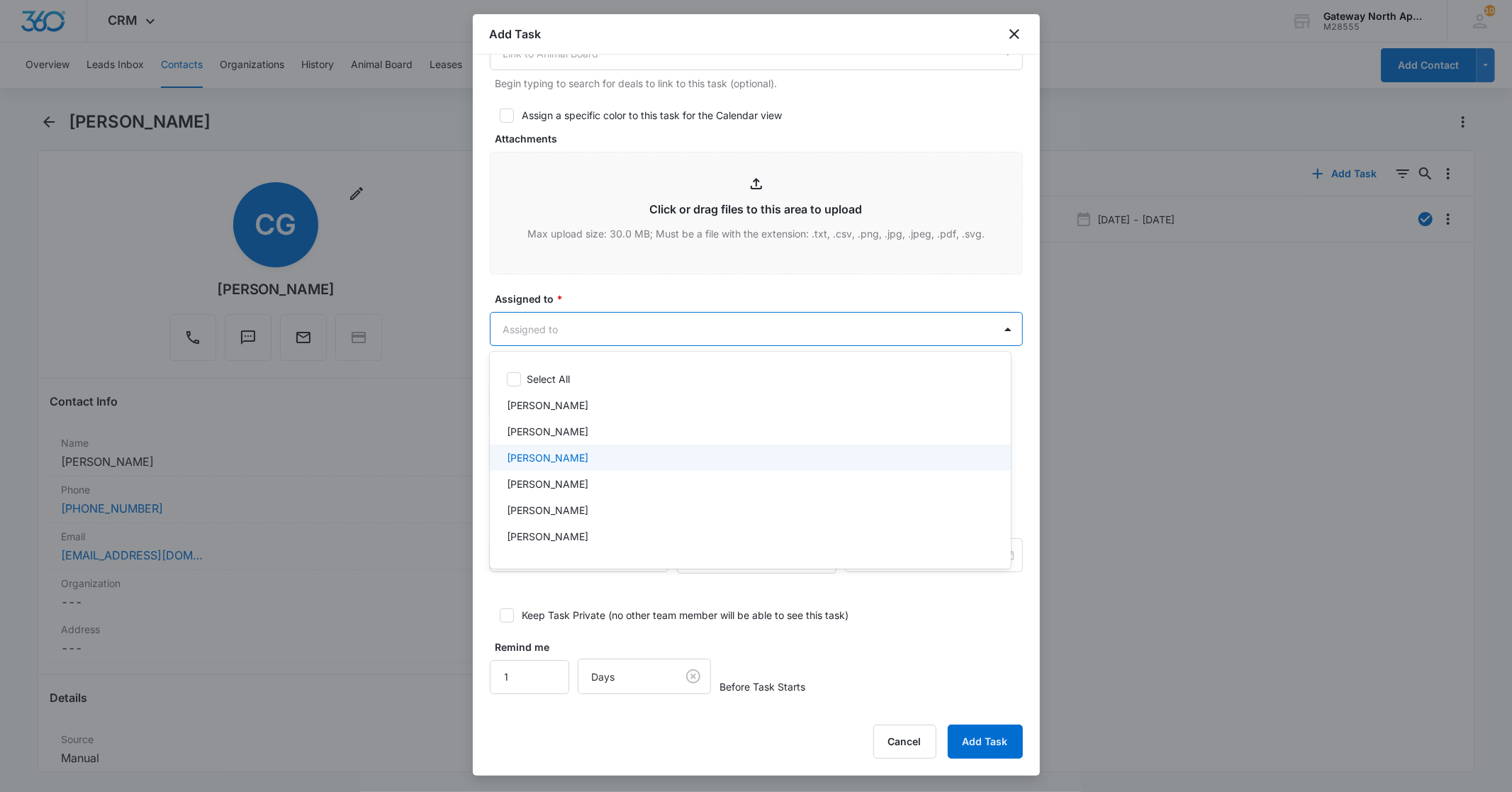
click at [579, 460] on div "[PERSON_NAME]" at bounding box center [748, 457] width 484 height 15
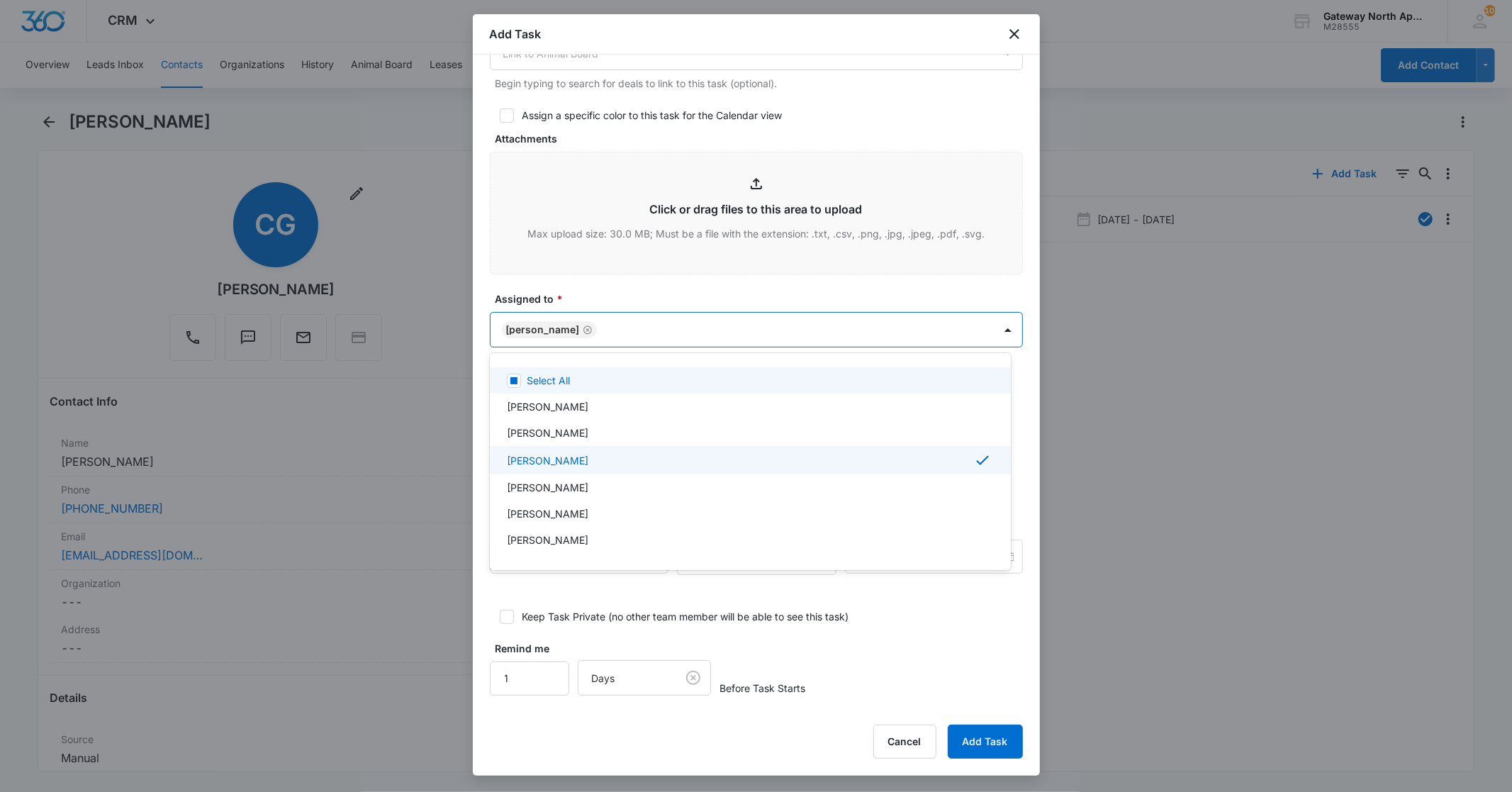
click at [683, 336] on div at bounding box center [756, 396] width 1512 height 792
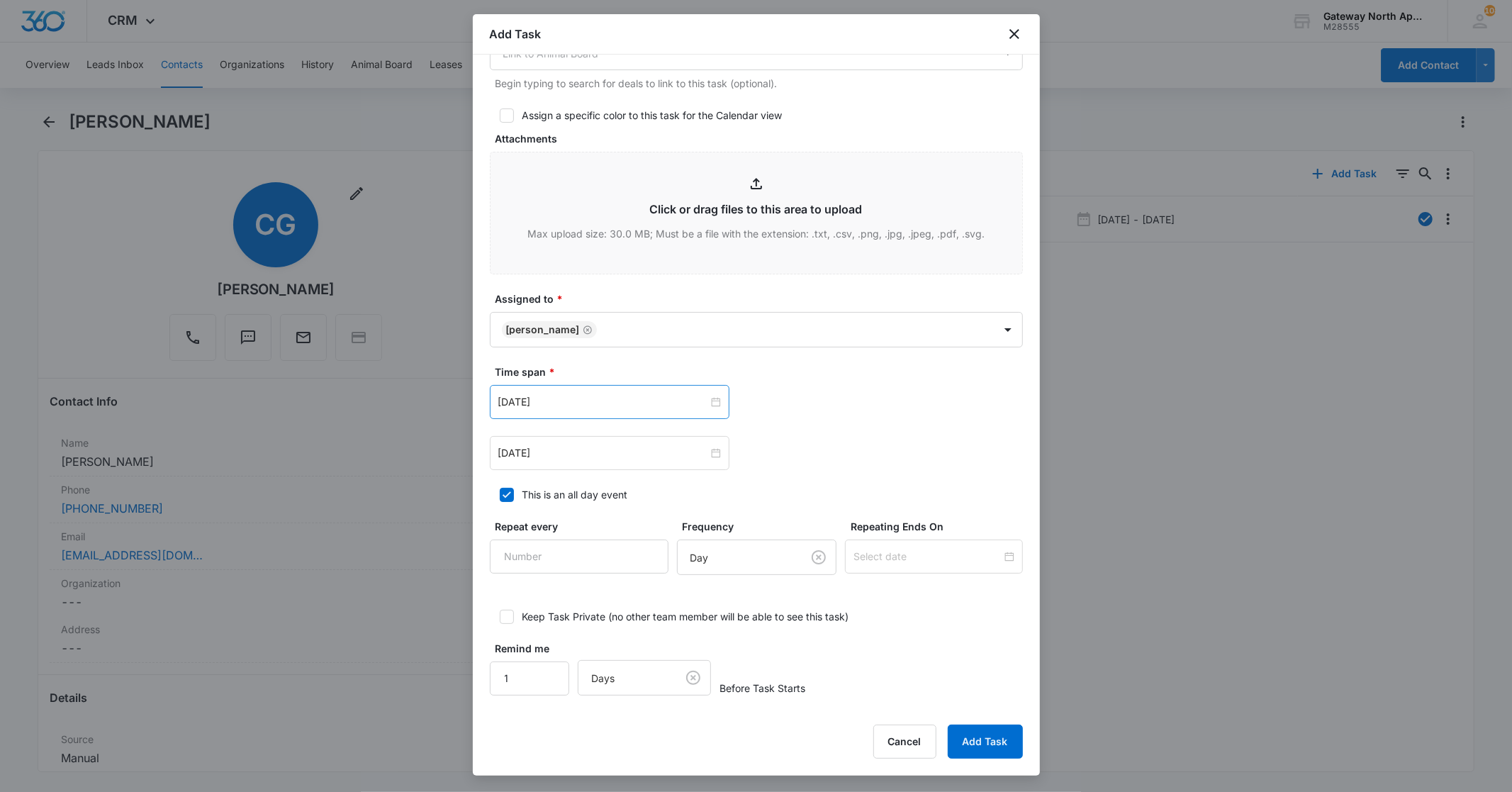
click at [619, 393] on div "[DATE]" at bounding box center [609, 401] width 239 height 34
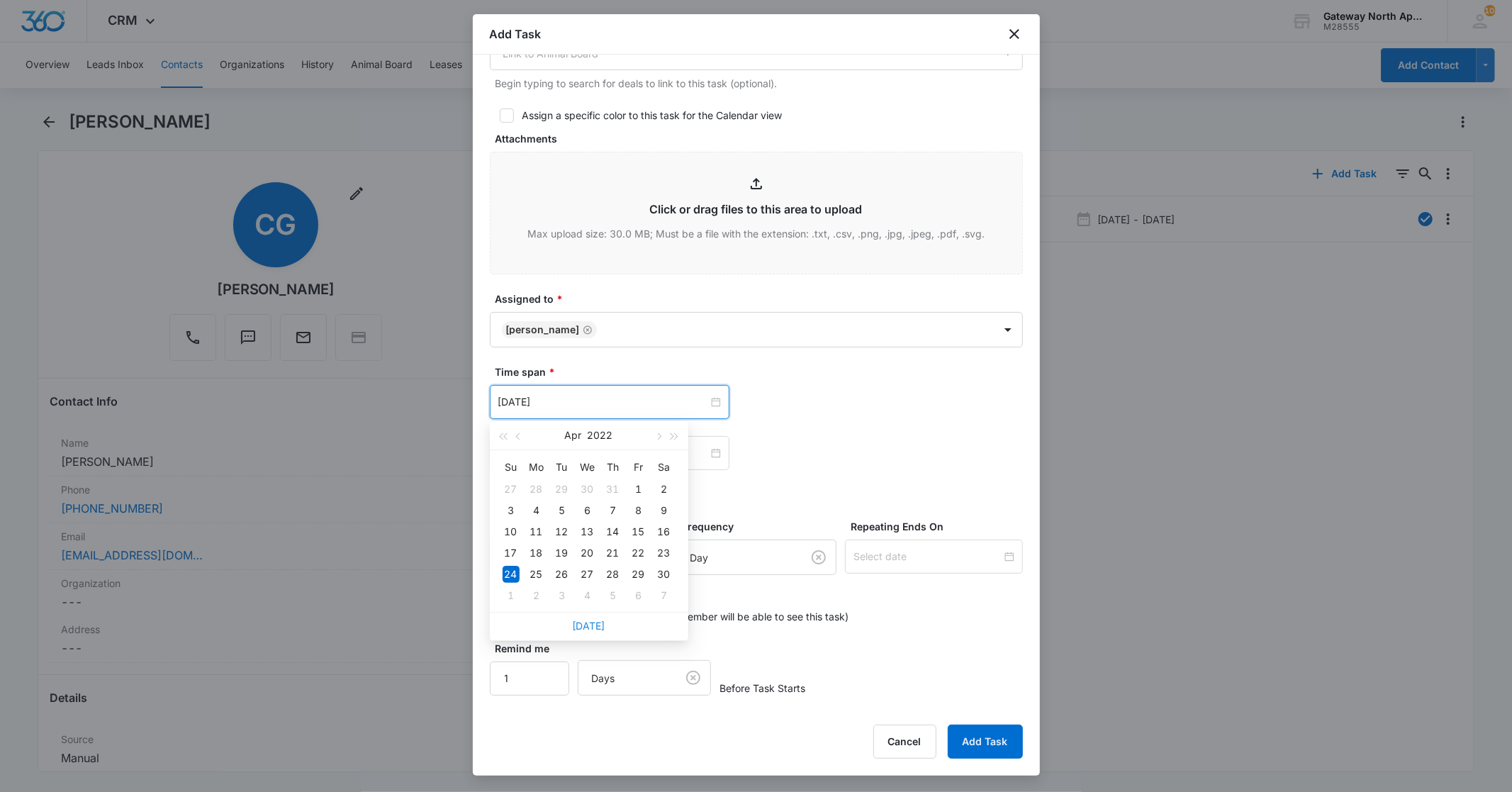
click at [593, 622] on link "[DATE]" at bounding box center [588, 625] width 33 height 12
type input "[DATE]"
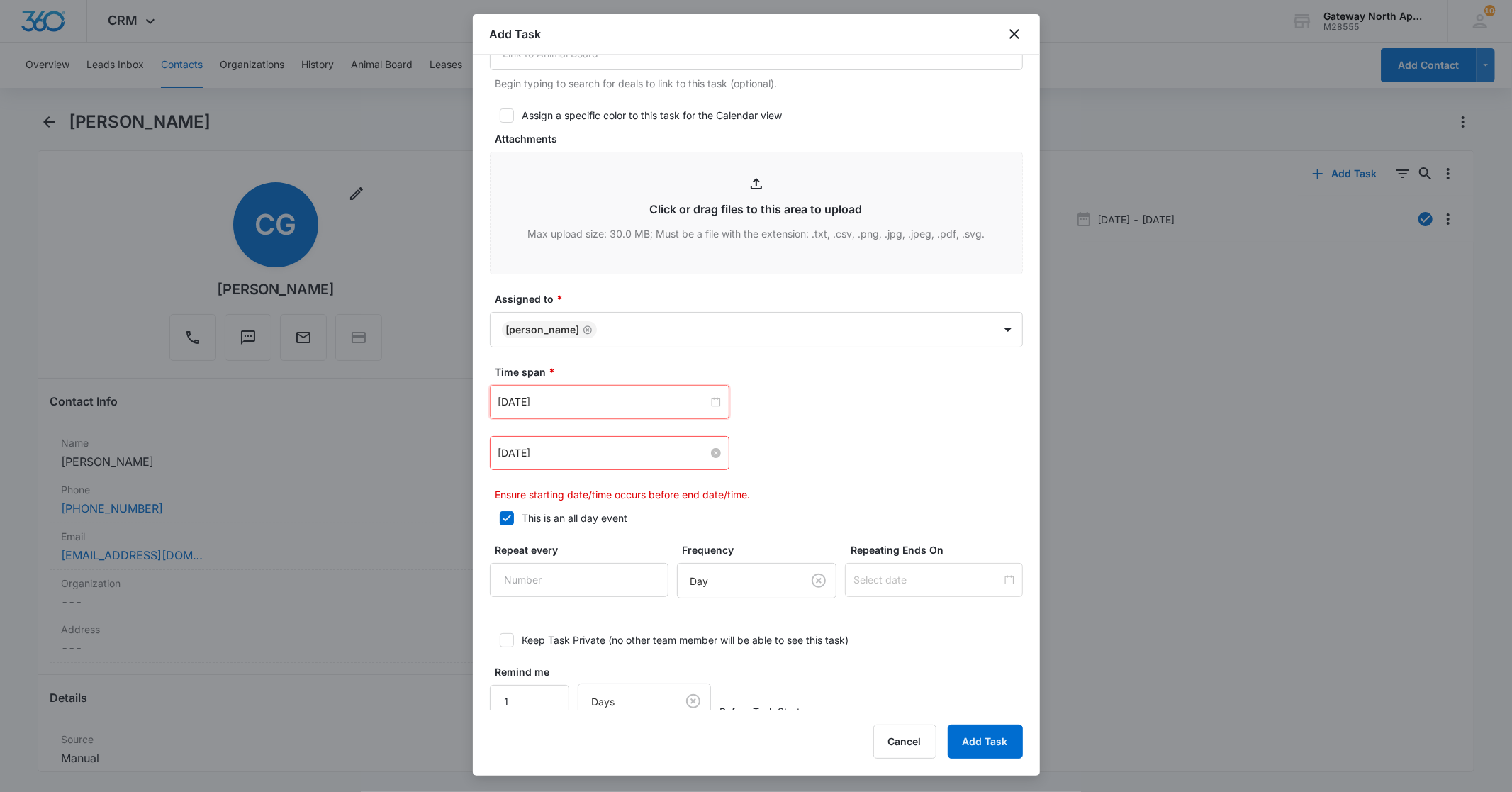
click at [670, 452] on input "[DATE]" at bounding box center [603, 453] width 210 height 16
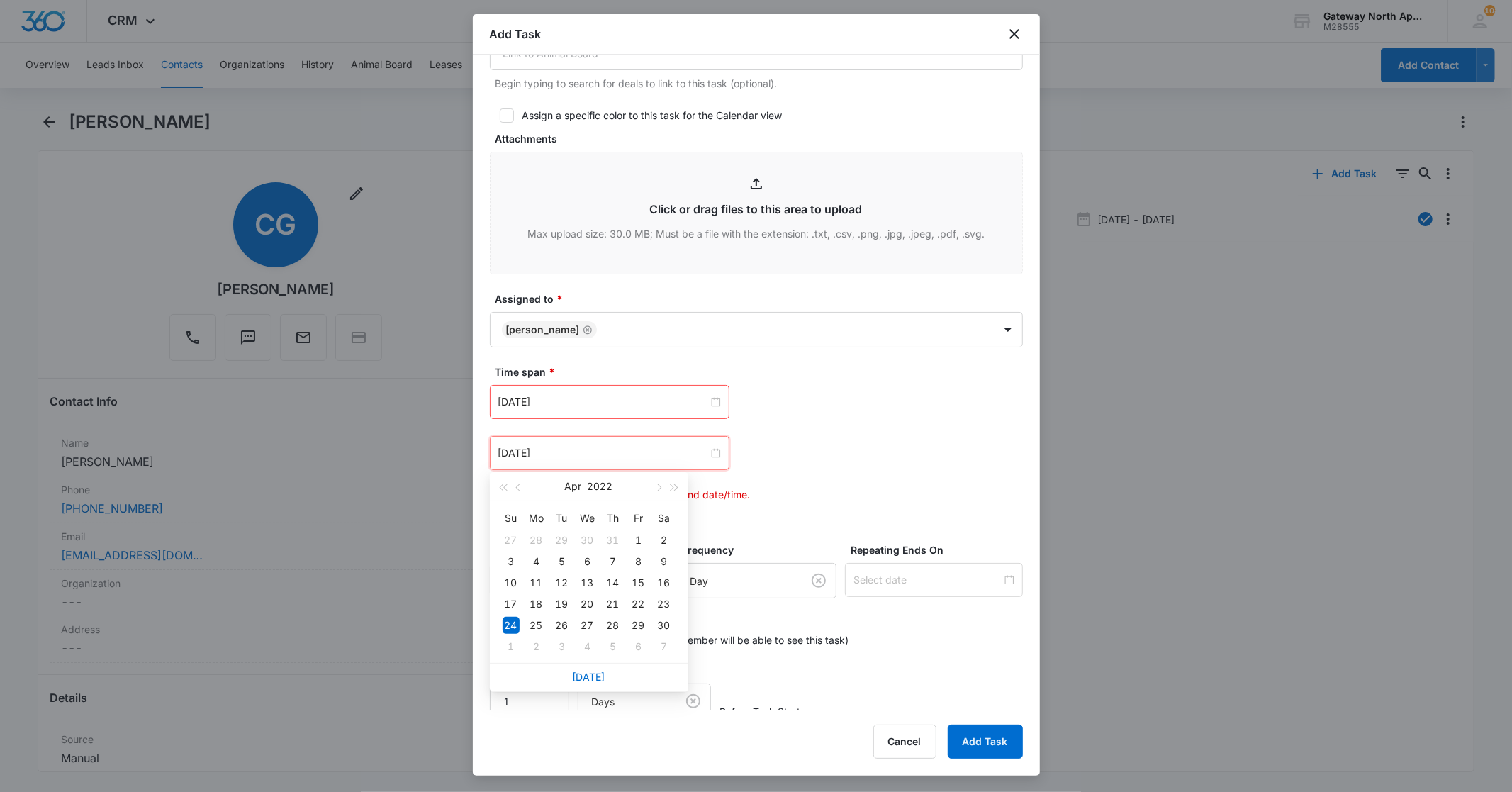
click at [596, 667] on div "[DATE]" at bounding box center [589, 676] width 198 height 28
click at [594, 672] on link "[DATE]" at bounding box center [588, 677] width 33 height 12
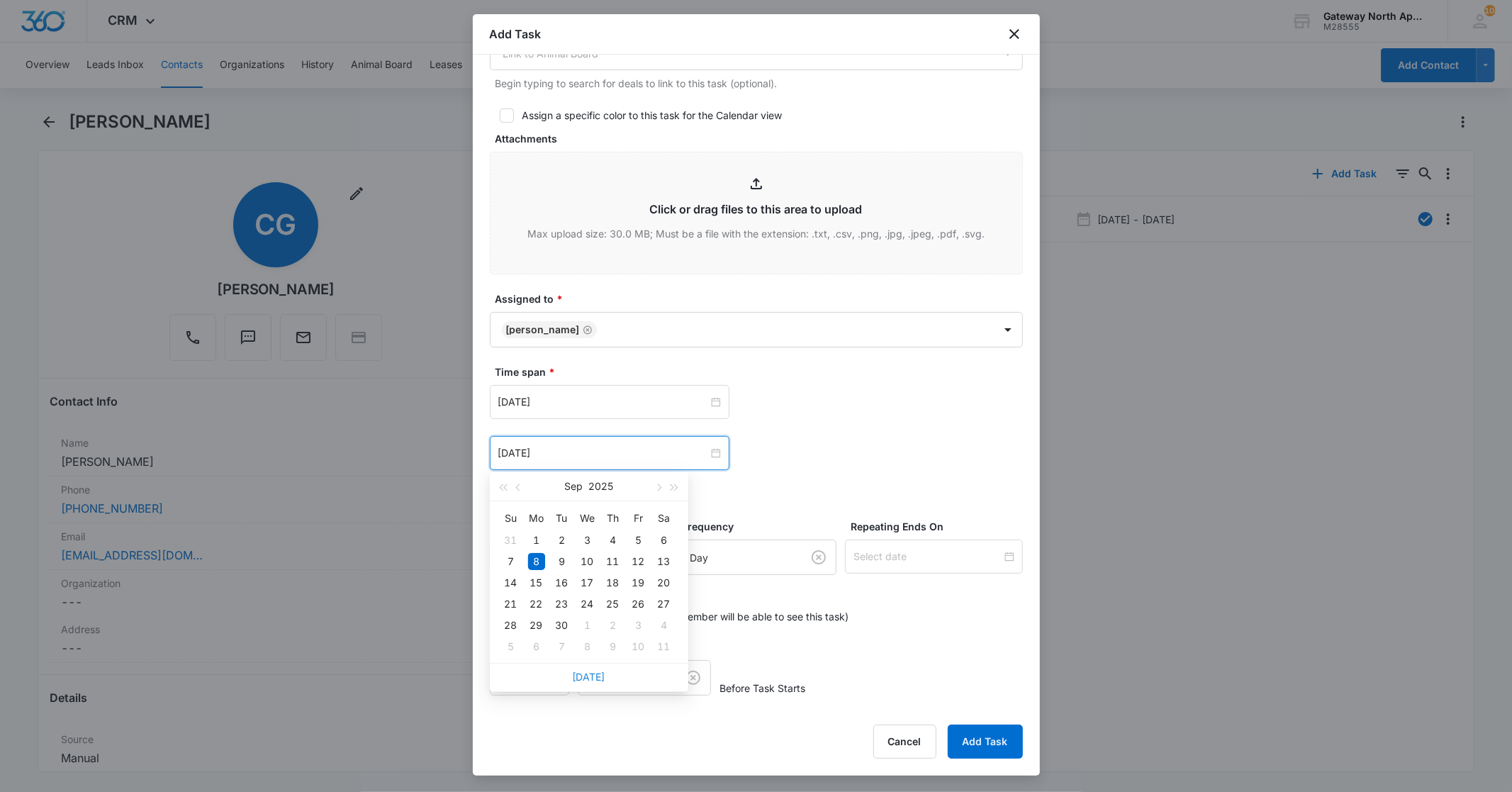
type input "[DATE]"
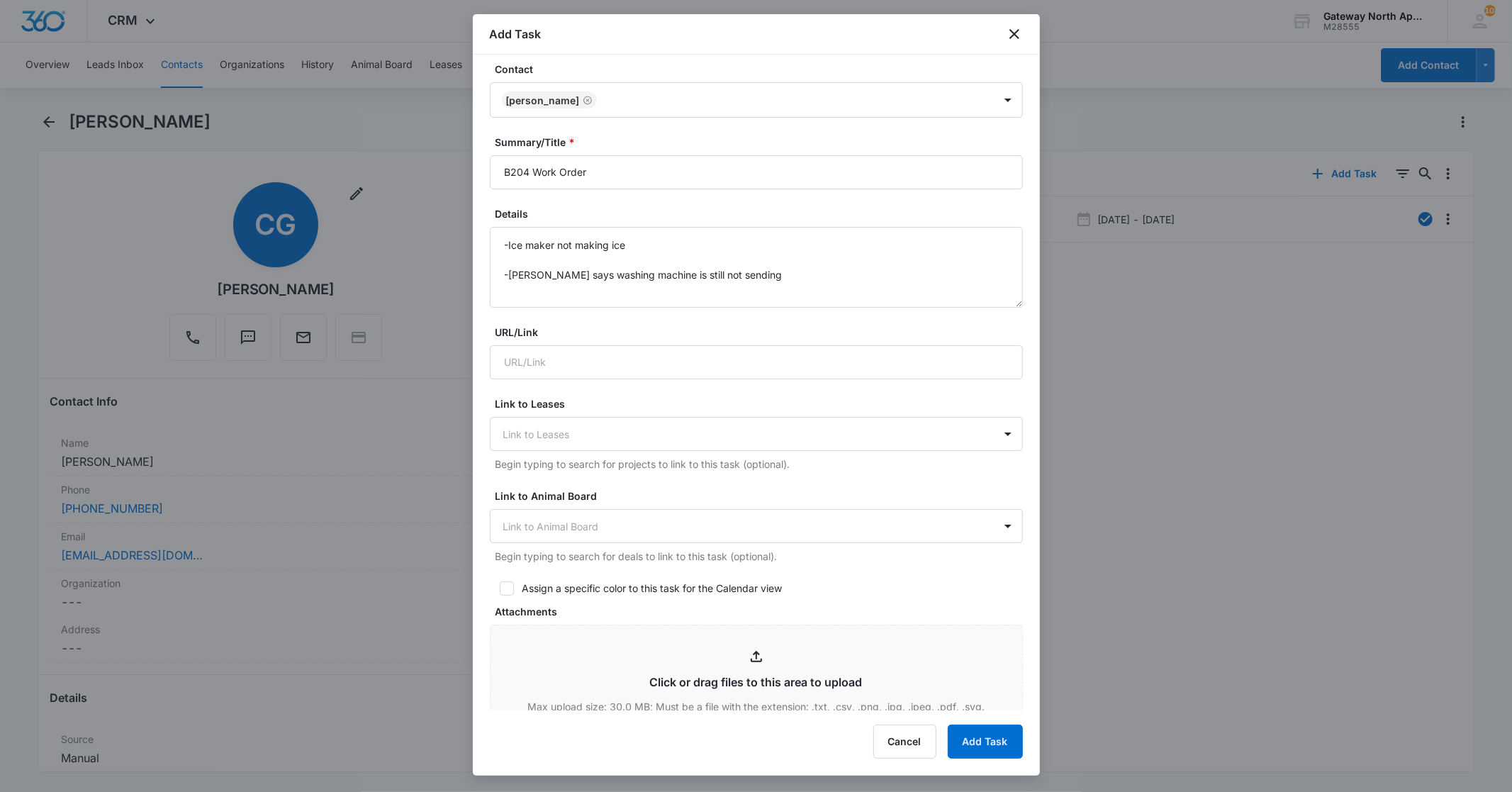
scroll to position [0, 0]
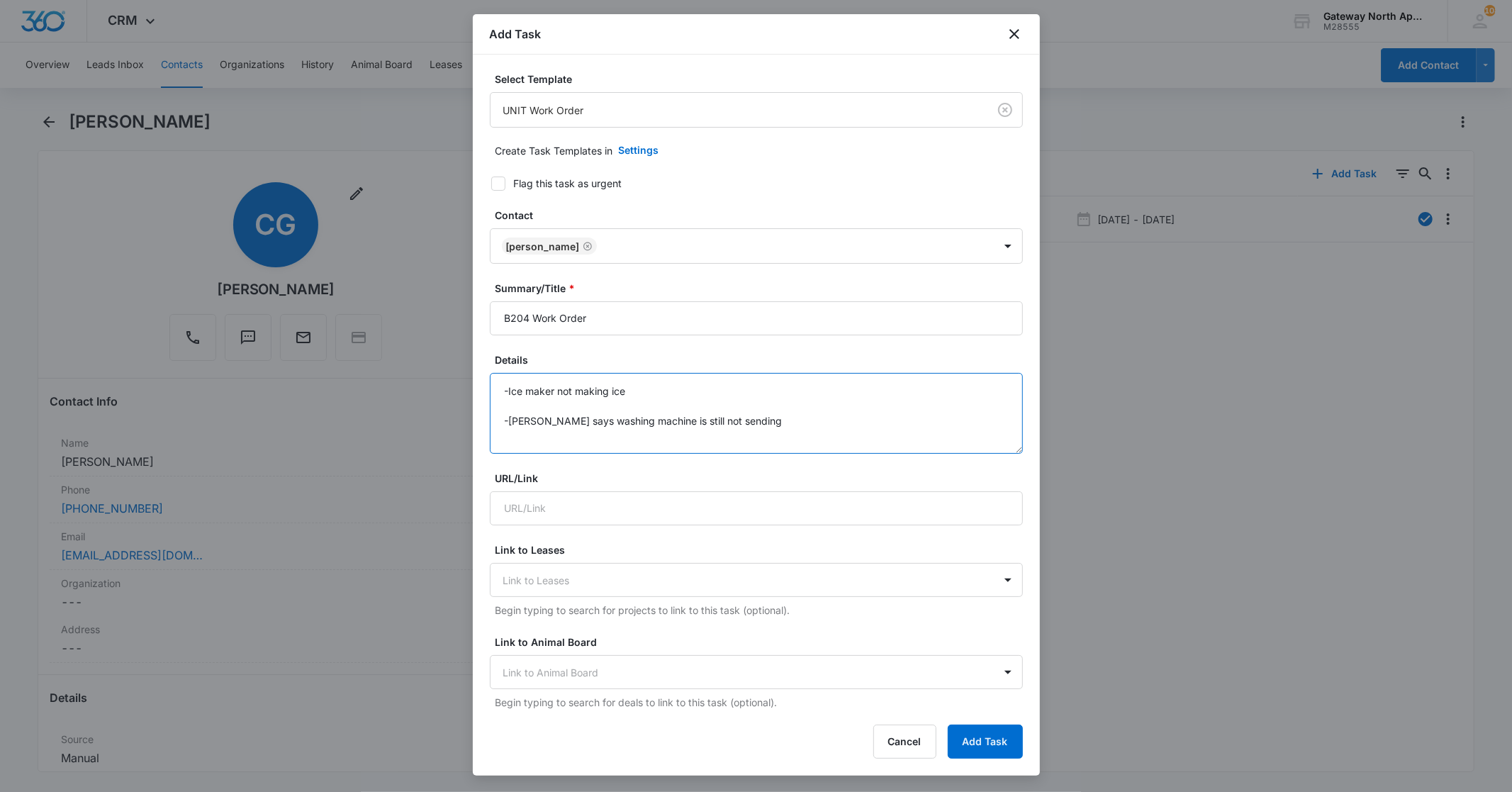
drag, startPoint x: 748, startPoint y: 405, endPoint x: 706, endPoint y: 408, distance: 42.1
click at [706, 408] on textarea "-Ice maker not making ice -[PERSON_NAME] says washing machine is still not send…" at bounding box center [756, 413] width 533 height 81
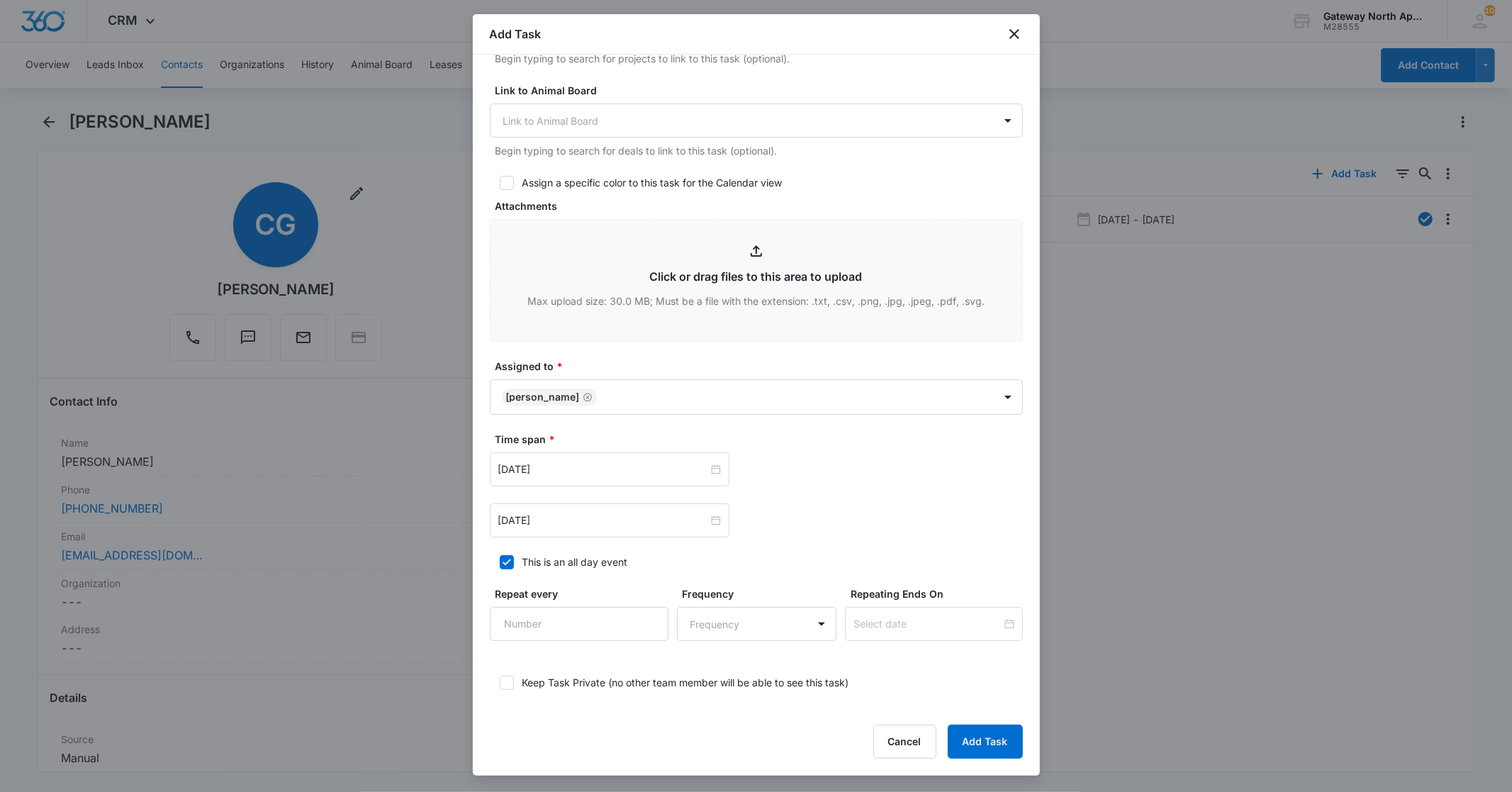
scroll to position [619, 0]
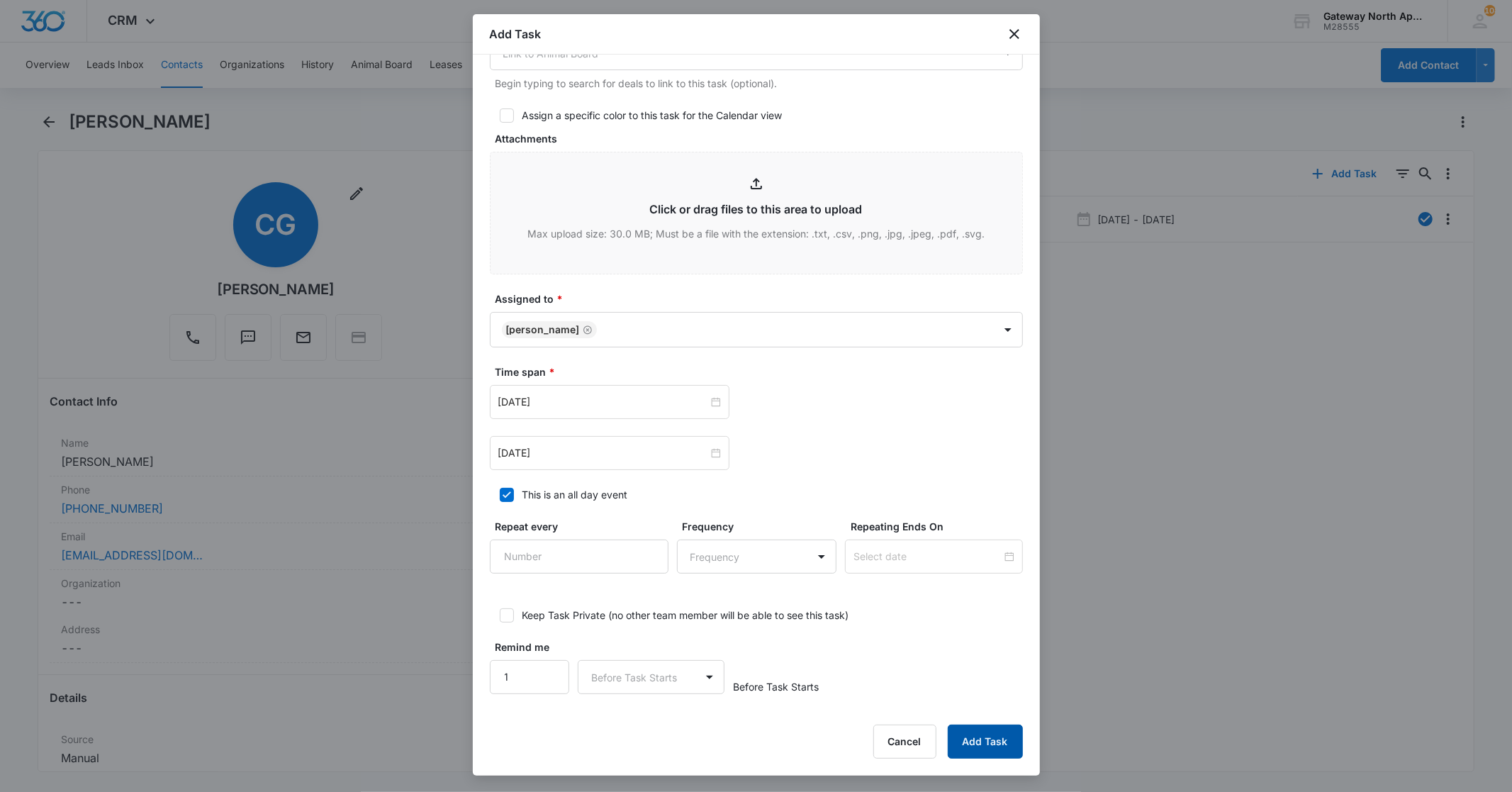
type textarea "-Ice maker not making ice -Tenant says washing machine is still not spinning"
click at [980, 734] on button "Add Task" at bounding box center [985, 741] width 75 height 34
